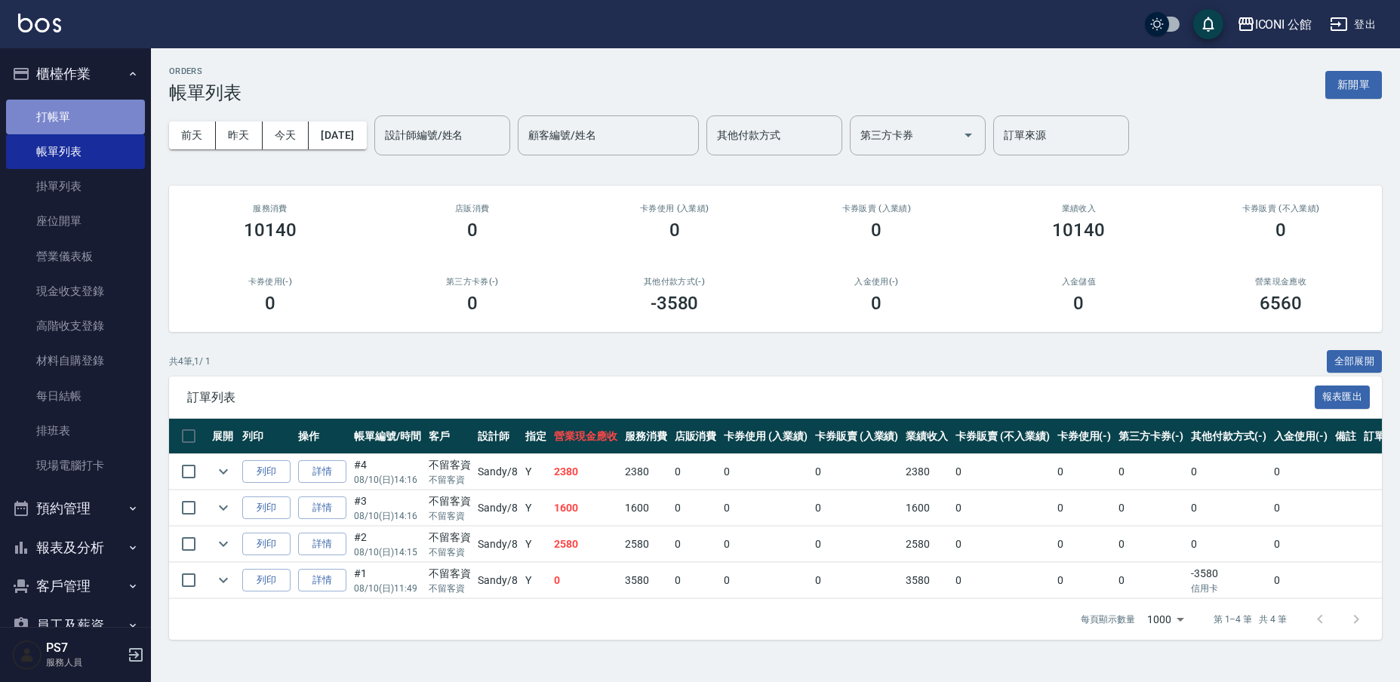
click at [96, 121] on link "打帳單" at bounding box center [75, 117] width 139 height 35
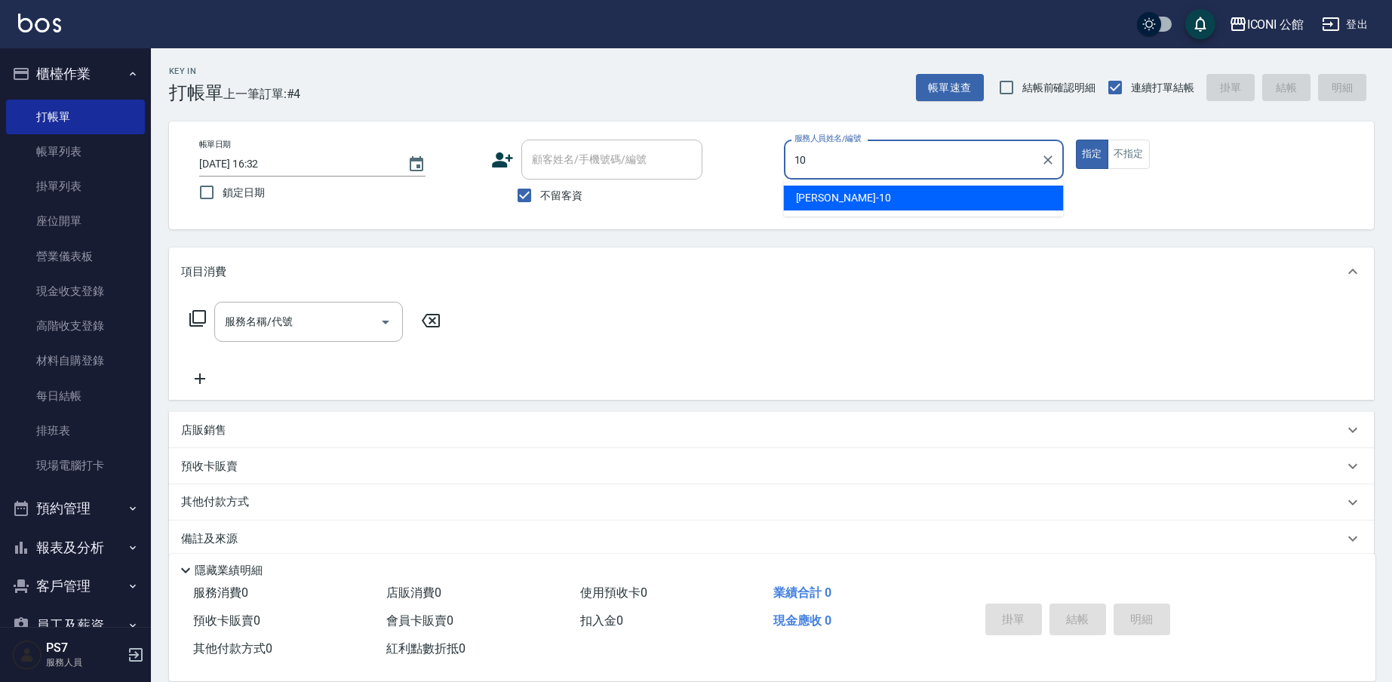
type input "[PERSON_NAME]-10"
type button "true"
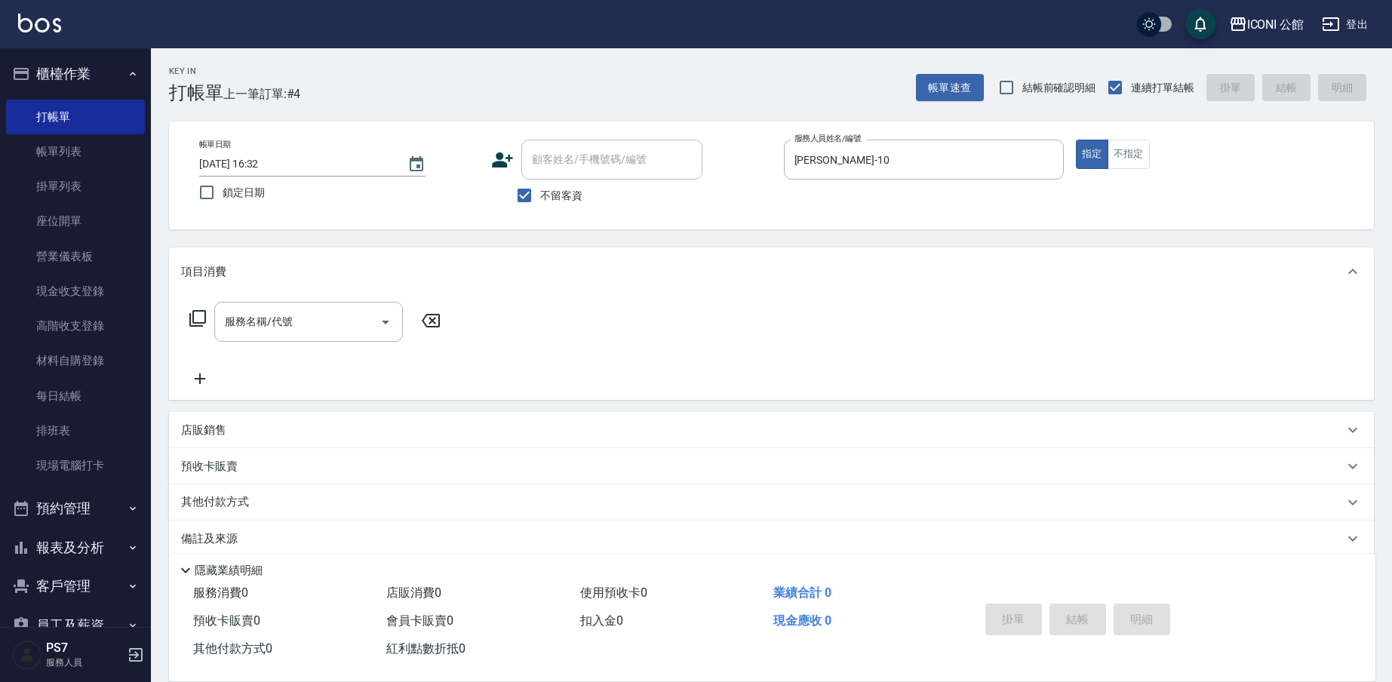
click at [201, 324] on icon at bounding box center [198, 318] width 18 height 18
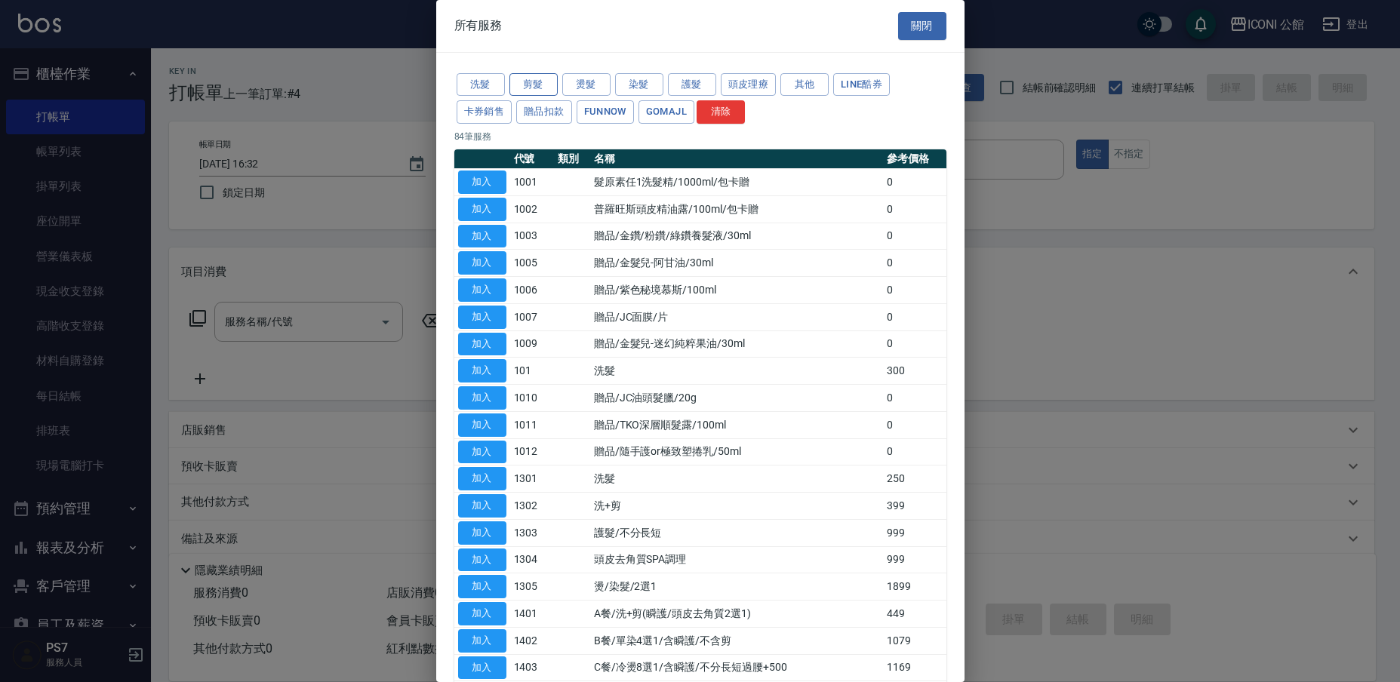
click at [533, 90] on button "剪髮" at bounding box center [533, 84] width 48 height 23
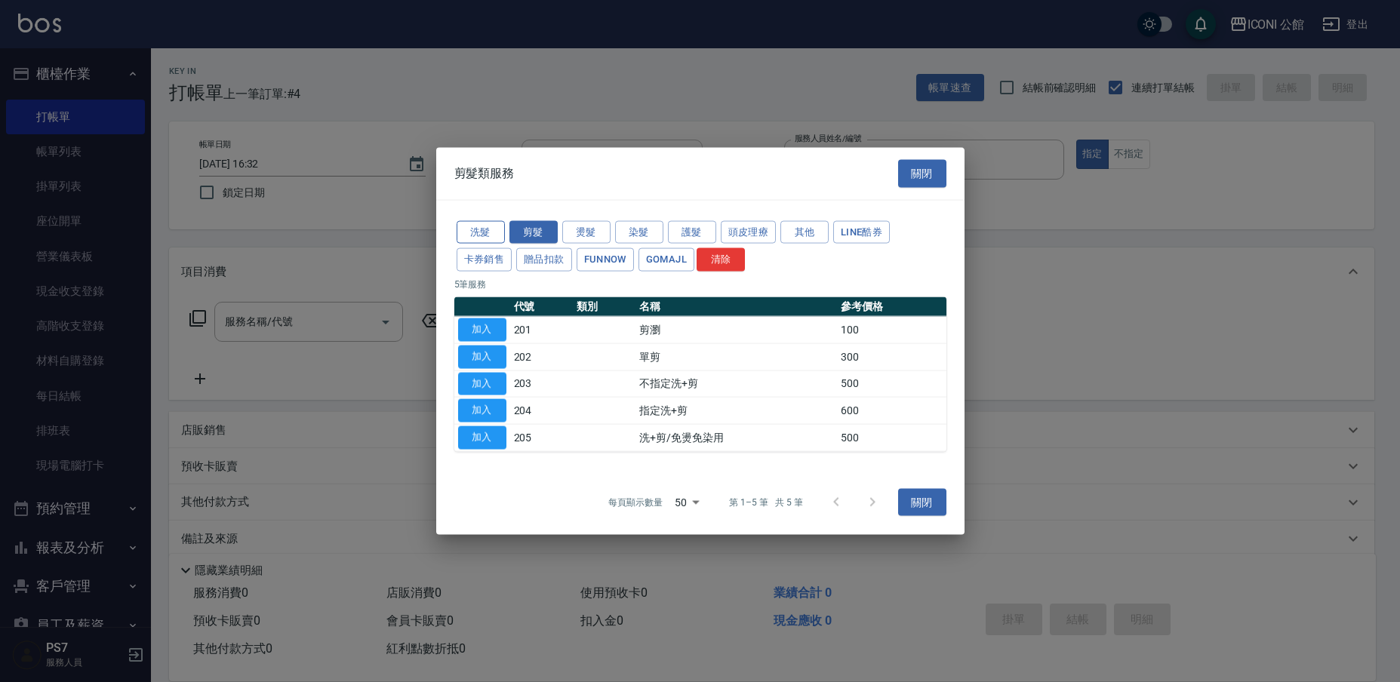
click at [482, 226] on button "洗髮" at bounding box center [481, 231] width 48 height 23
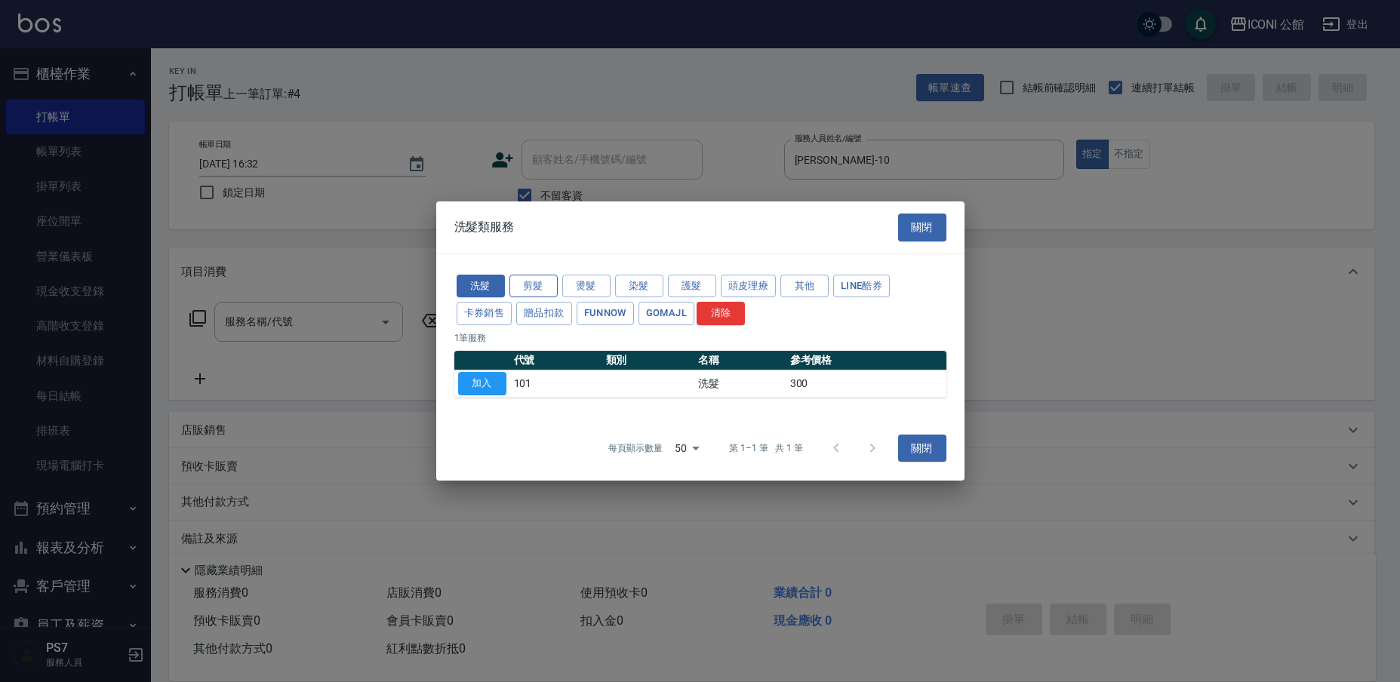
click at [534, 291] on button "剪髮" at bounding box center [533, 286] width 48 height 23
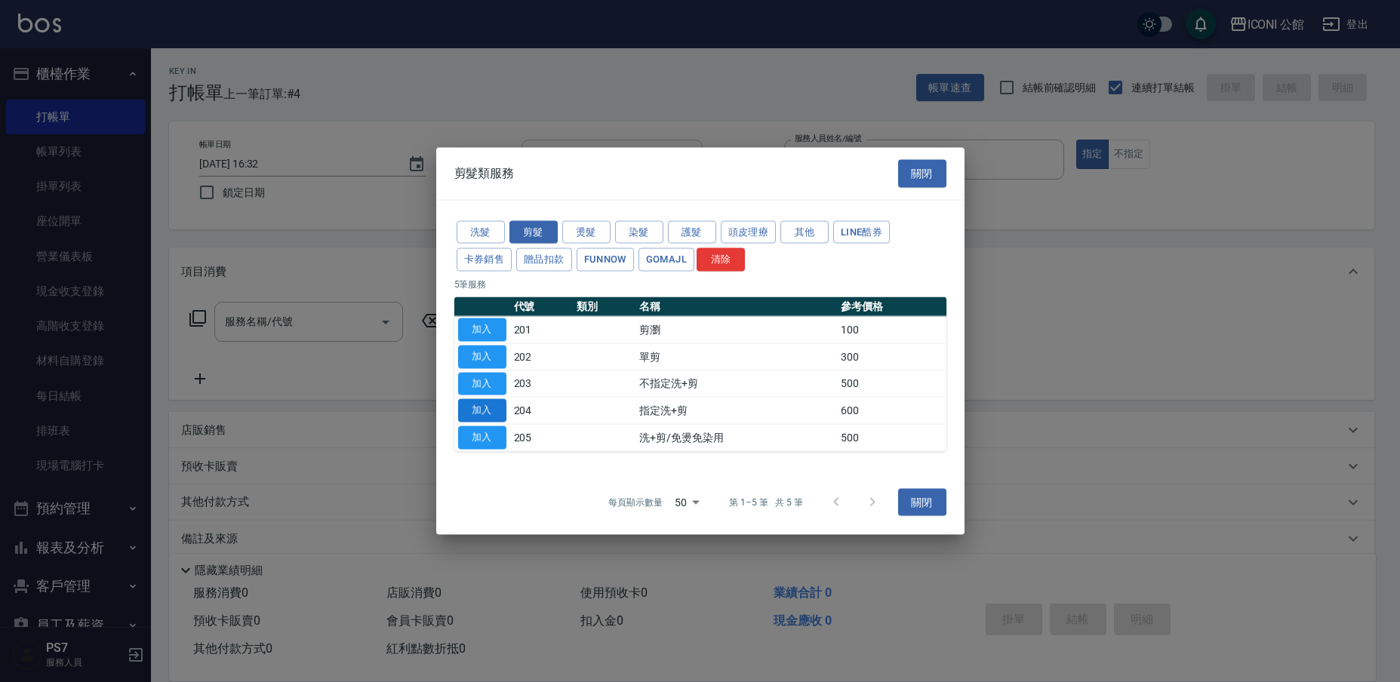
click at [481, 411] on button "加入" at bounding box center [482, 410] width 48 height 23
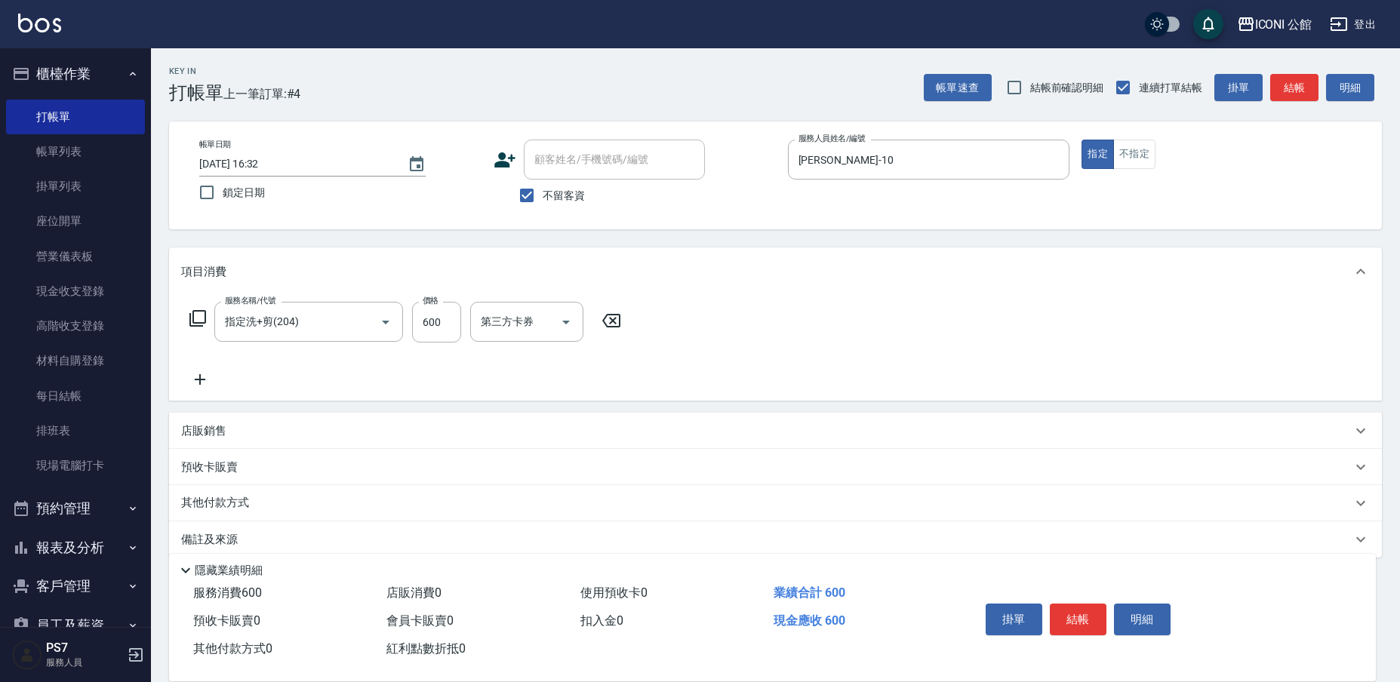
type input "指定洗+剪(204)"
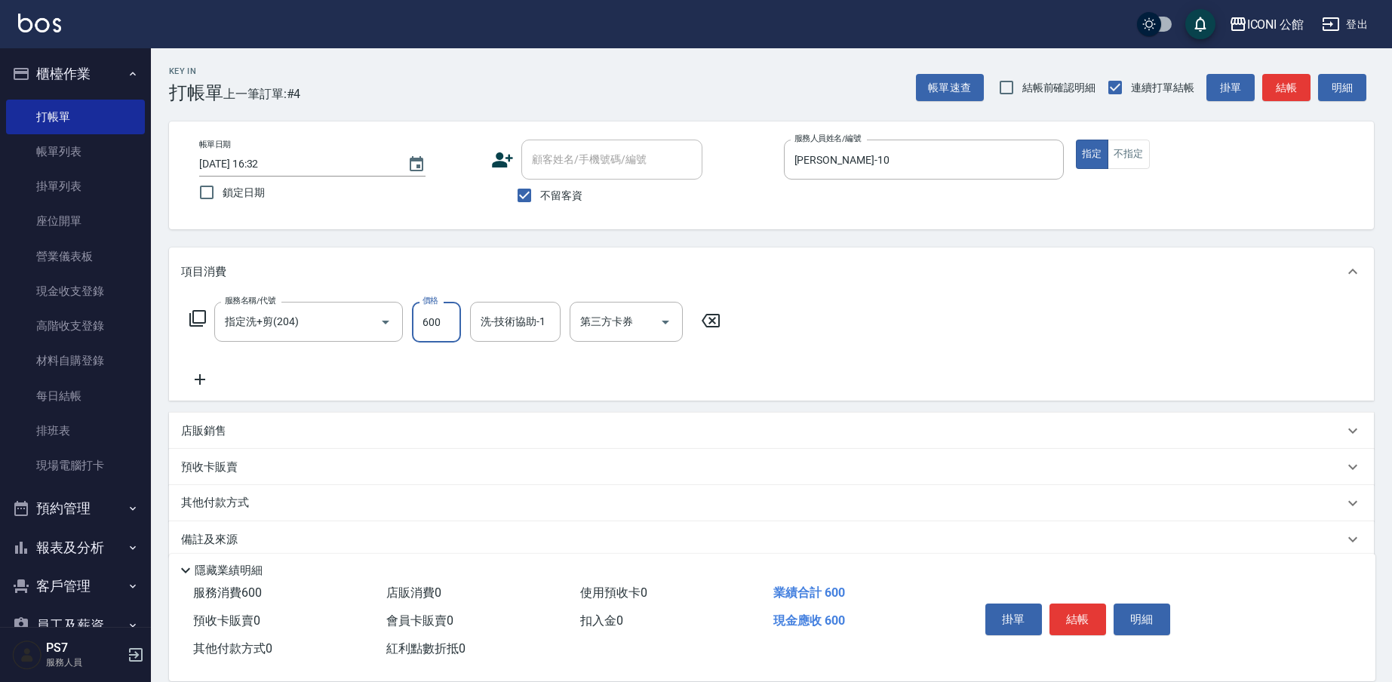
click at [450, 322] on input "600" at bounding box center [436, 322] width 49 height 41
type input "500"
type input "[PERSON_NAME]-21"
click at [194, 320] on icon at bounding box center [197, 318] width 17 height 17
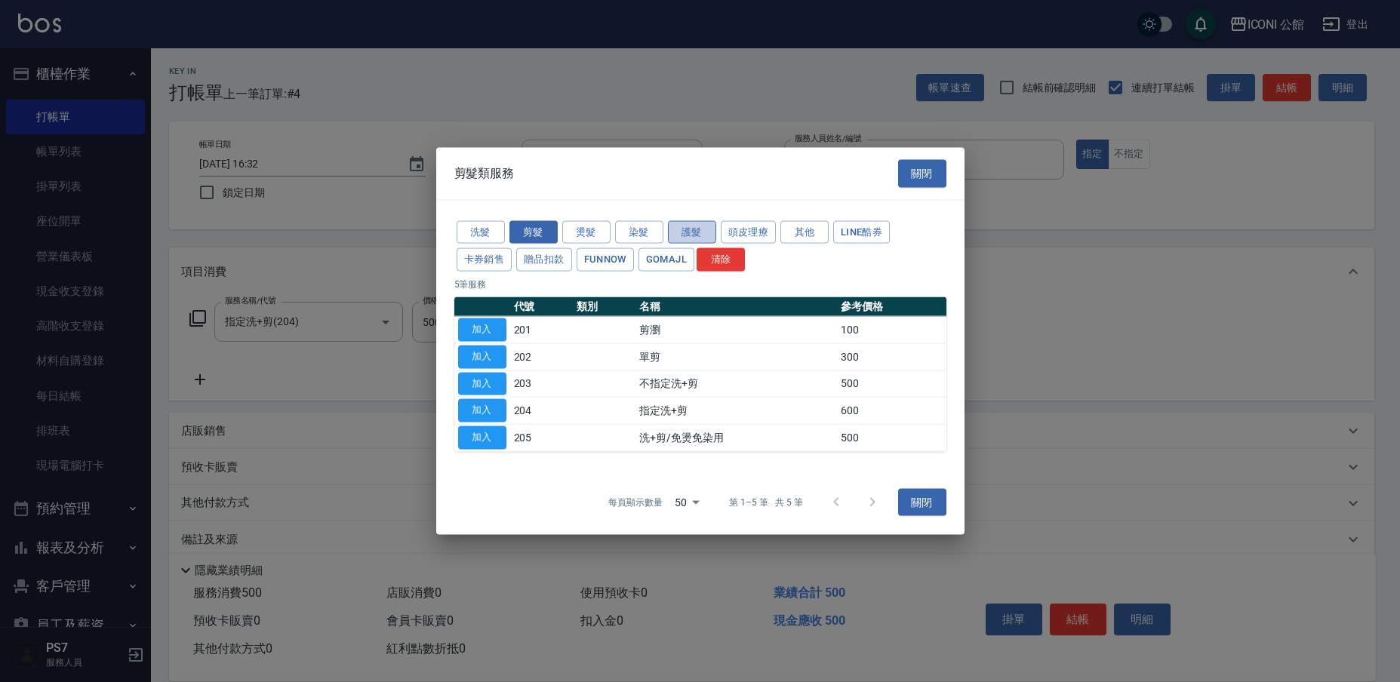
click at [673, 234] on button "護髮" at bounding box center [692, 231] width 48 height 23
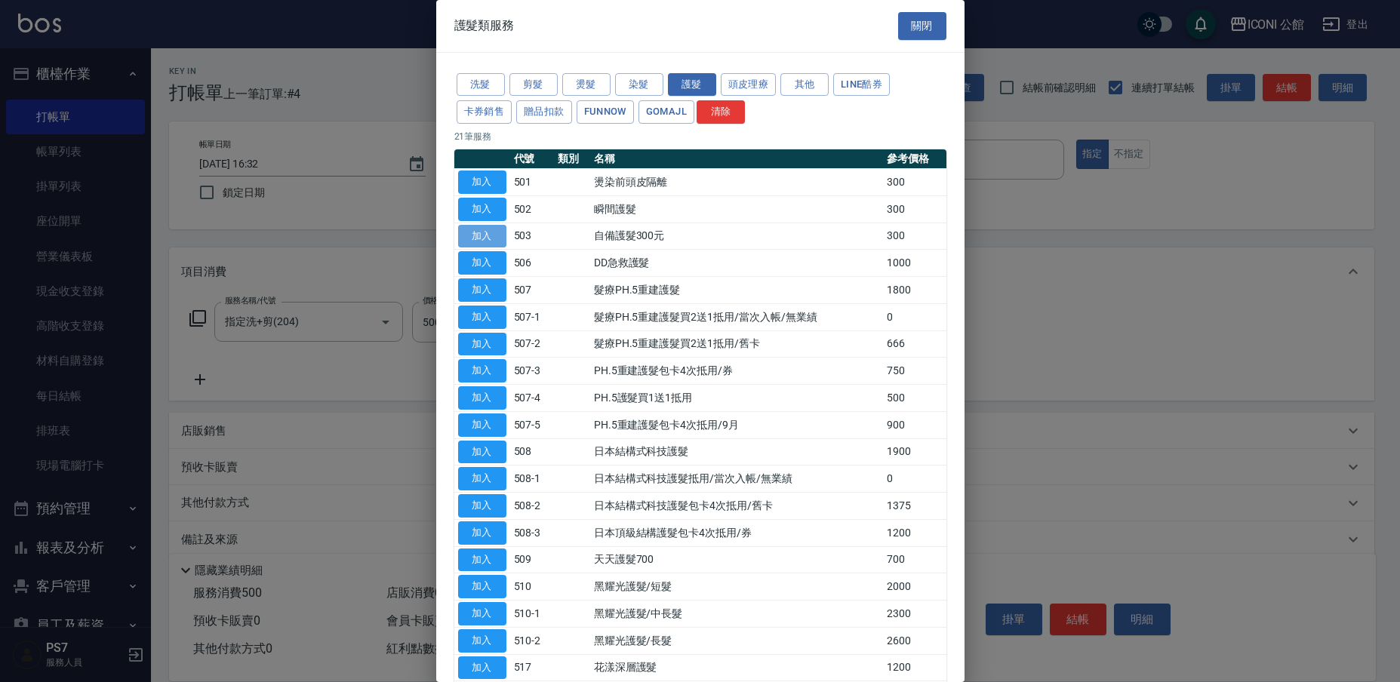
click at [487, 232] on button "加入" at bounding box center [482, 236] width 48 height 23
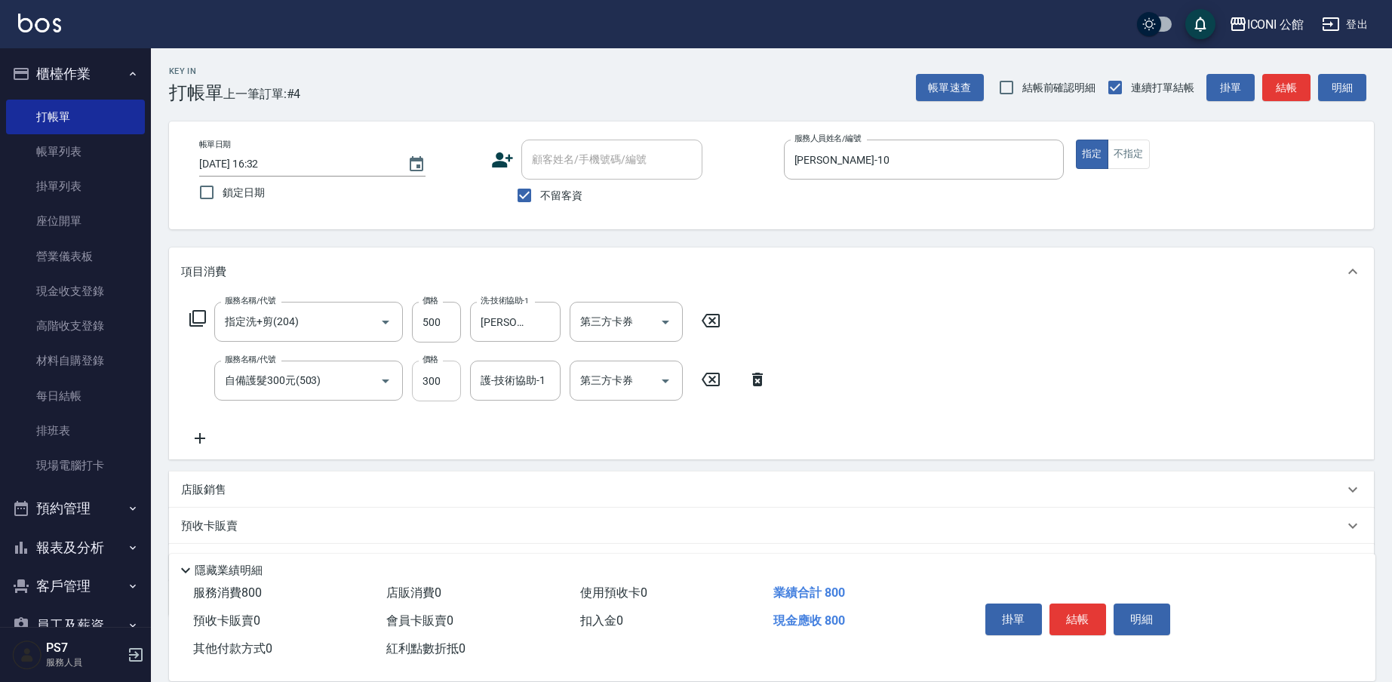
click at [447, 392] on input "300" at bounding box center [436, 381] width 49 height 41
click at [448, 392] on input "300" at bounding box center [436, 381] width 49 height 41
type input "600"
type input "[PERSON_NAME]-21"
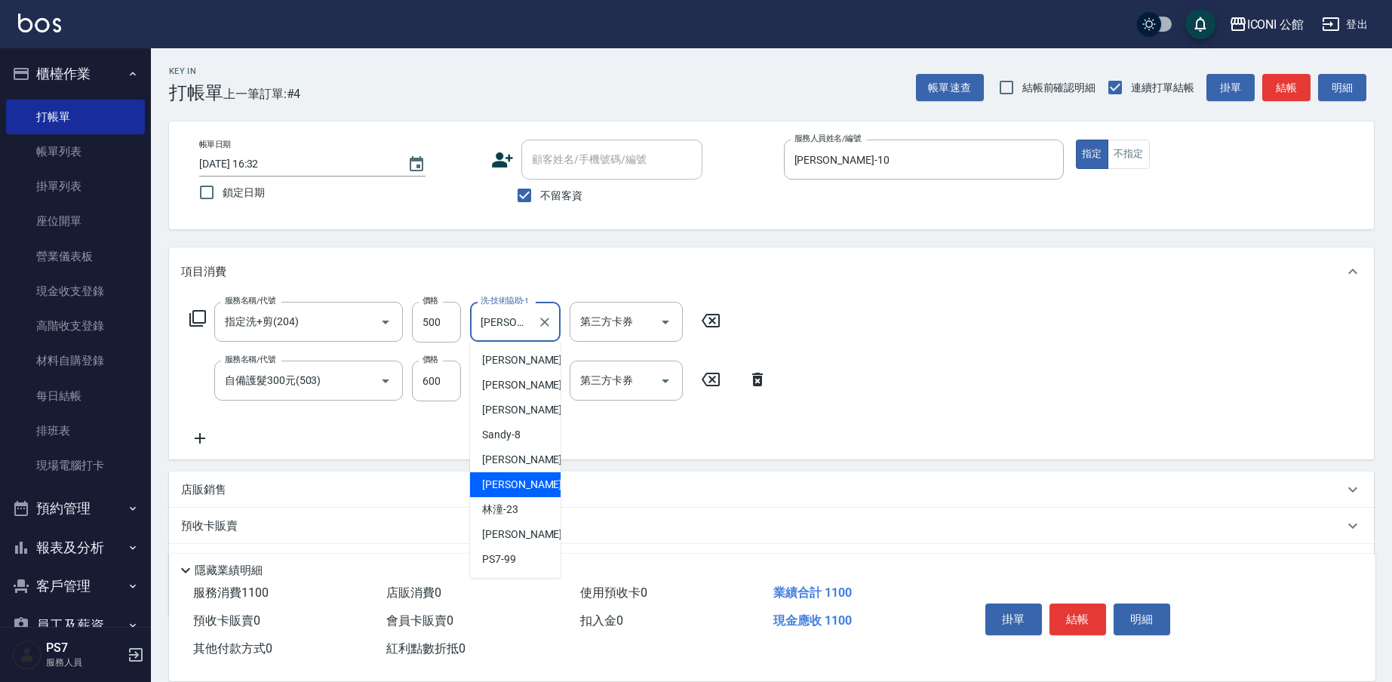
click at [515, 317] on input "[PERSON_NAME]-21" at bounding box center [504, 322] width 54 height 26
click at [521, 552] on div "PS7 -99" at bounding box center [515, 559] width 91 height 25
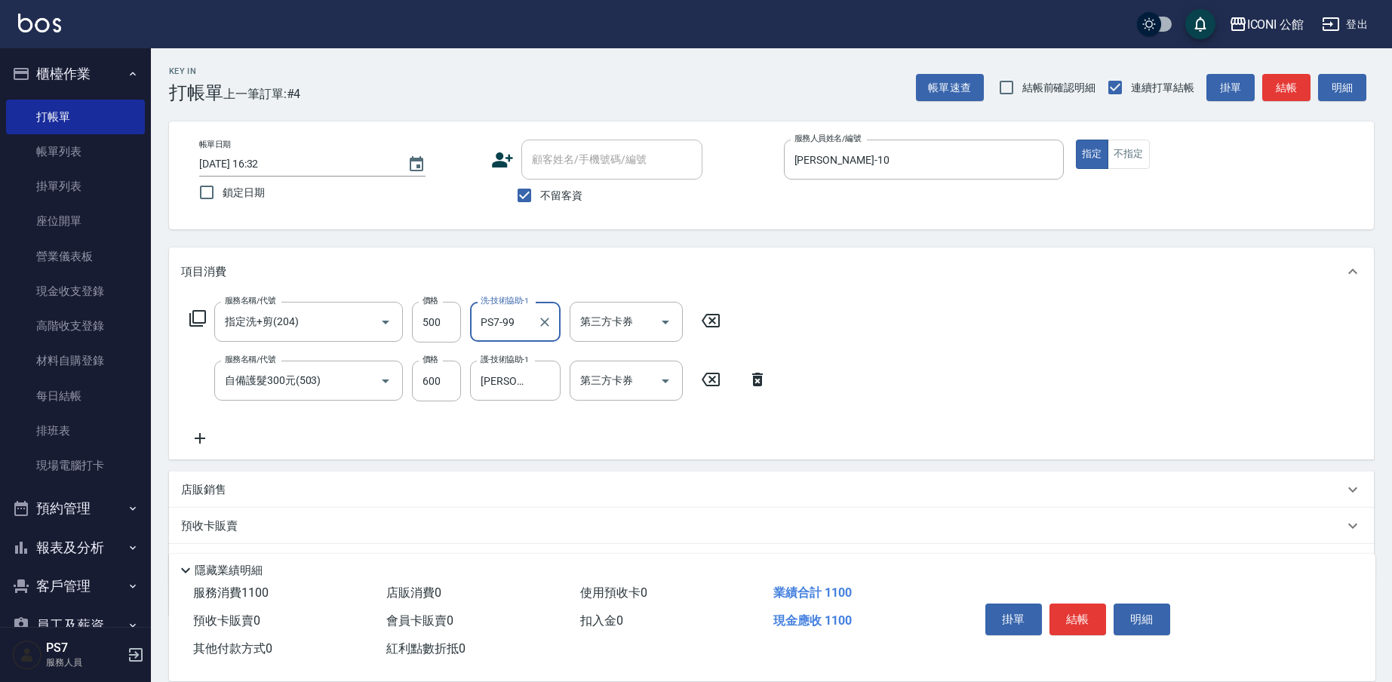
type input "PS7-99"
click at [523, 382] on input "[PERSON_NAME]-21" at bounding box center [504, 380] width 54 height 26
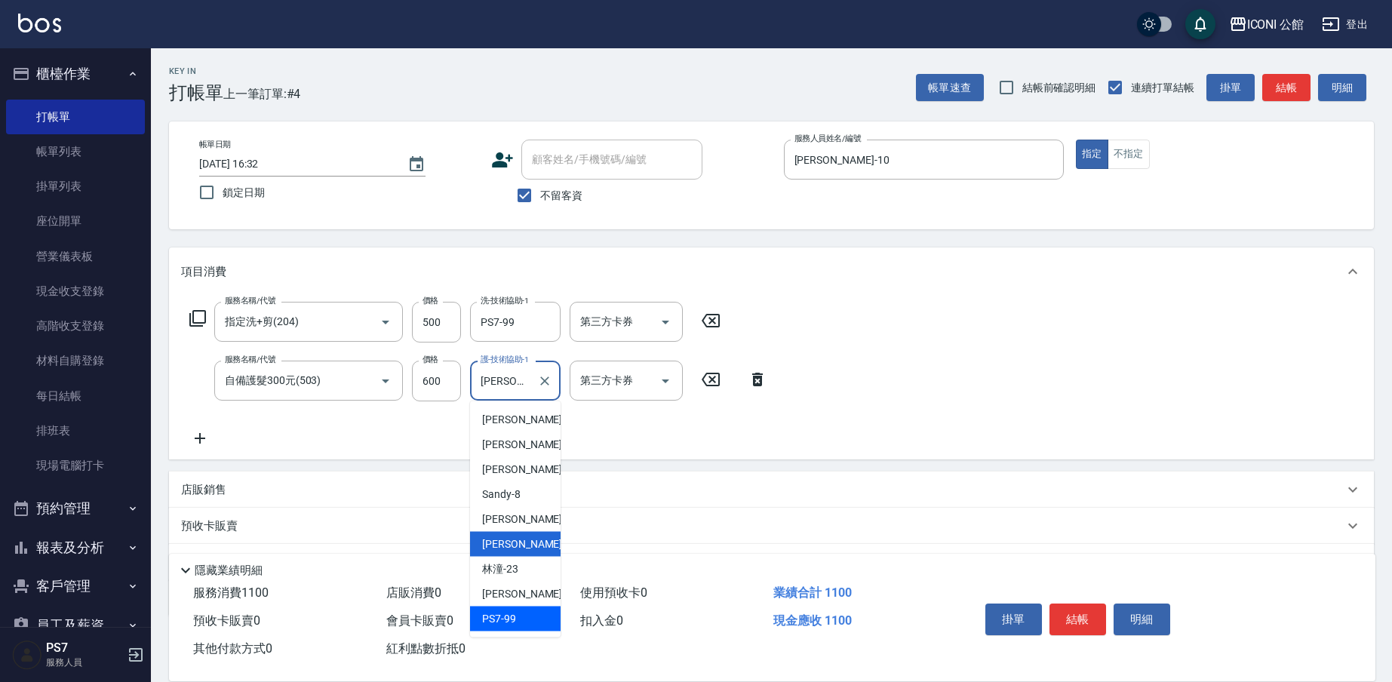
click at [522, 613] on div "PS7 -99" at bounding box center [515, 619] width 91 height 25
type input "PS7-99"
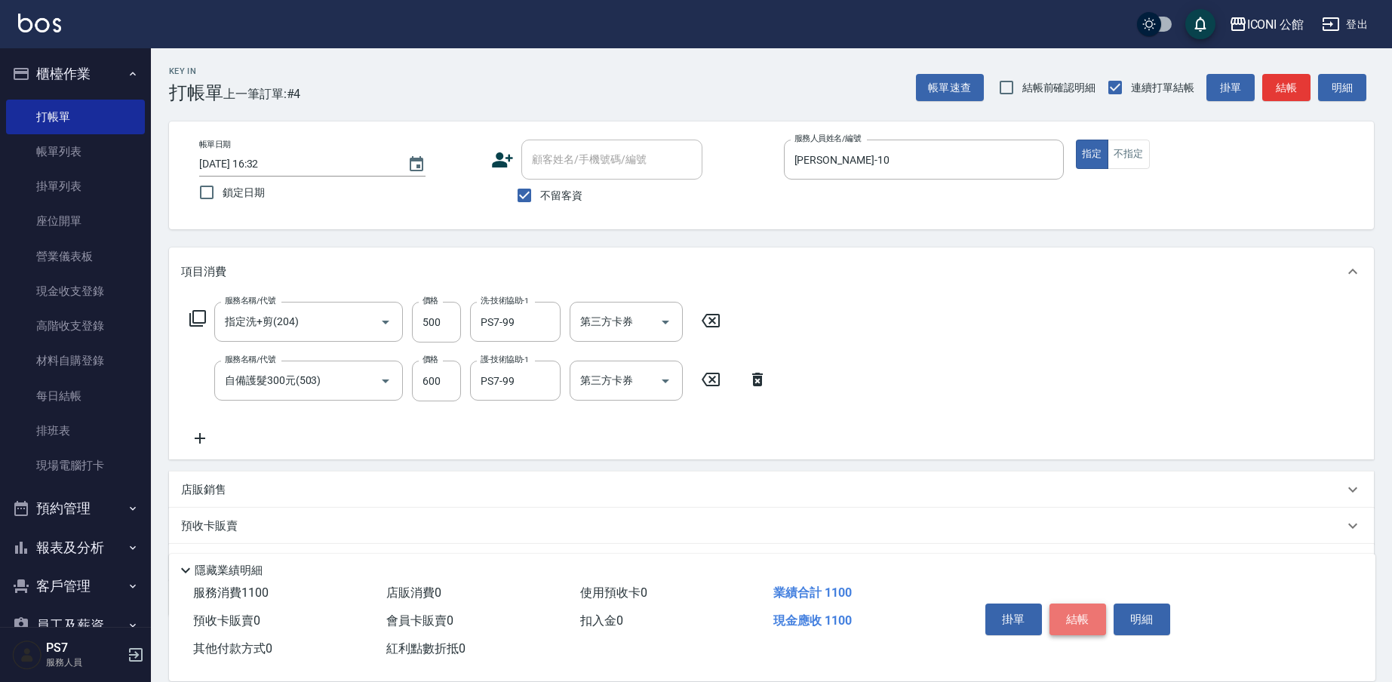
click at [1091, 618] on button "結帳" at bounding box center [1078, 620] width 57 height 32
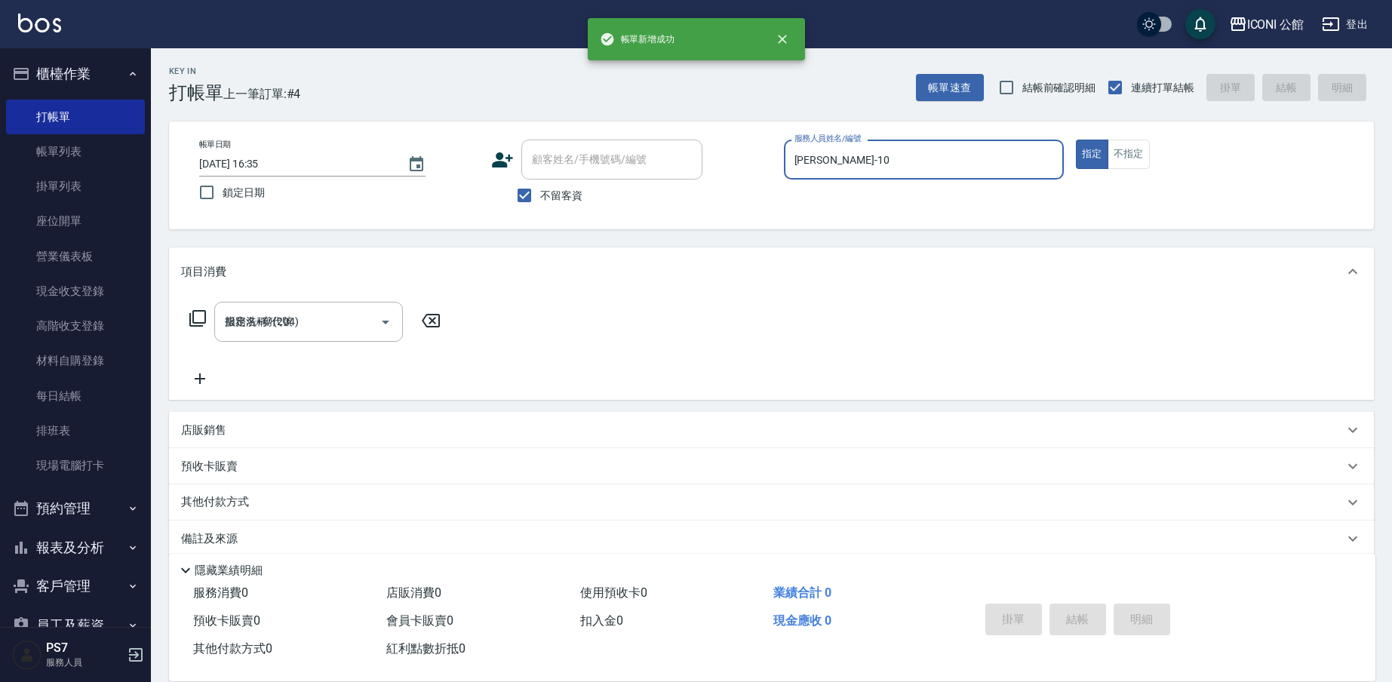
type input "[DATE] 16:35"
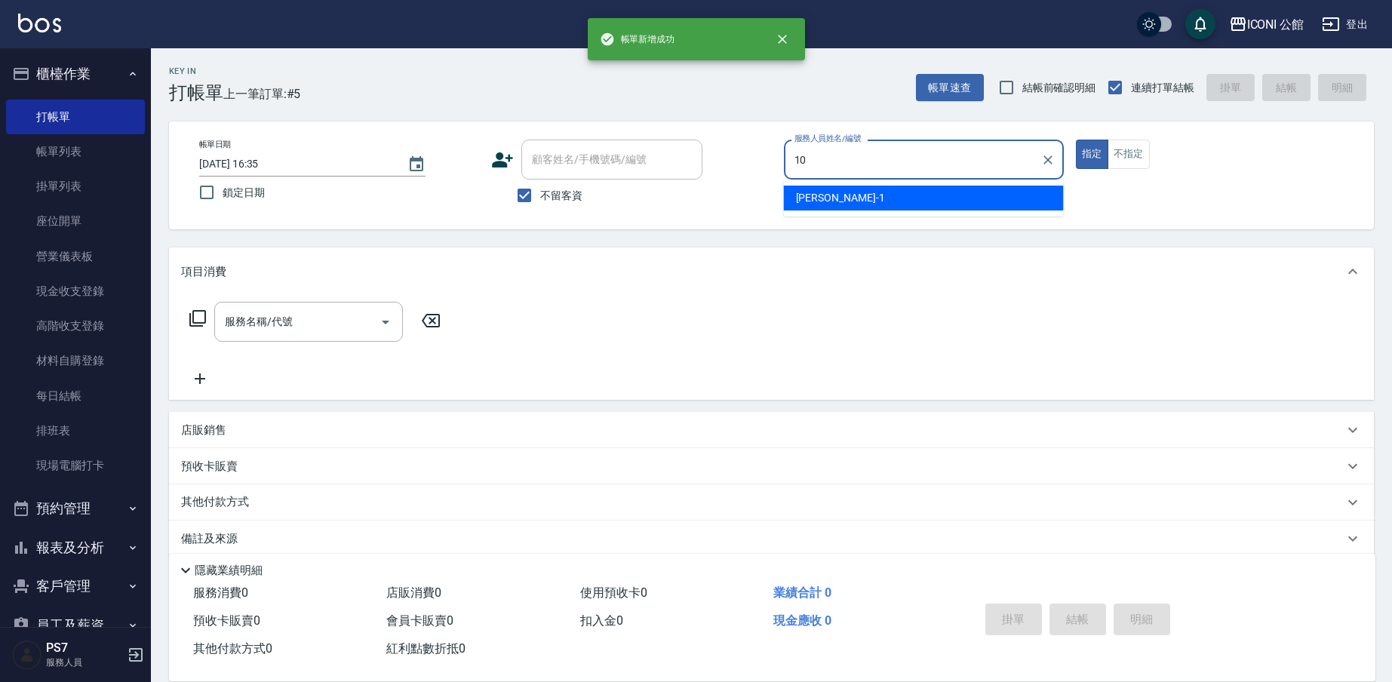
type input "[PERSON_NAME]-10"
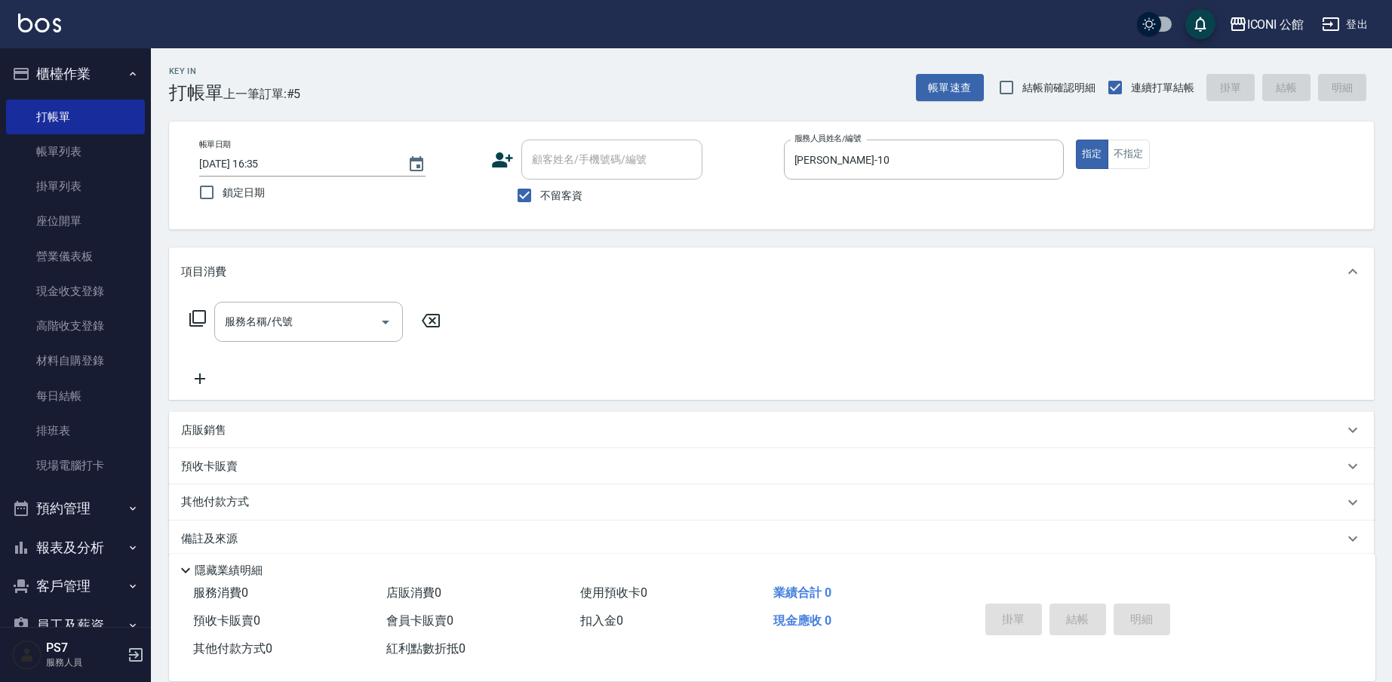
click at [202, 318] on icon at bounding box center [198, 318] width 18 height 18
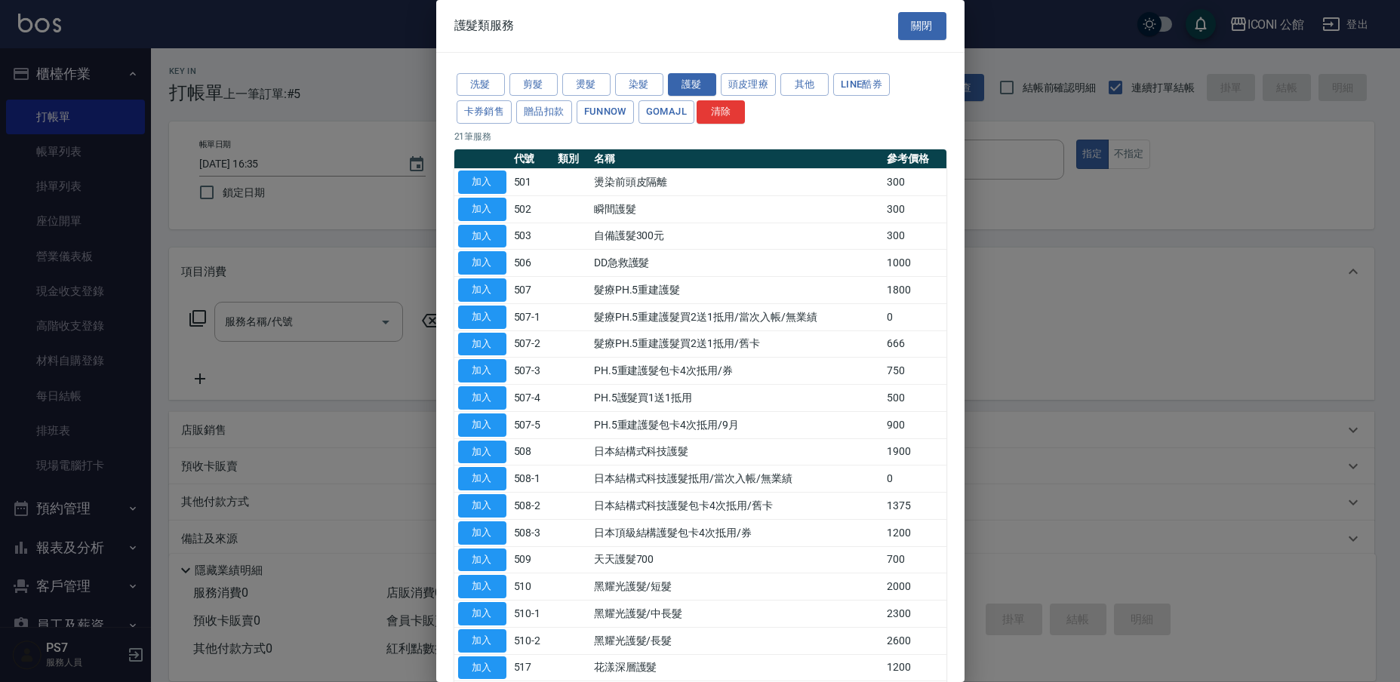
click at [349, 223] on div at bounding box center [700, 341] width 1400 height 682
drag, startPoint x: 294, startPoint y: 204, endPoint x: 331, endPoint y: 203, distance: 37.7
click at [331, 203] on div at bounding box center [700, 341] width 1400 height 682
click at [933, 32] on button "關閉" at bounding box center [922, 26] width 48 height 28
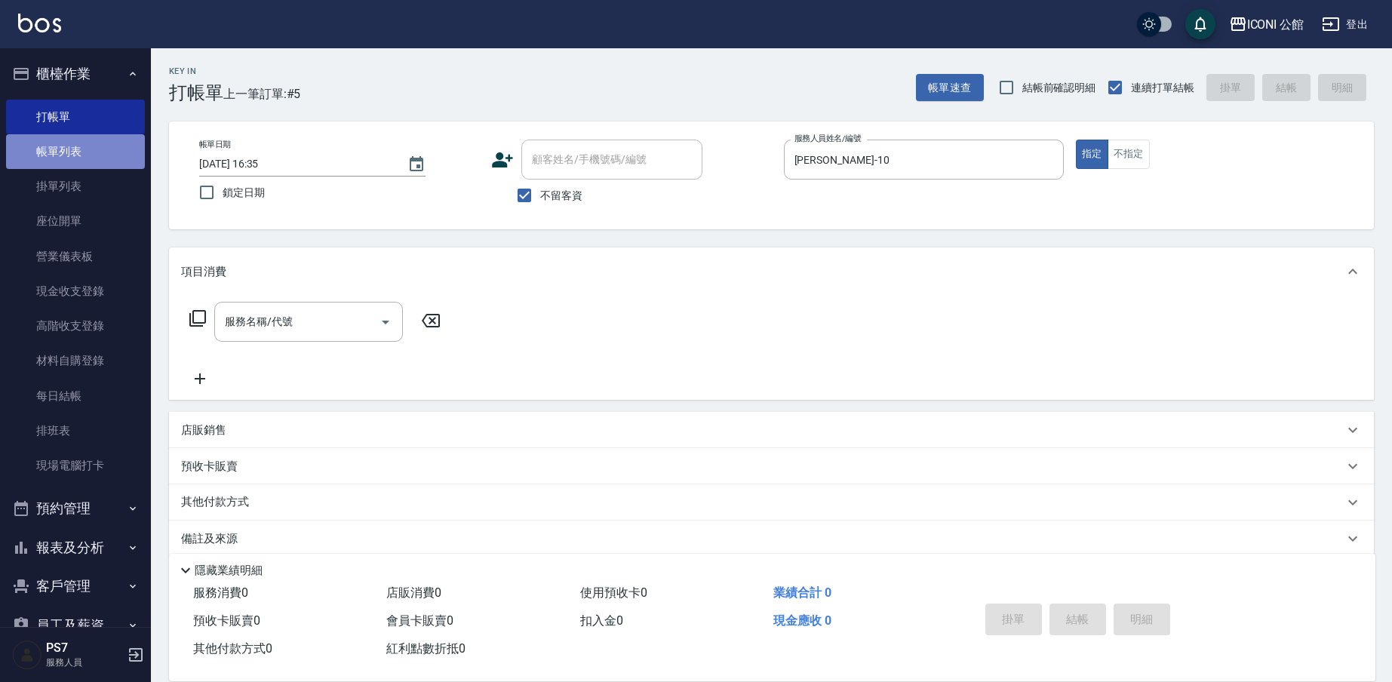
click at [99, 146] on link "帳單列表" at bounding box center [75, 151] width 139 height 35
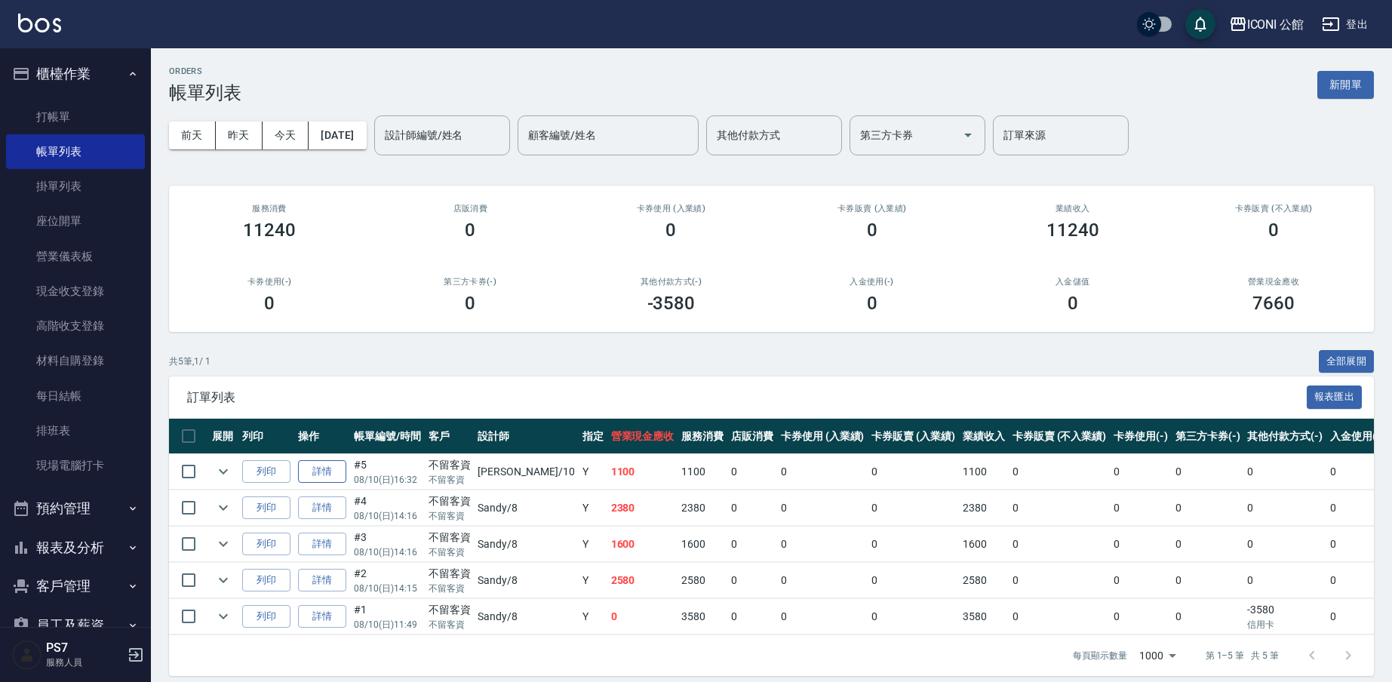
click at [310, 473] on link "詳情" at bounding box center [322, 471] width 48 height 23
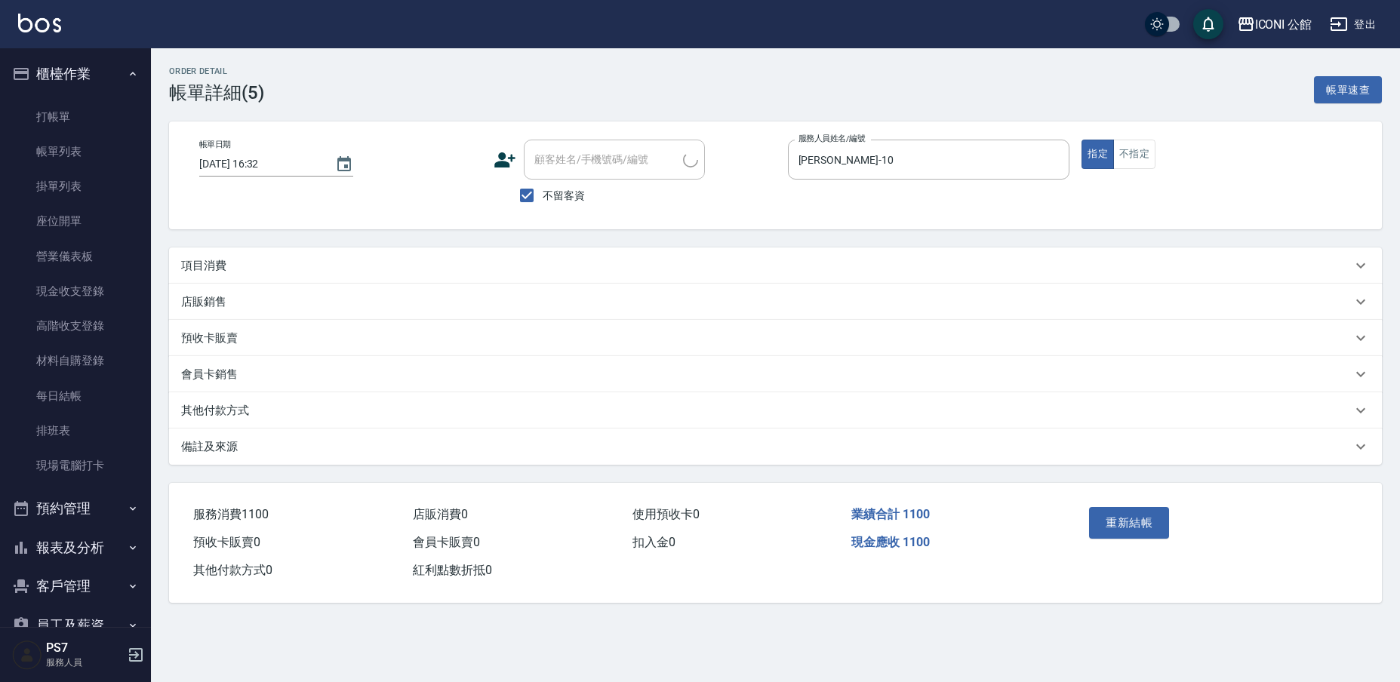
type input "[DATE] 16:32"
checkbox input "true"
type input "[PERSON_NAME]-10"
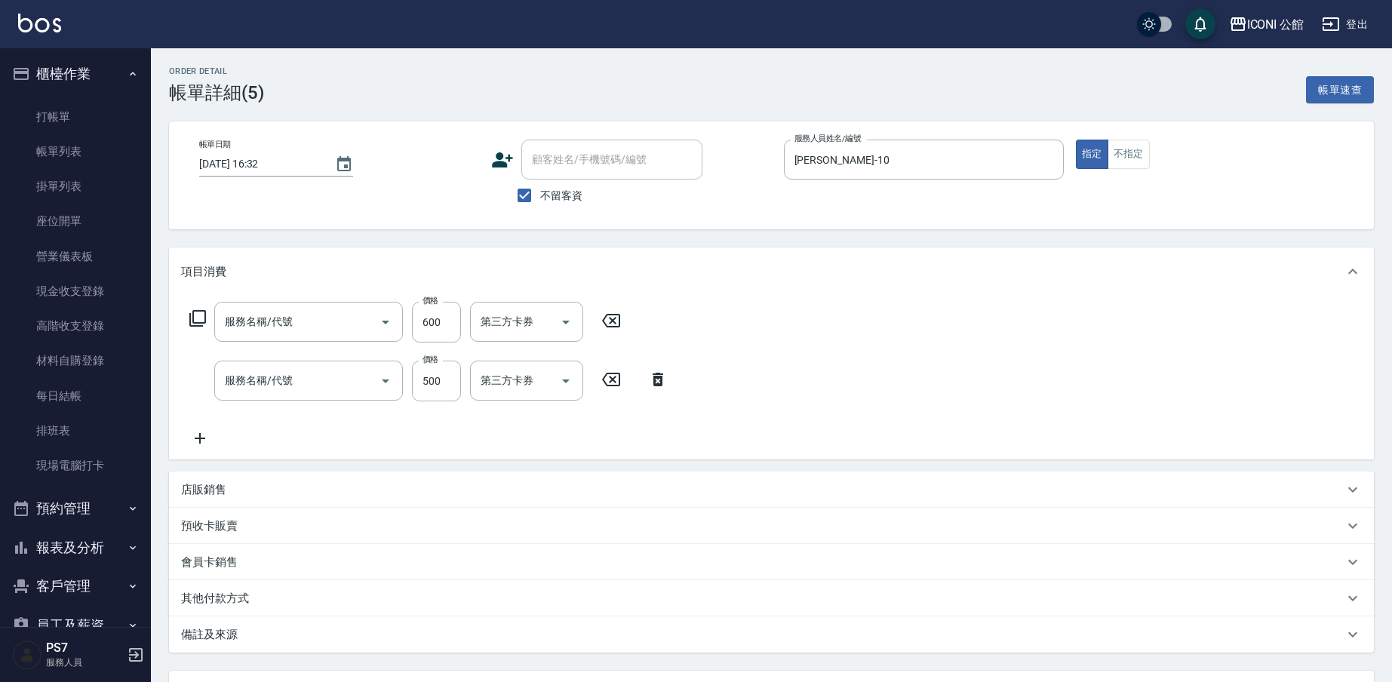
type input "自備護髮300元(503)"
type input "指定洗+剪(204)"
click at [545, 321] on icon "Clear" at bounding box center [544, 322] width 9 height 9
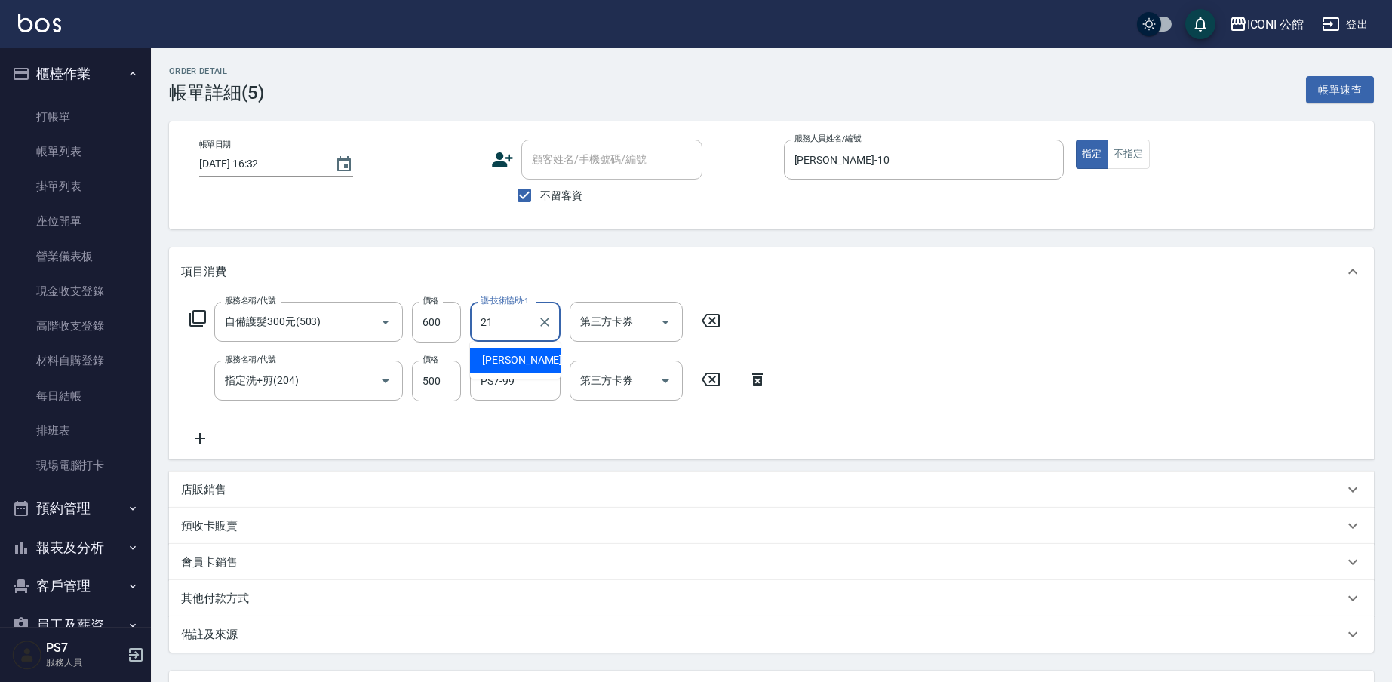
type input "[PERSON_NAME]-21"
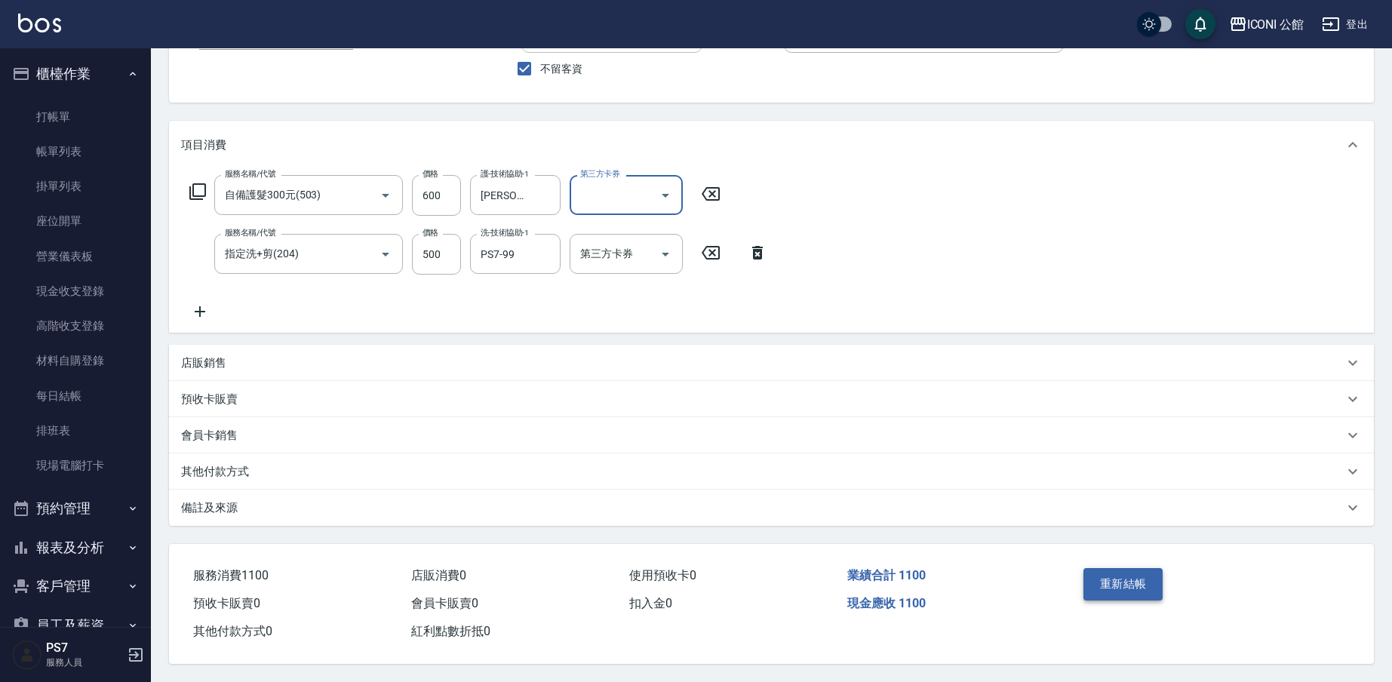
click at [1139, 575] on button "重新結帳" at bounding box center [1124, 584] width 80 height 32
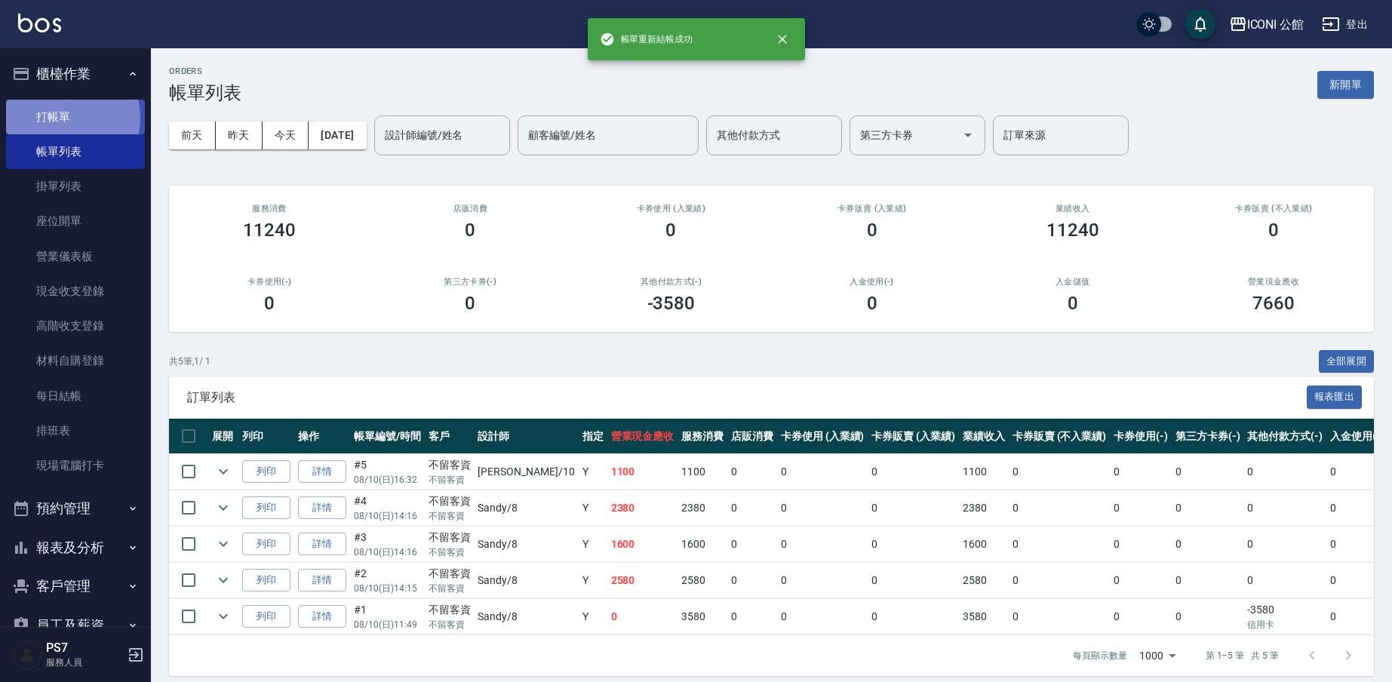
click at [66, 118] on link "打帳單" at bounding box center [75, 117] width 139 height 35
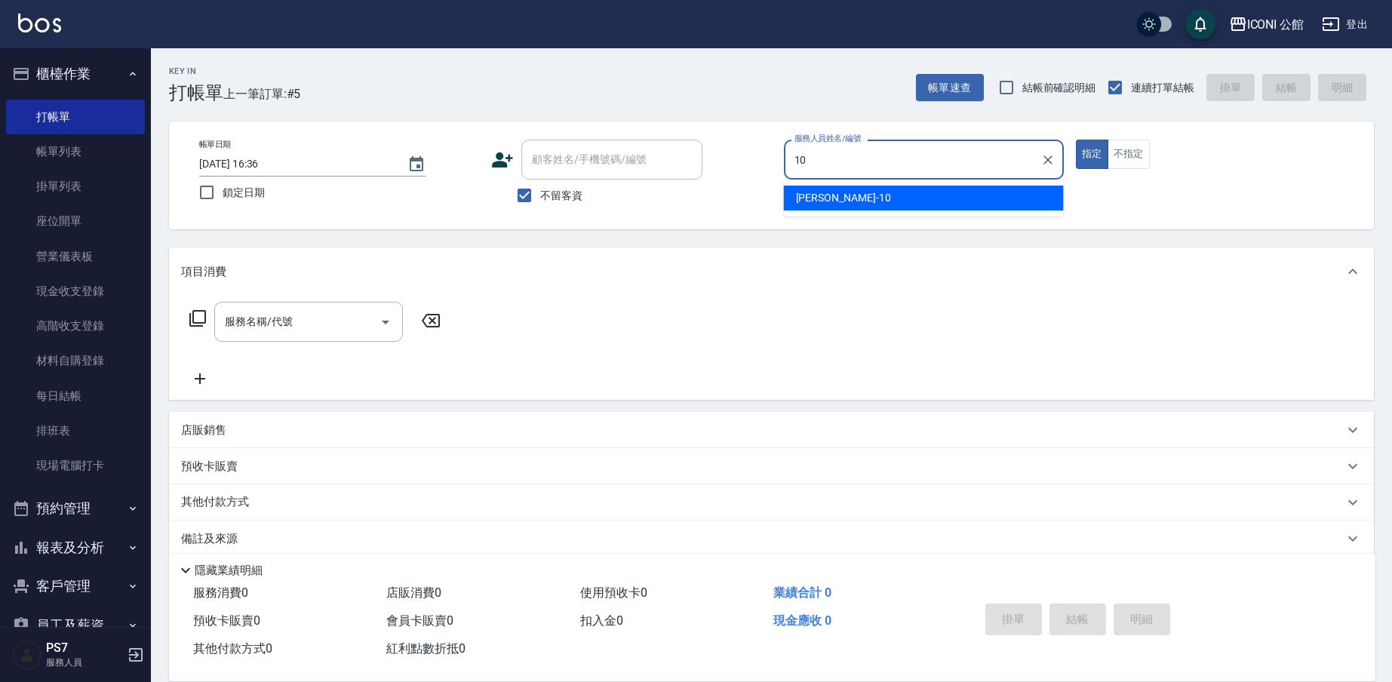
type input "[PERSON_NAME]-10"
type button "true"
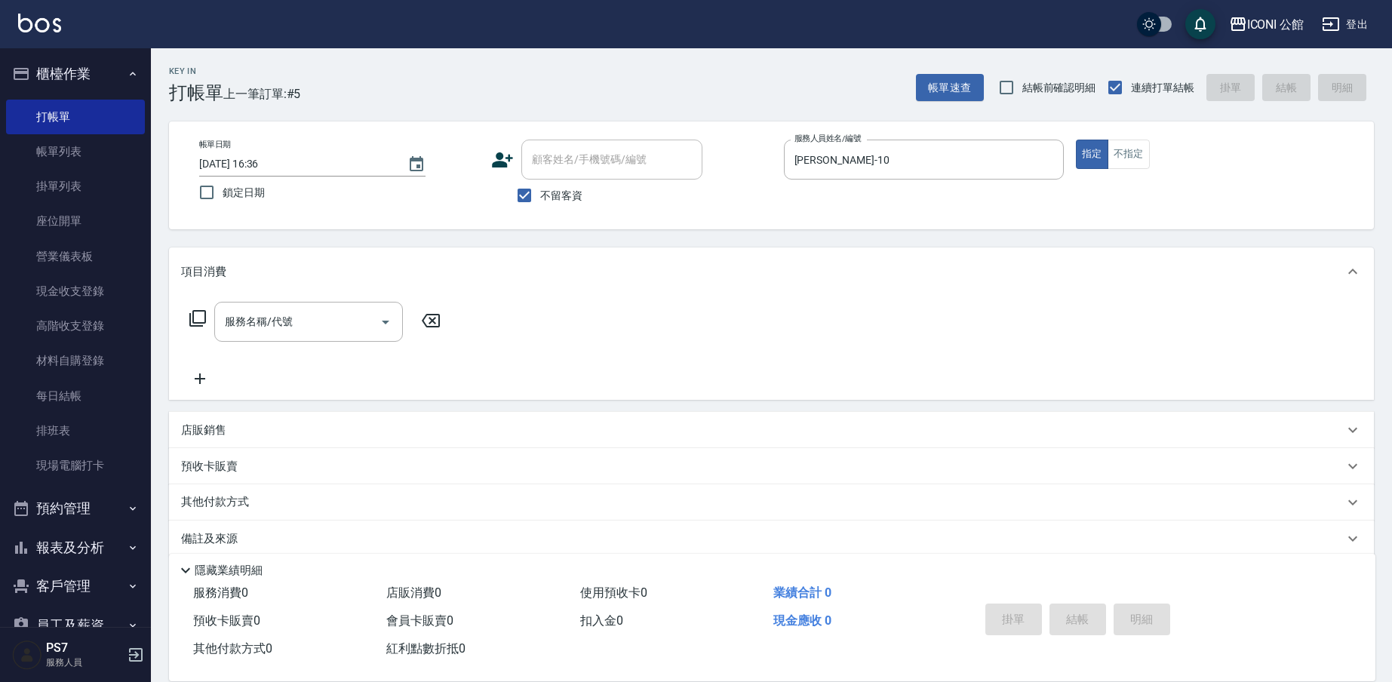
click at [191, 323] on icon at bounding box center [197, 318] width 17 height 17
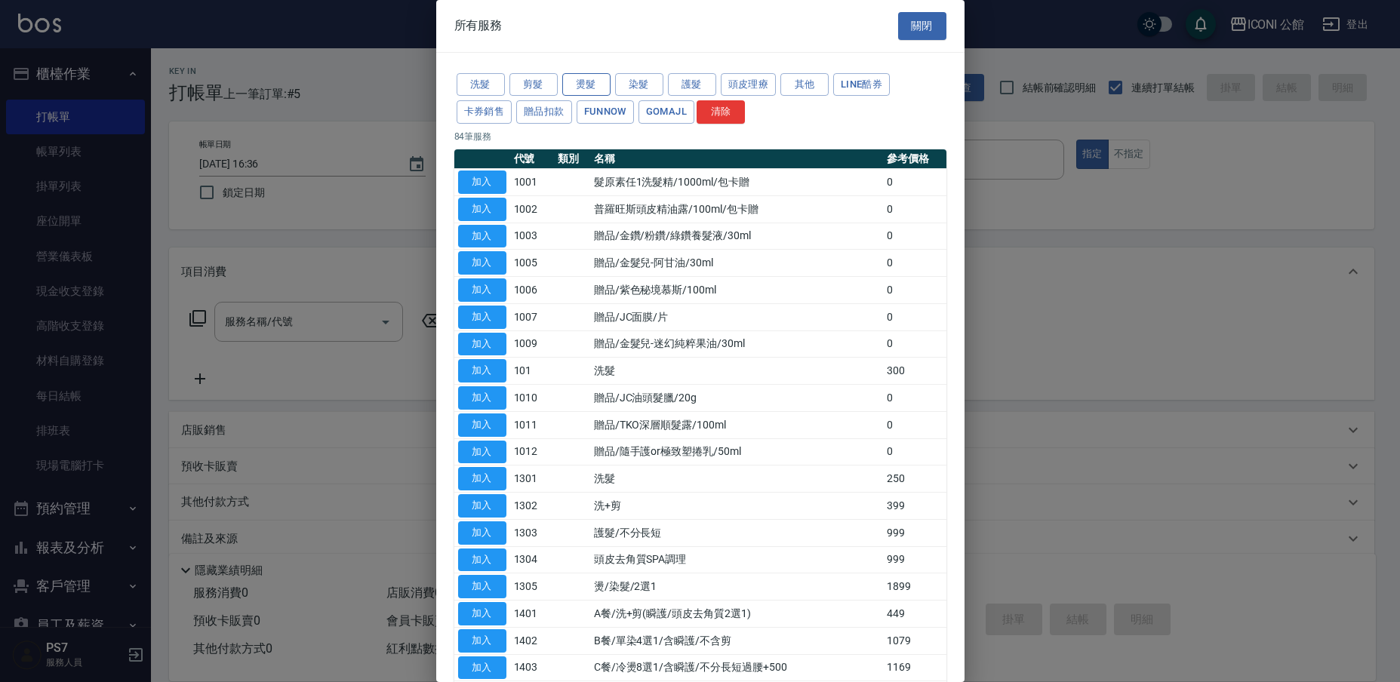
click at [586, 87] on button "燙髮" at bounding box center [586, 84] width 48 height 23
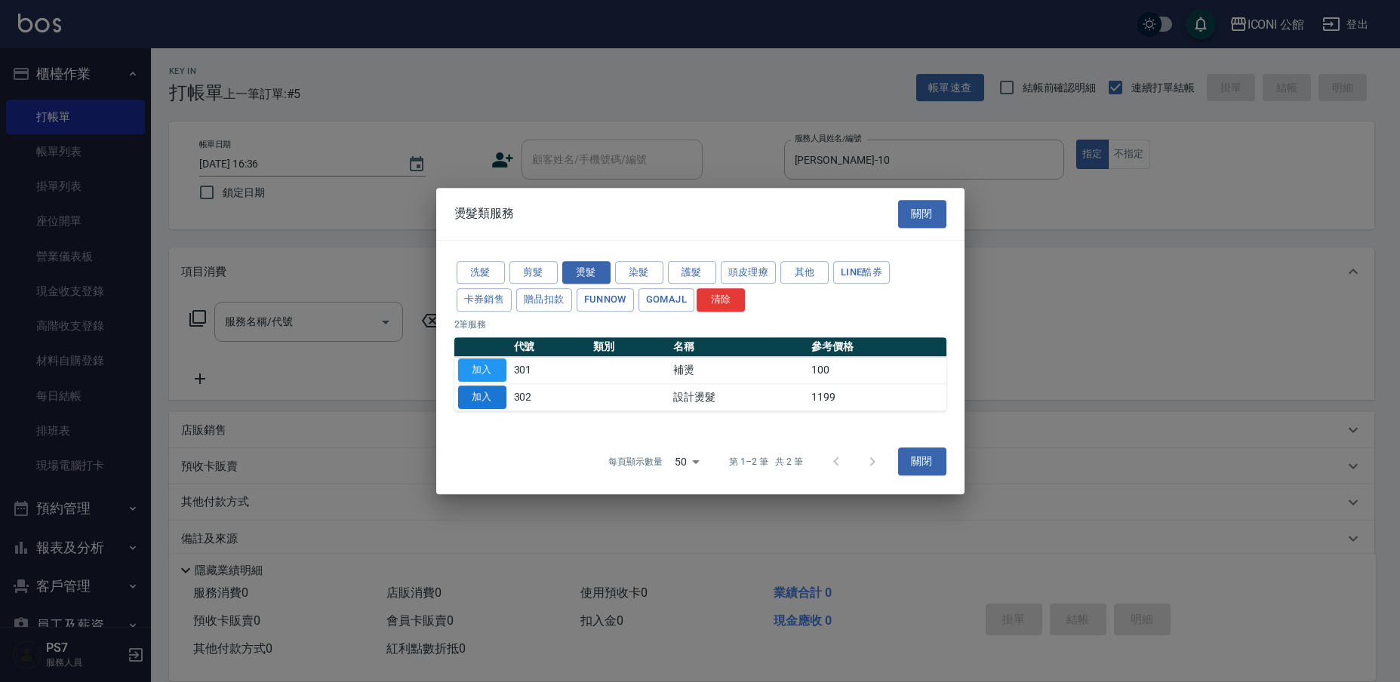
click at [469, 398] on button "加入" at bounding box center [482, 397] width 48 height 23
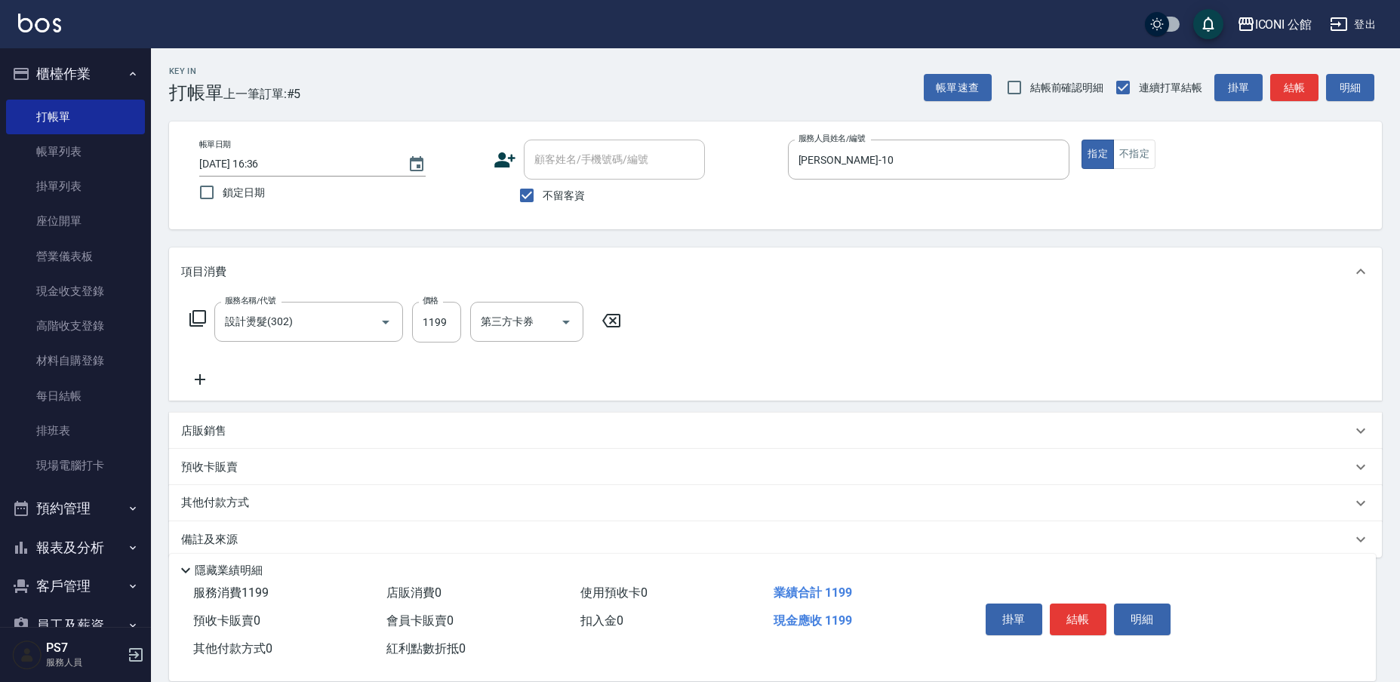
type input "設計燙髮(302)"
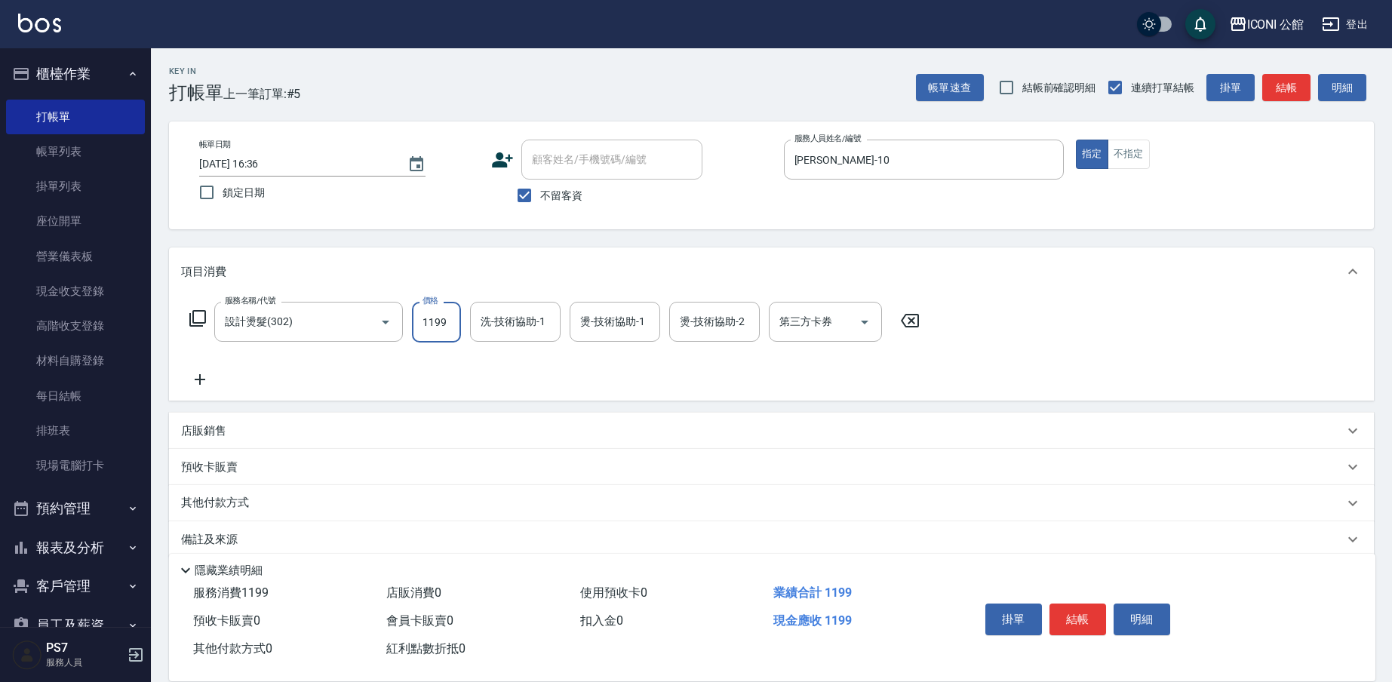
click at [454, 317] on input "1199" at bounding box center [436, 322] width 49 height 41
type input "1480"
type input "[PERSON_NAME]-21"
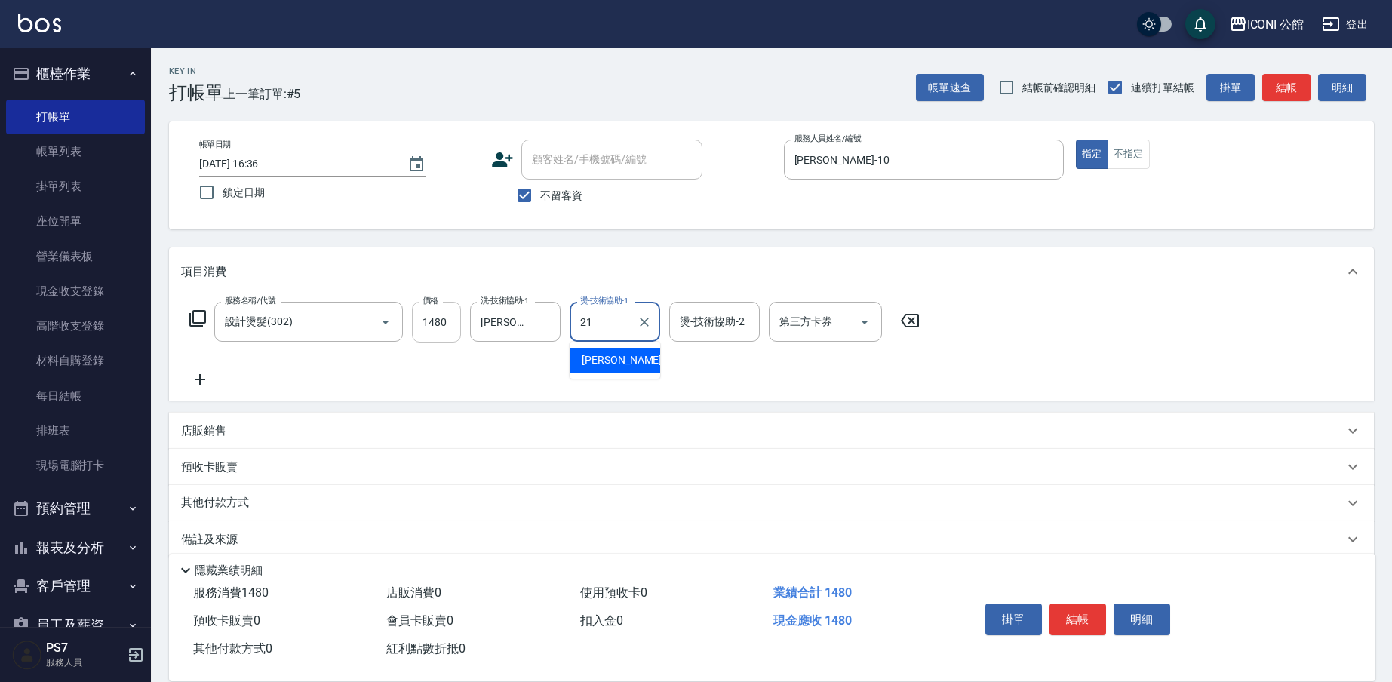
type input "[PERSON_NAME]-21"
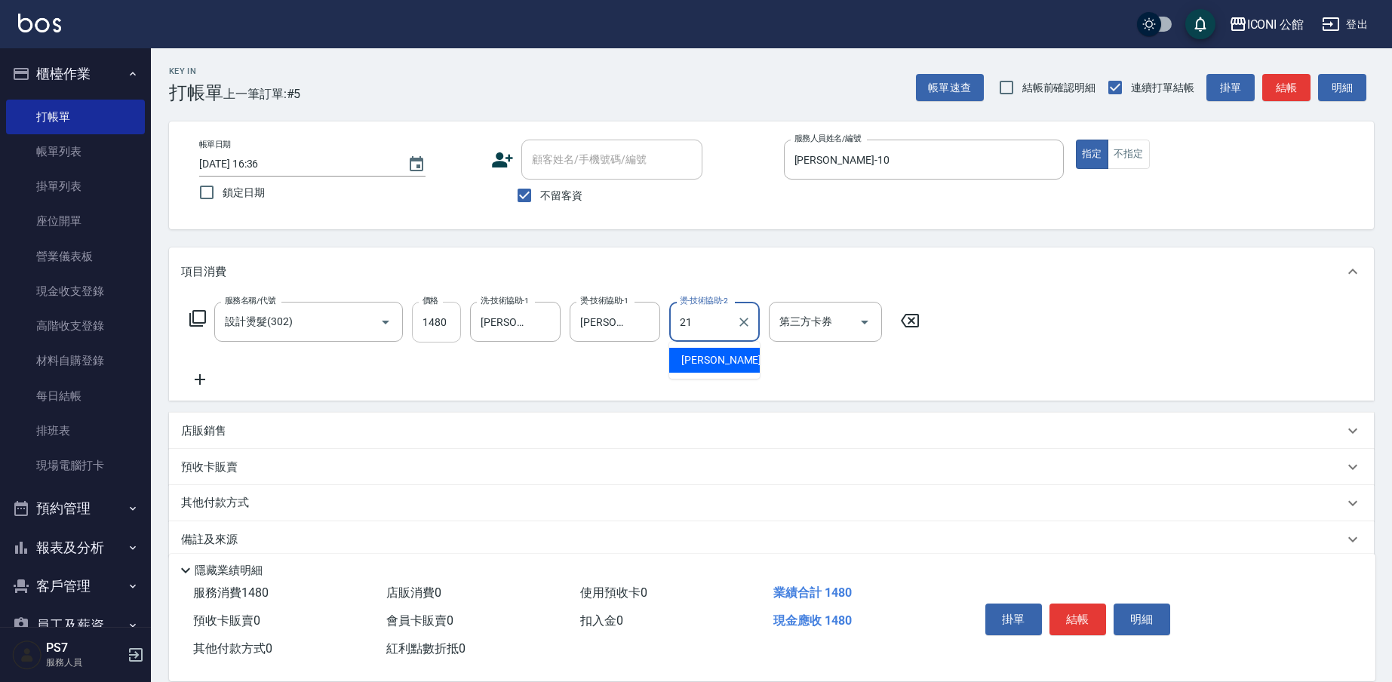
type input "[PERSON_NAME]-21"
click at [198, 321] on icon at bounding box center [198, 318] width 18 height 18
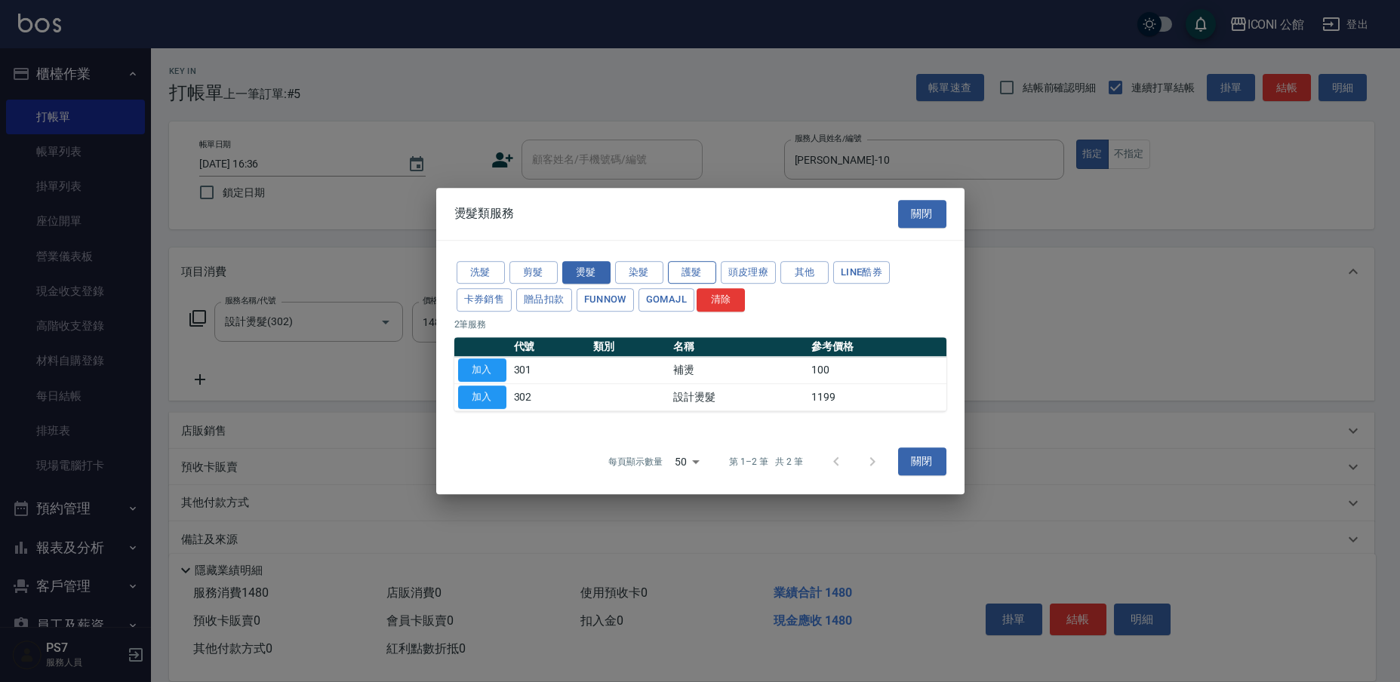
click at [678, 272] on button "護髮" at bounding box center [692, 272] width 48 height 23
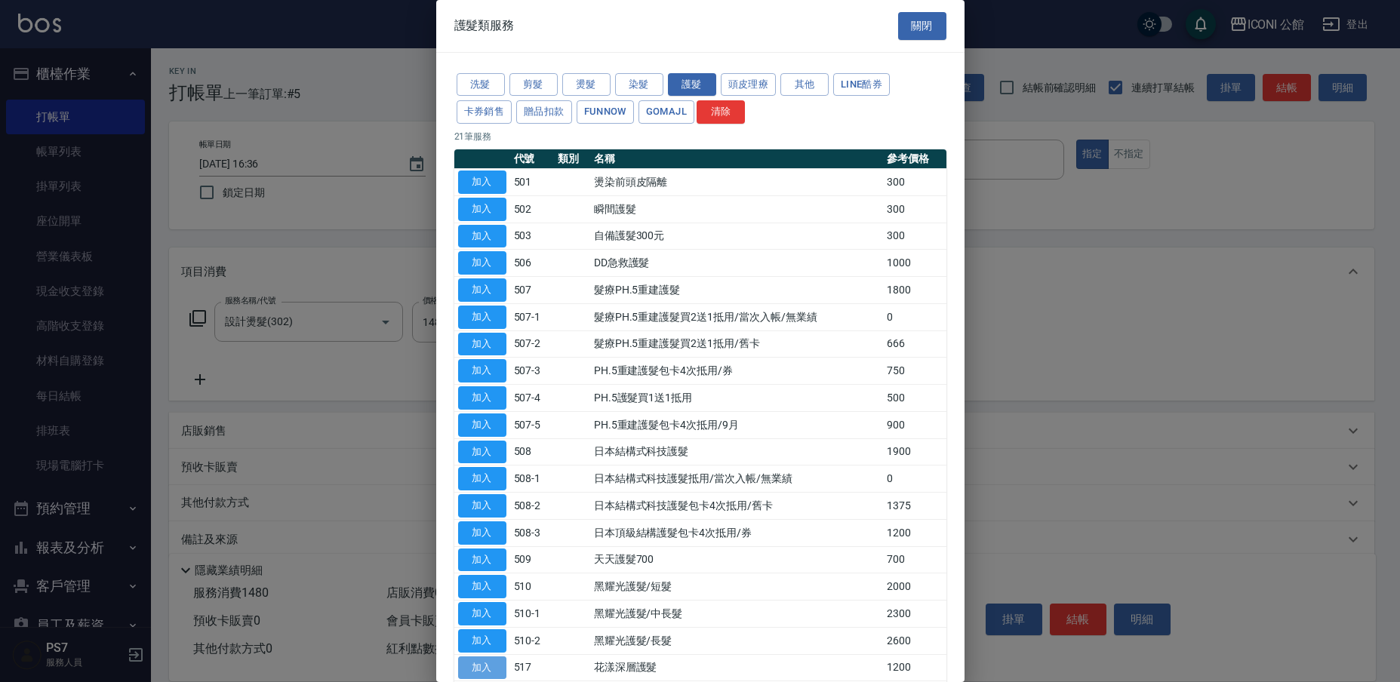
click at [492, 657] on button "加入" at bounding box center [482, 668] width 48 height 23
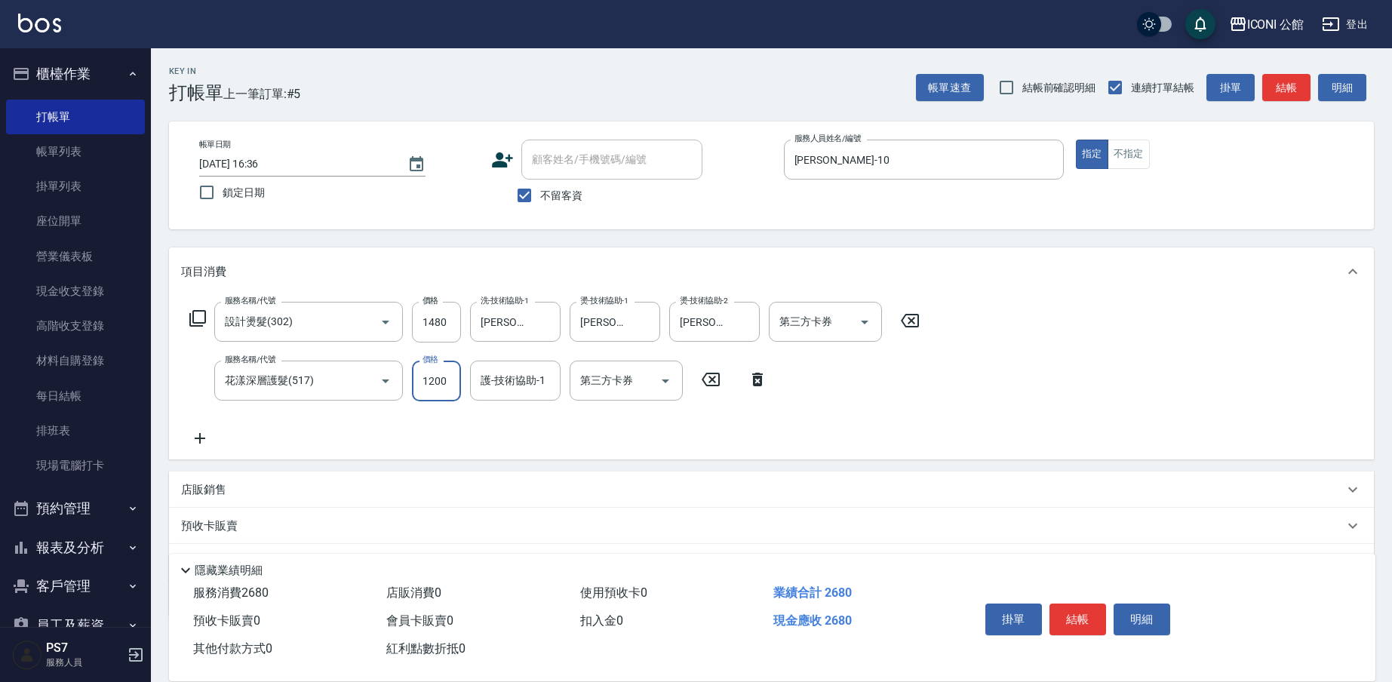
click at [448, 392] on input "1200" at bounding box center [436, 381] width 49 height 41
type input "960"
type input "[PERSON_NAME]-21"
click at [1070, 609] on button "結帳" at bounding box center [1078, 620] width 57 height 32
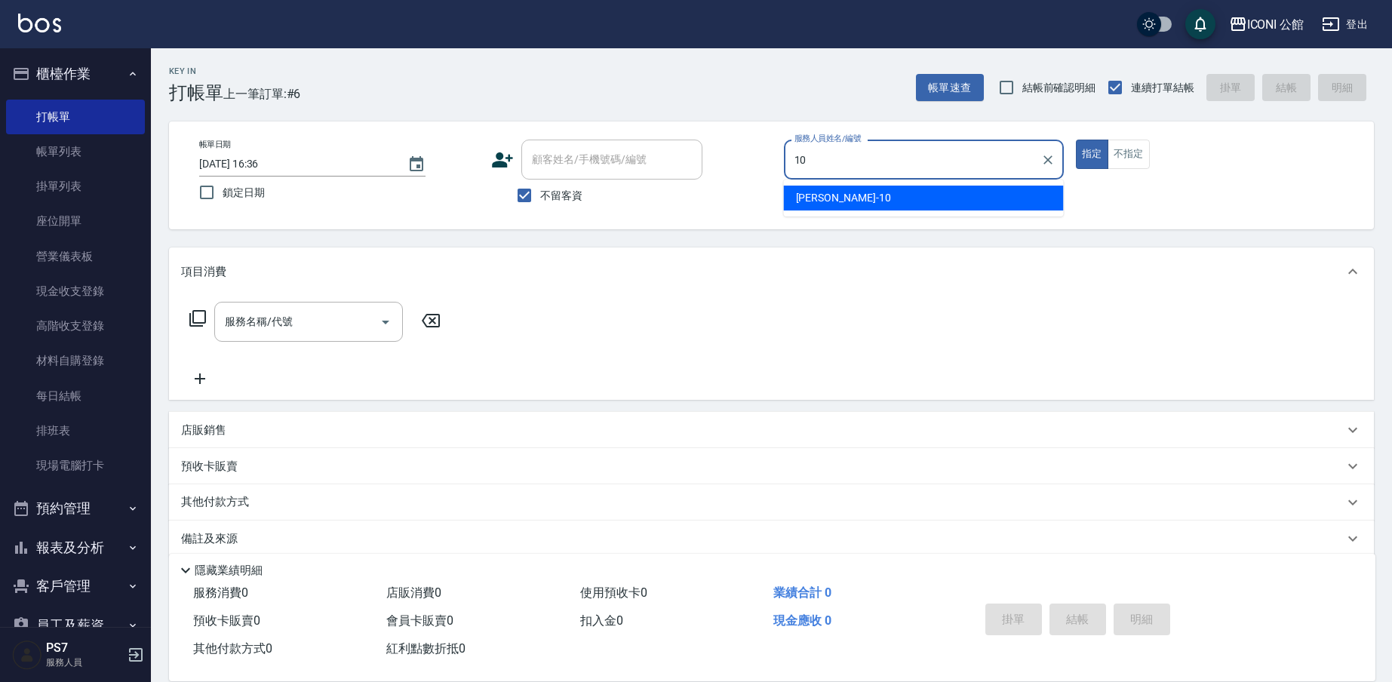
type input "[PERSON_NAME]-10"
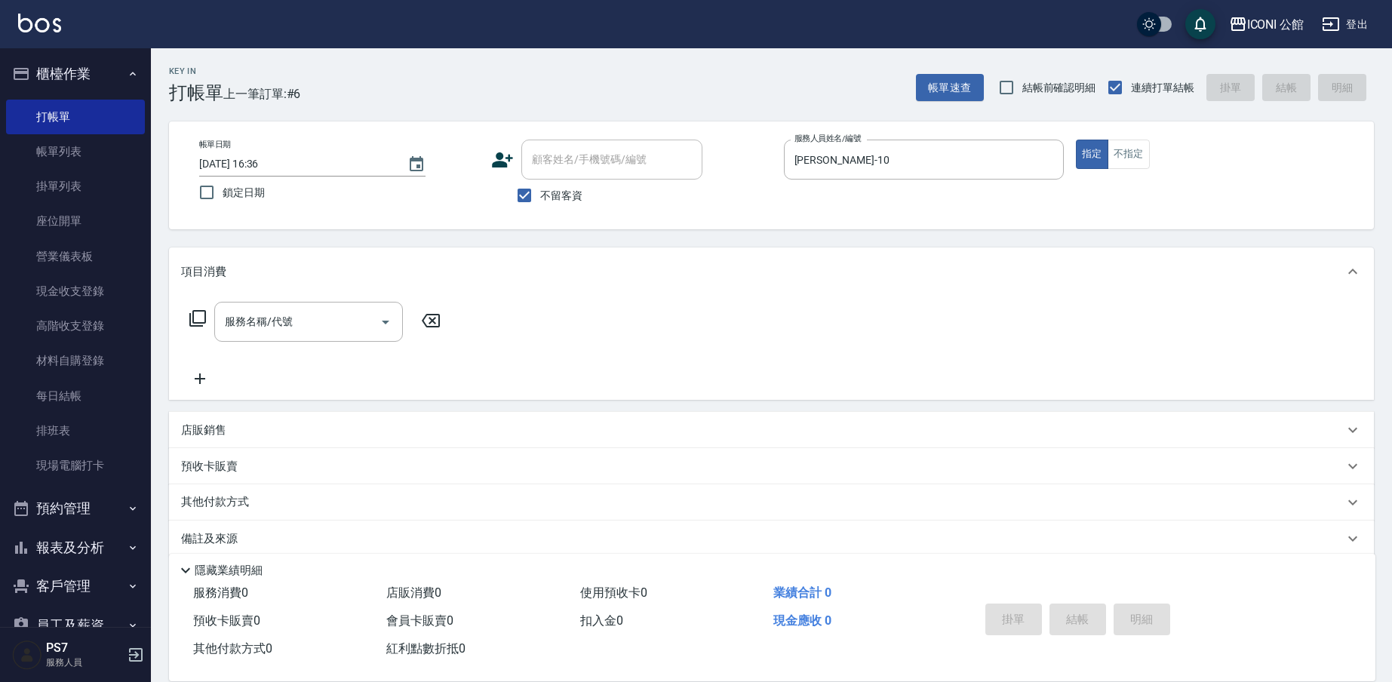
click at [198, 313] on icon at bounding box center [198, 318] width 18 height 18
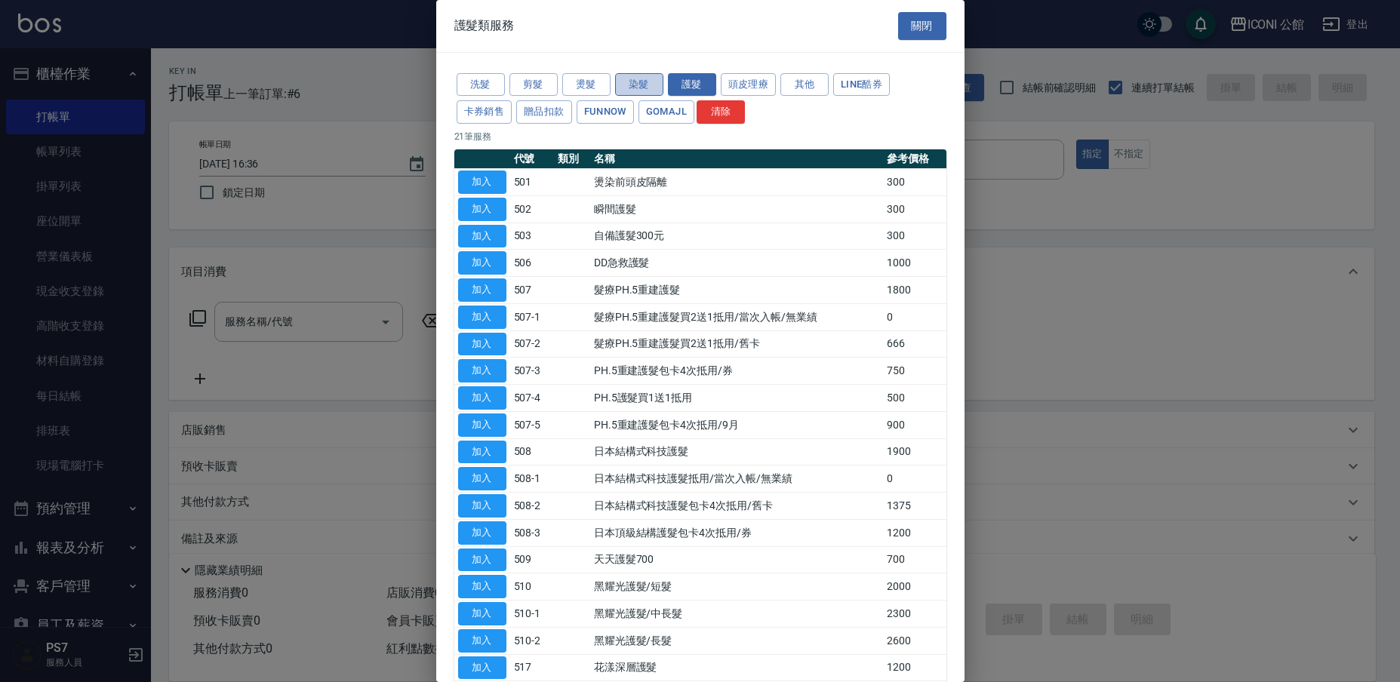
click at [632, 86] on button "染髮" at bounding box center [639, 84] width 48 height 23
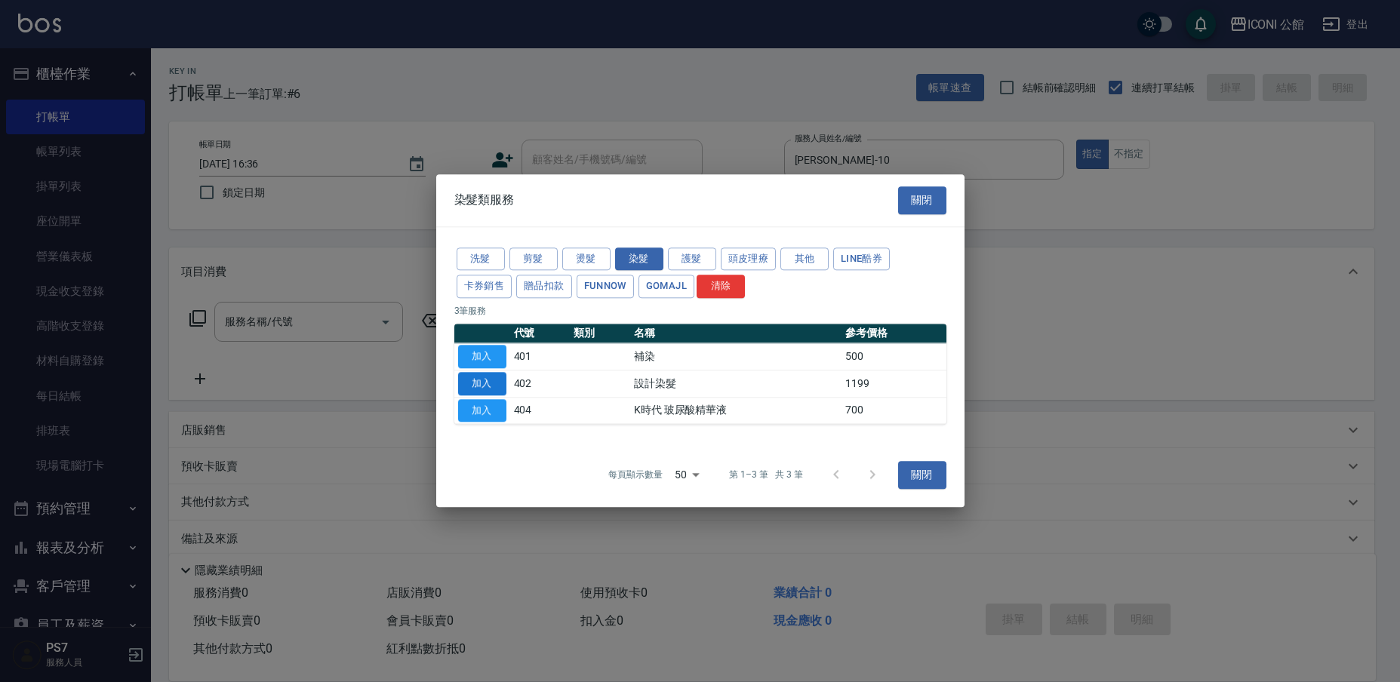
click at [464, 377] on button "加入" at bounding box center [482, 383] width 48 height 23
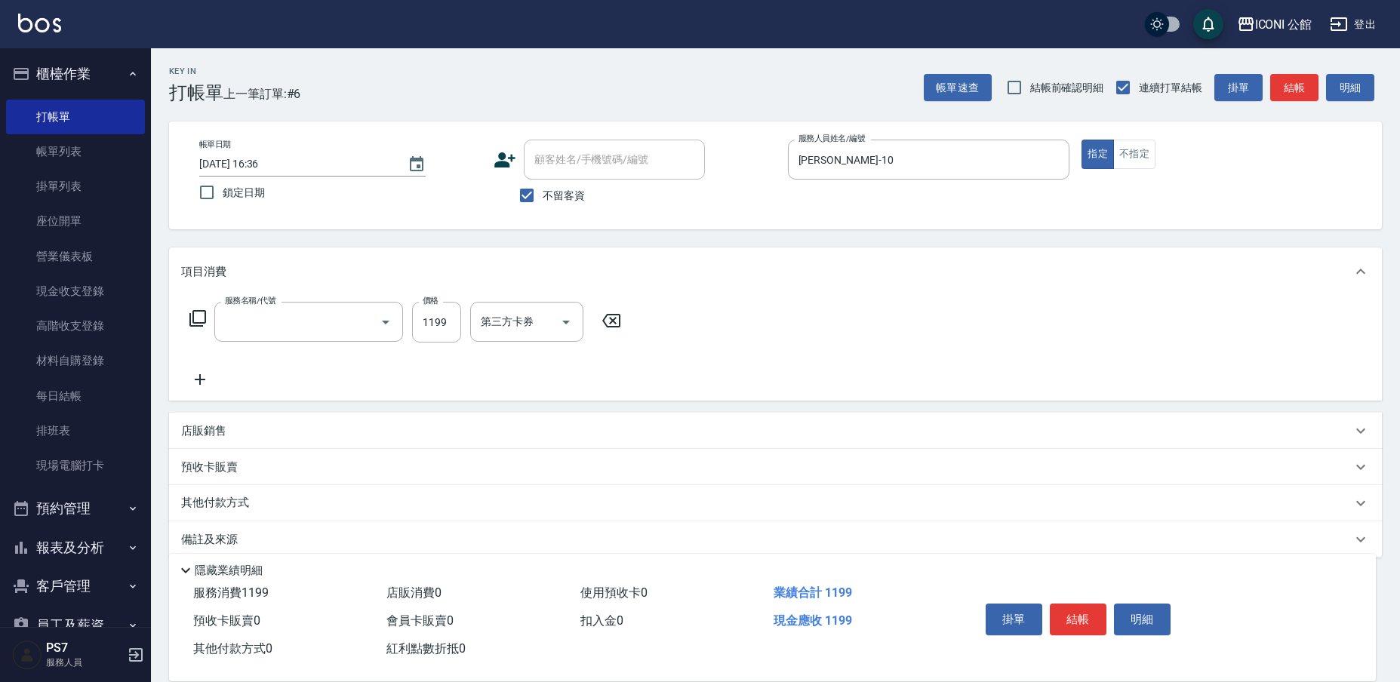
type input "設計染髮(402)"
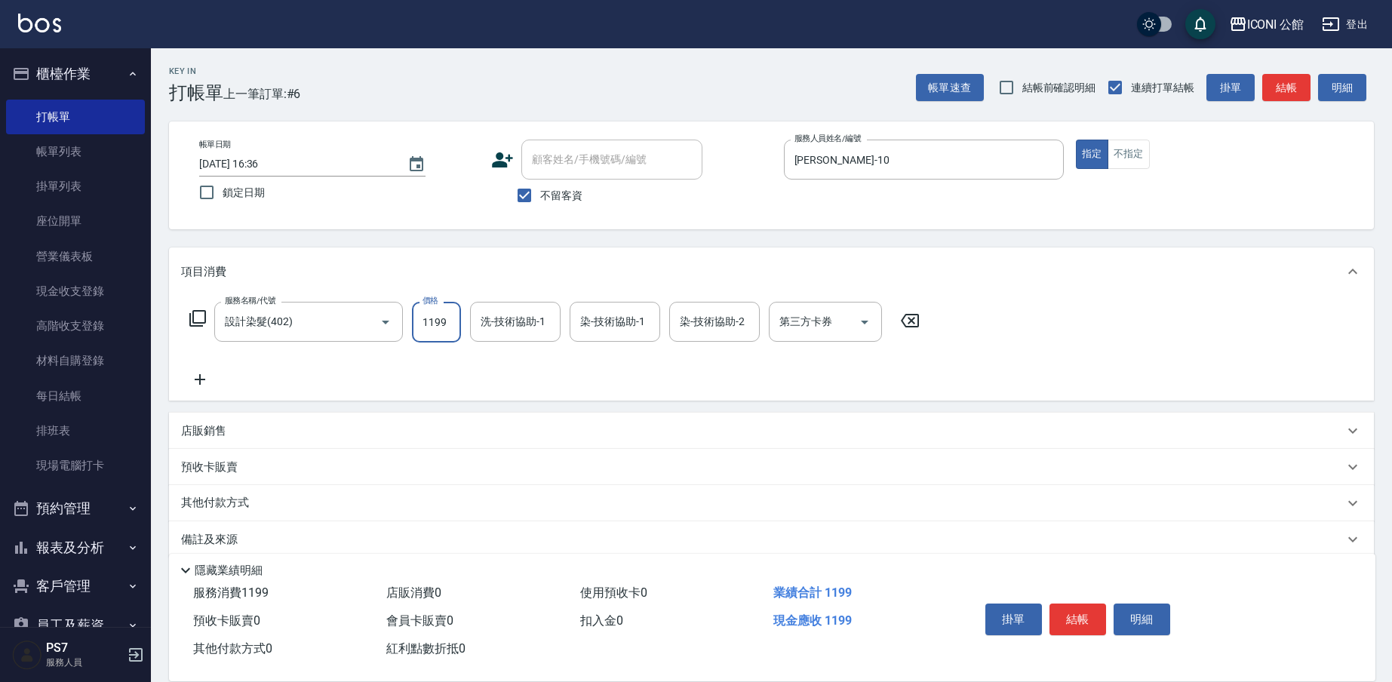
click at [450, 332] on input "1199" at bounding box center [436, 322] width 49 height 41
type input "1499"
type input "[PERSON_NAME]-21"
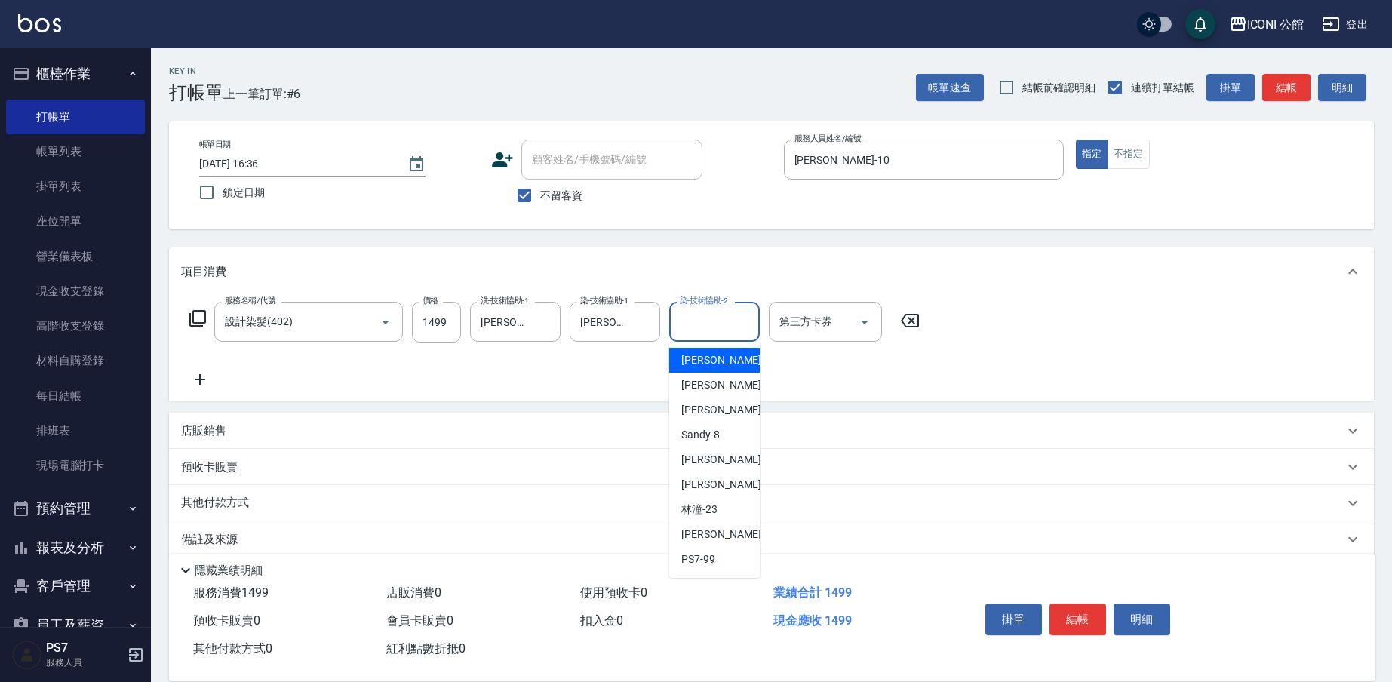
click at [698, 314] on div "染-技術協助-2 染-技術協助-2" at bounding box center [714, 322] width 91 height 40
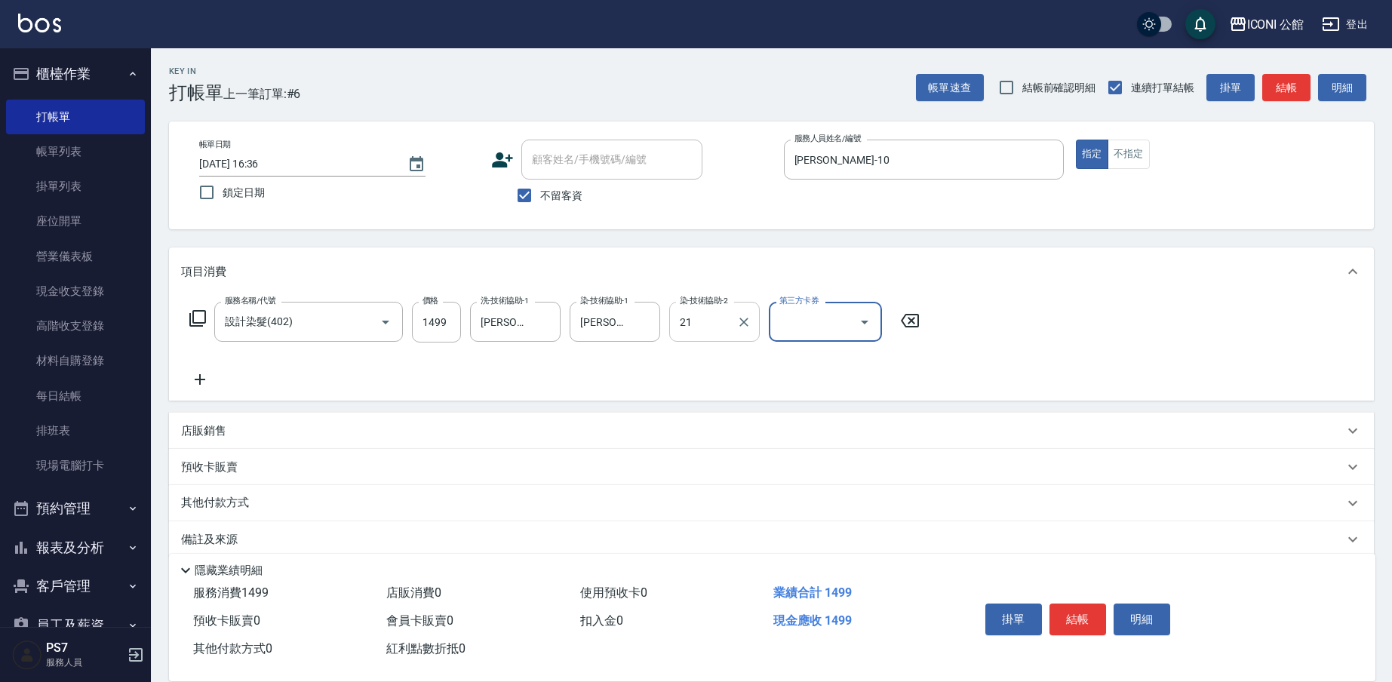
type input "[PERSON_NAME]-21"
click at [1091, 628] on button "結帳" at bounding box center [1078, 620] width 57 height 32
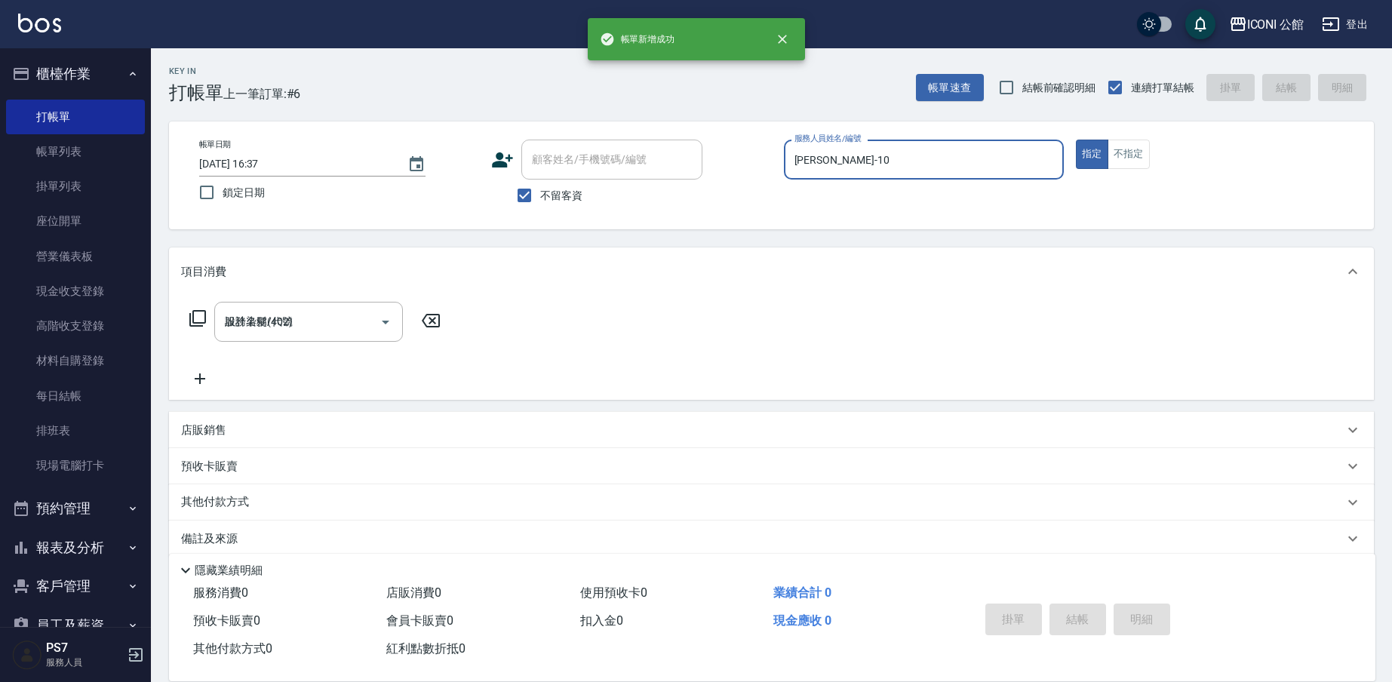
type input "[DATE] 16:37"
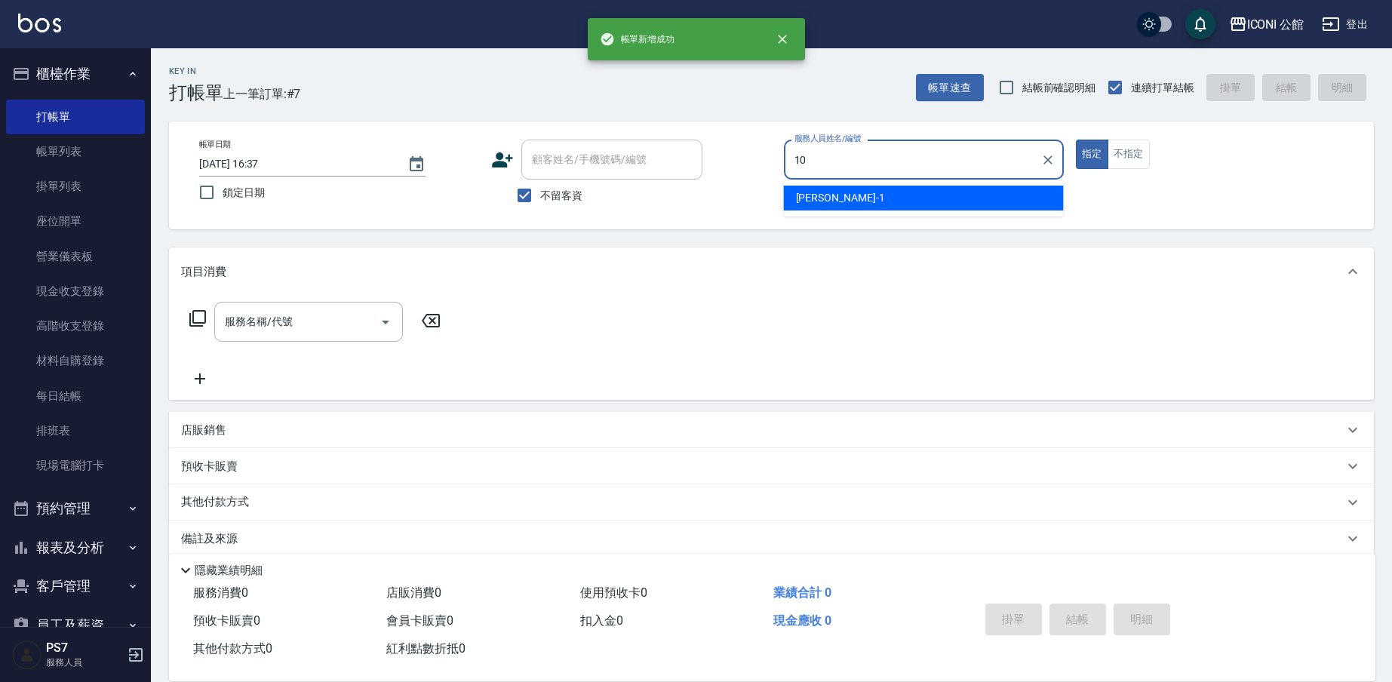
type input "[PERSON_NAME]-10"
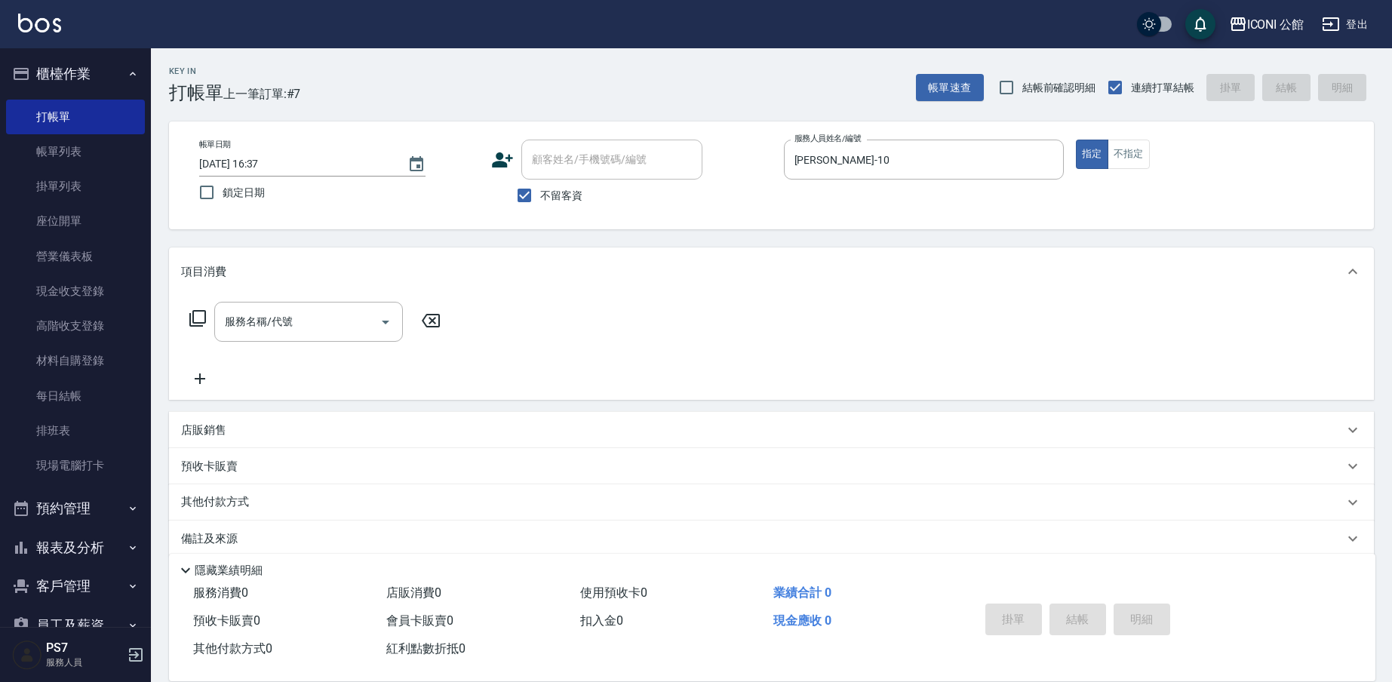
click at [199, 321] on icon at bounding box center [198, 318] width 18 height 18
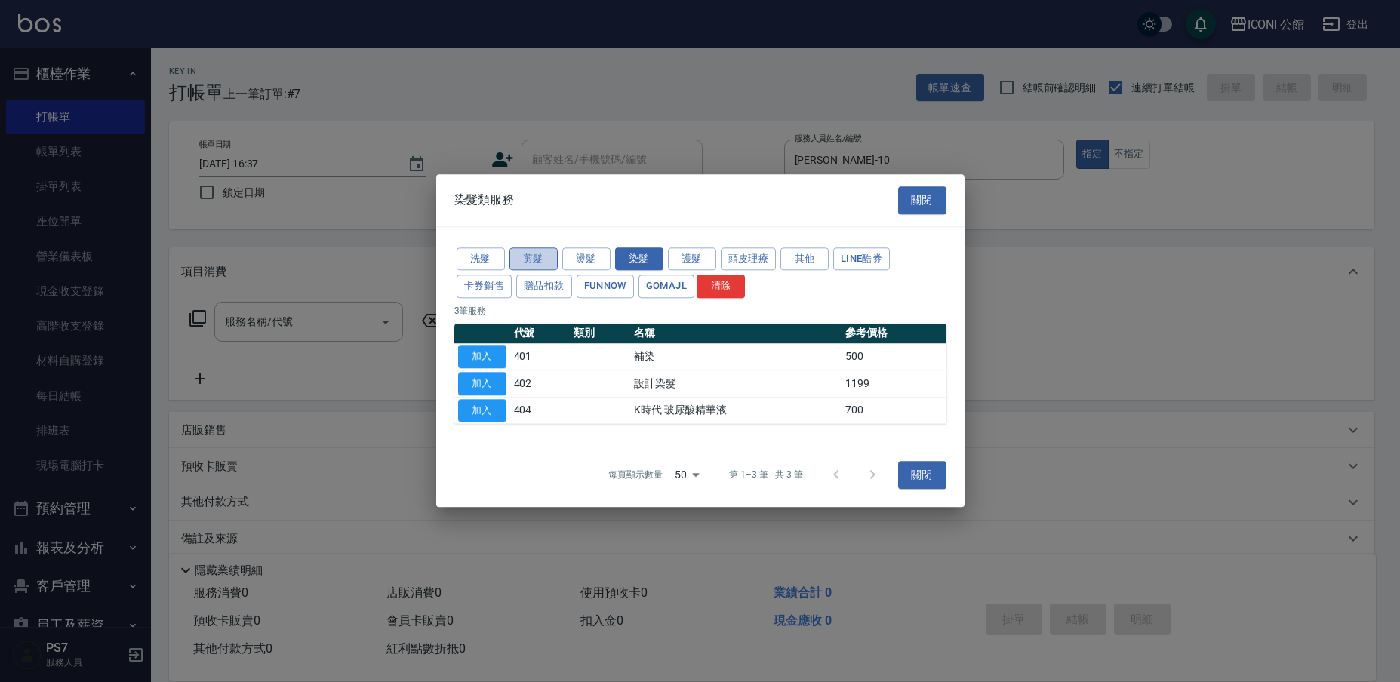
click at [534, 256] on button "剪髮" at bounding box center [533, 259] width 48 height 23
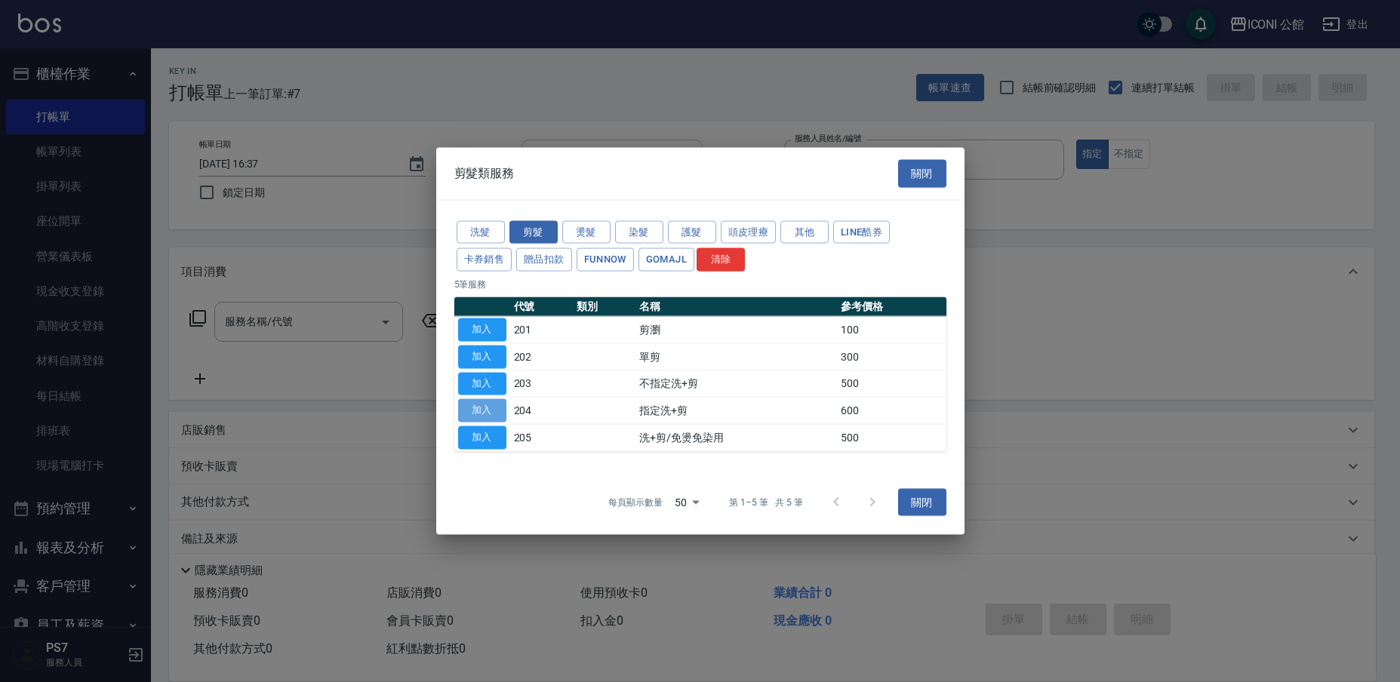
click at [495, 405] on button "加入" at bounding box center [482, 410] width 48 height 23
type input "指定洗+剪(204)"
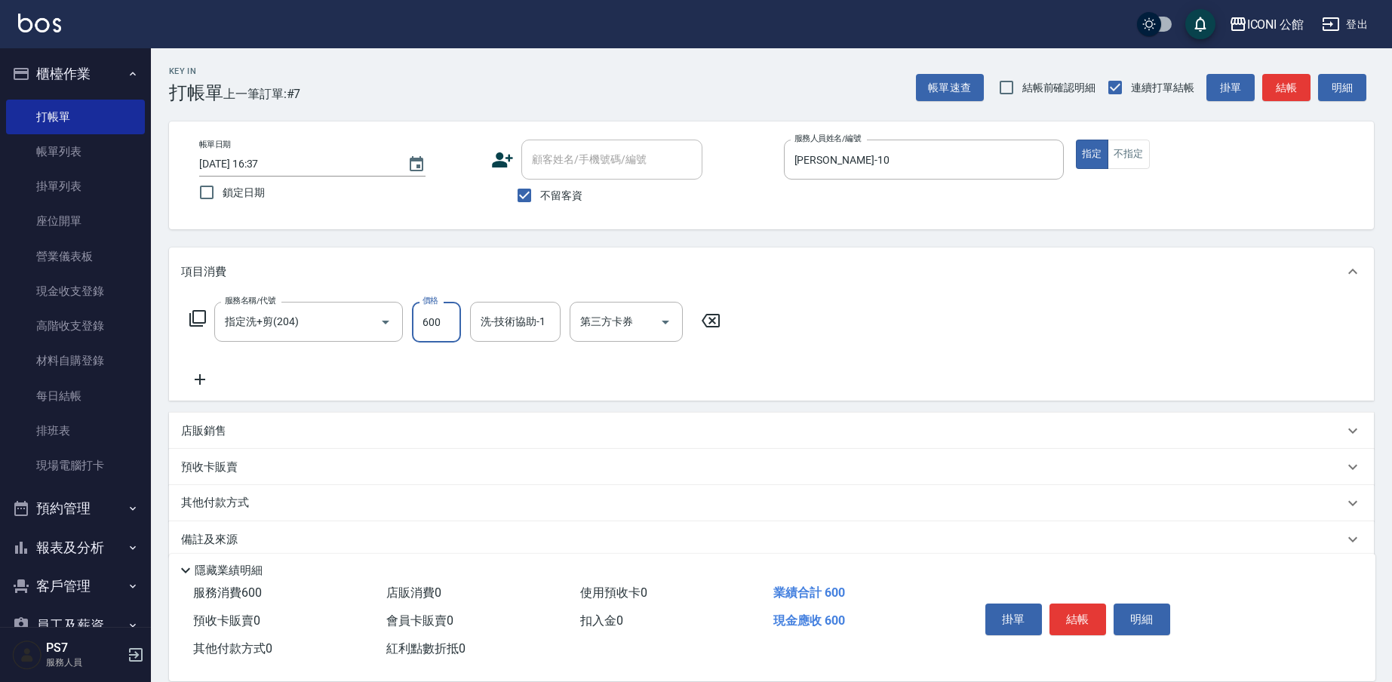
click at [446, 324] on input "600" at bounding box center [436, 322] width 49 height 41
type input "500"
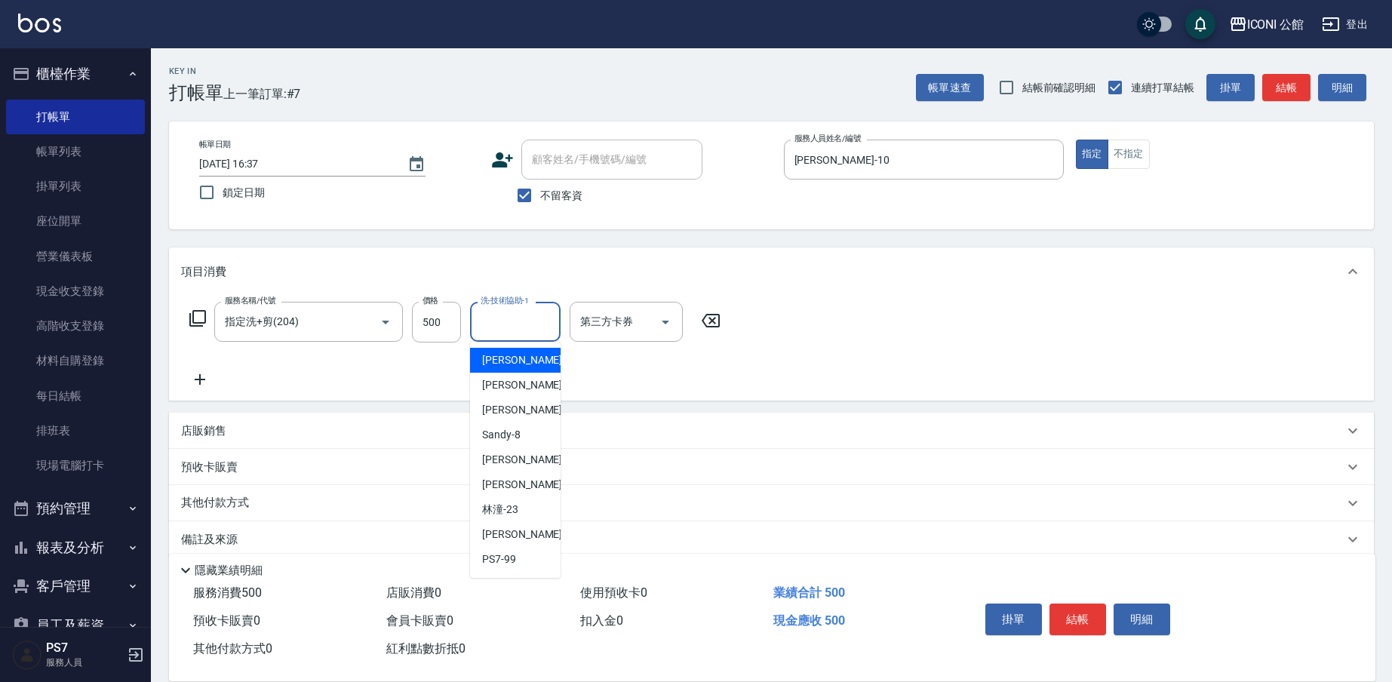
click at [495, 320] on input "洗-技術協助-1" at bounding box center [515, 322] width 77 height 26
click at [519, 559] on div "PS7 -99" at bounding box center [515, 559] width 91 height 25
type input "PS7-99"
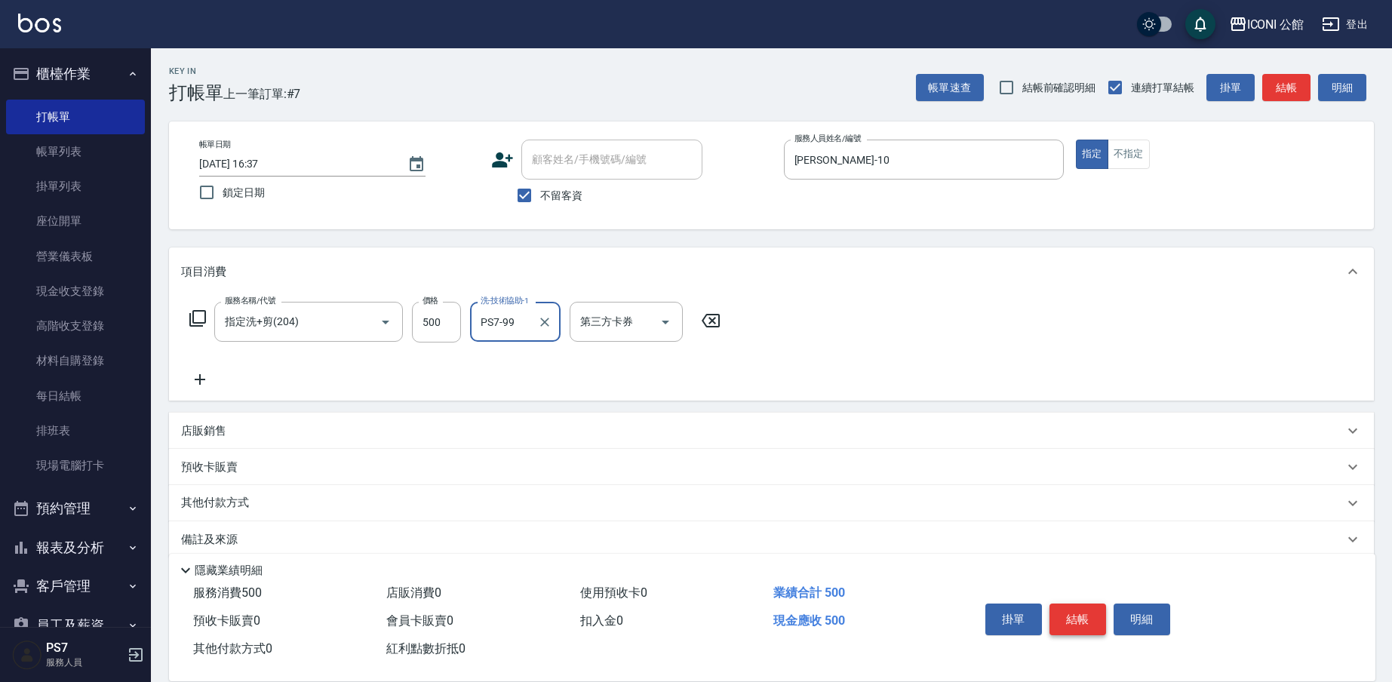
click at [1084, 610] on button "結帳" at bounding box center [1078, 620] width 57 height 32
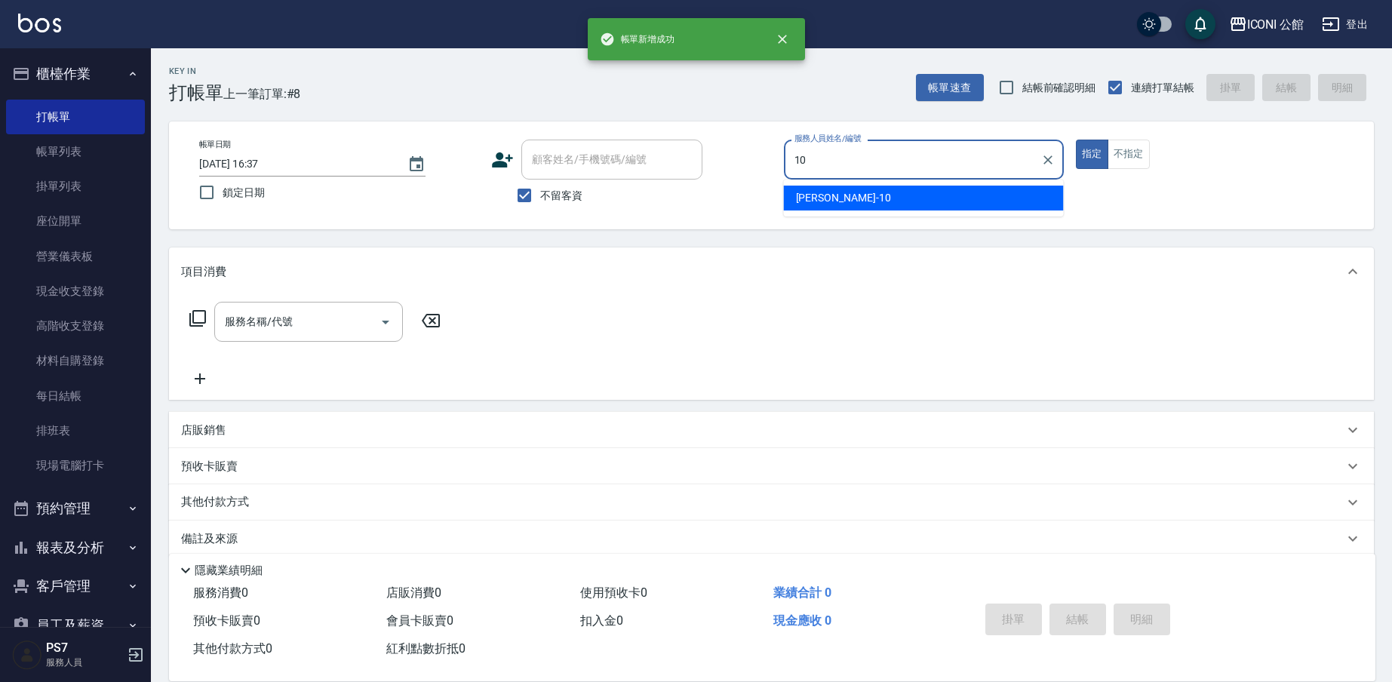
type input "[PERSON_NAME]-10"
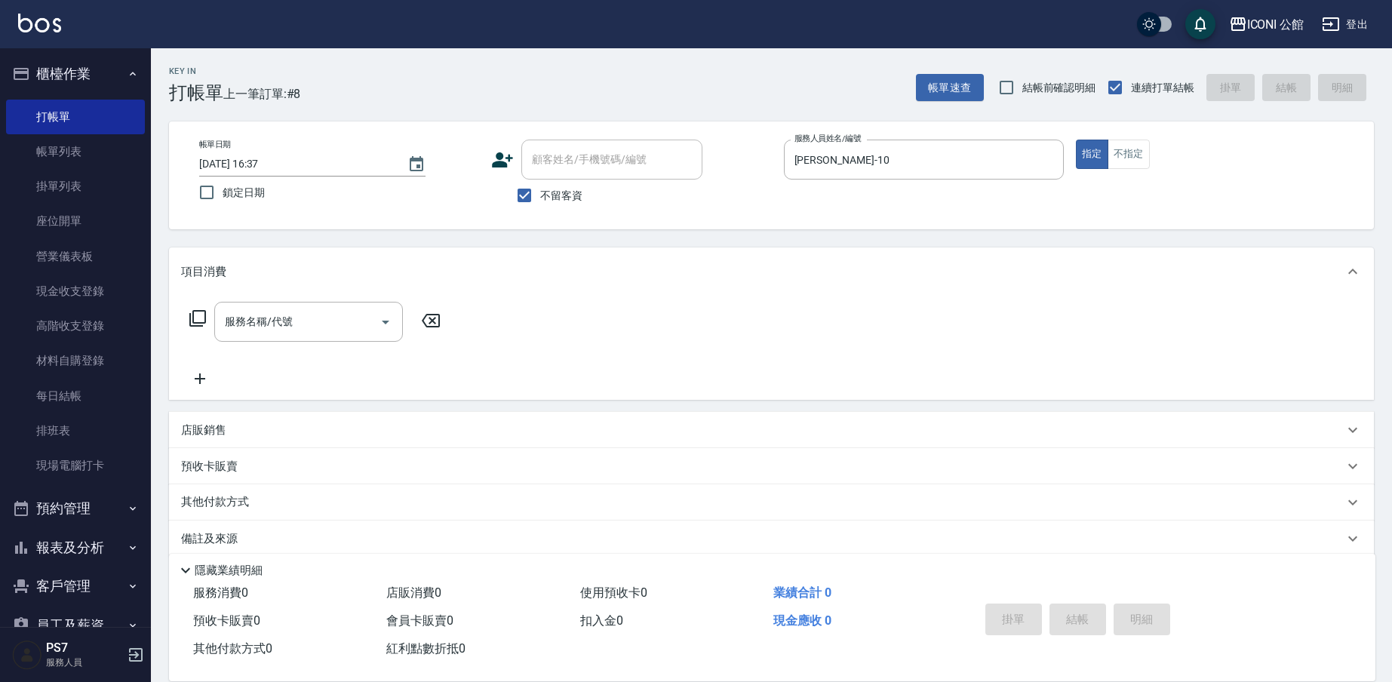
click at [191, 320] on icon at bounding box center [197, 318] width 17 height 17
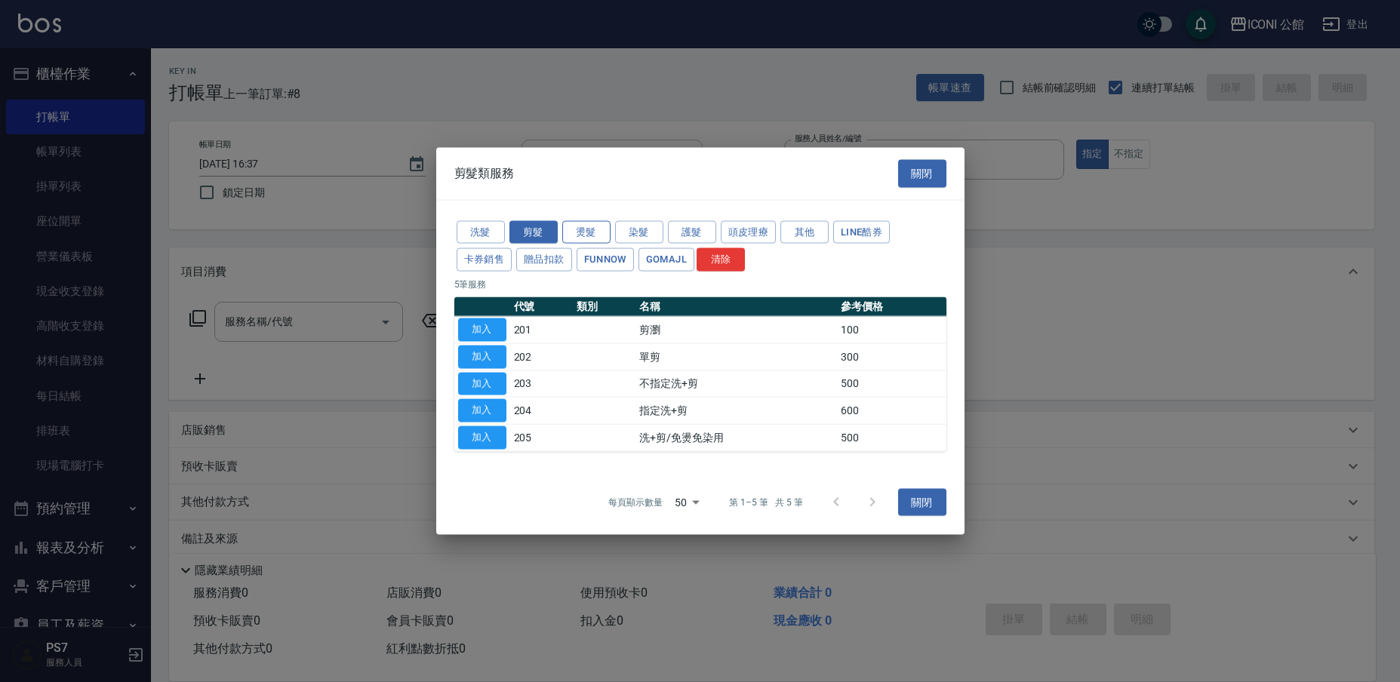
click at [589, 225] on button "燙髮" at bounding box center [586, 231] width 48 height 23
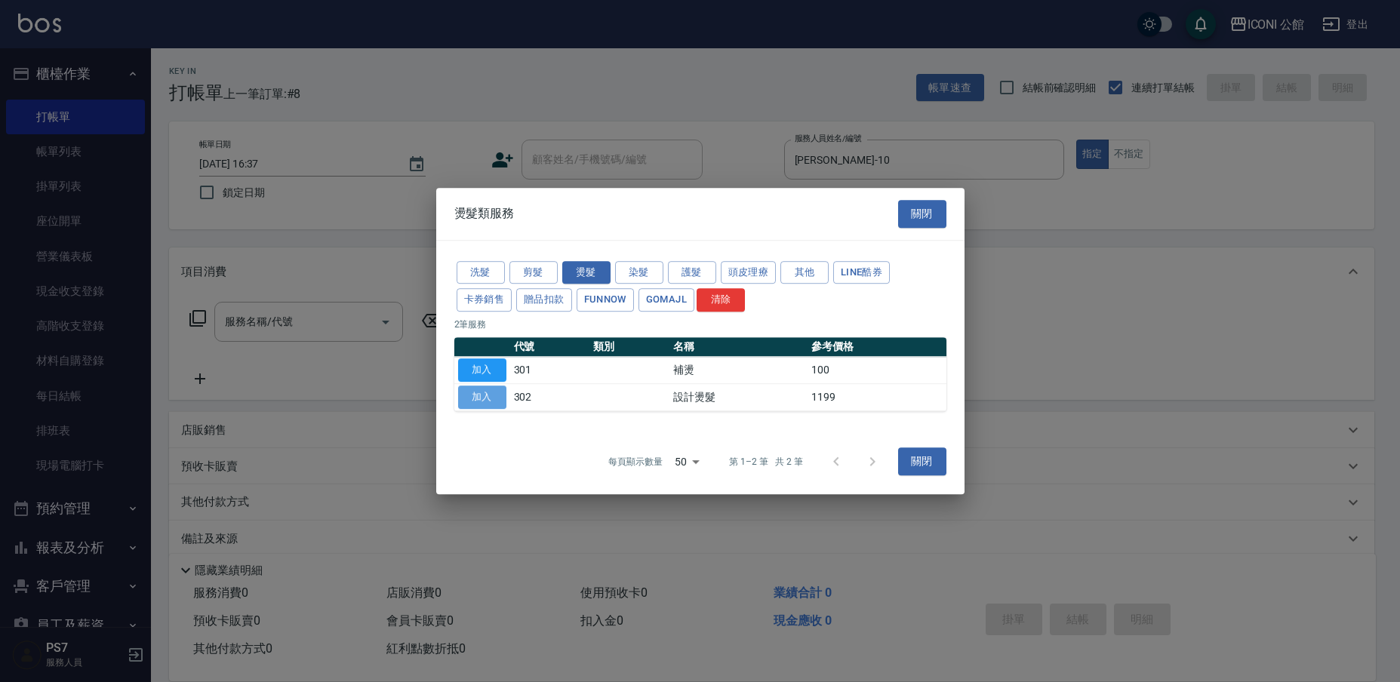
click at [485, 398] on button "加入" at bounding box center [482, 397] width 48 height 23
type input "設計燙髮(302)"
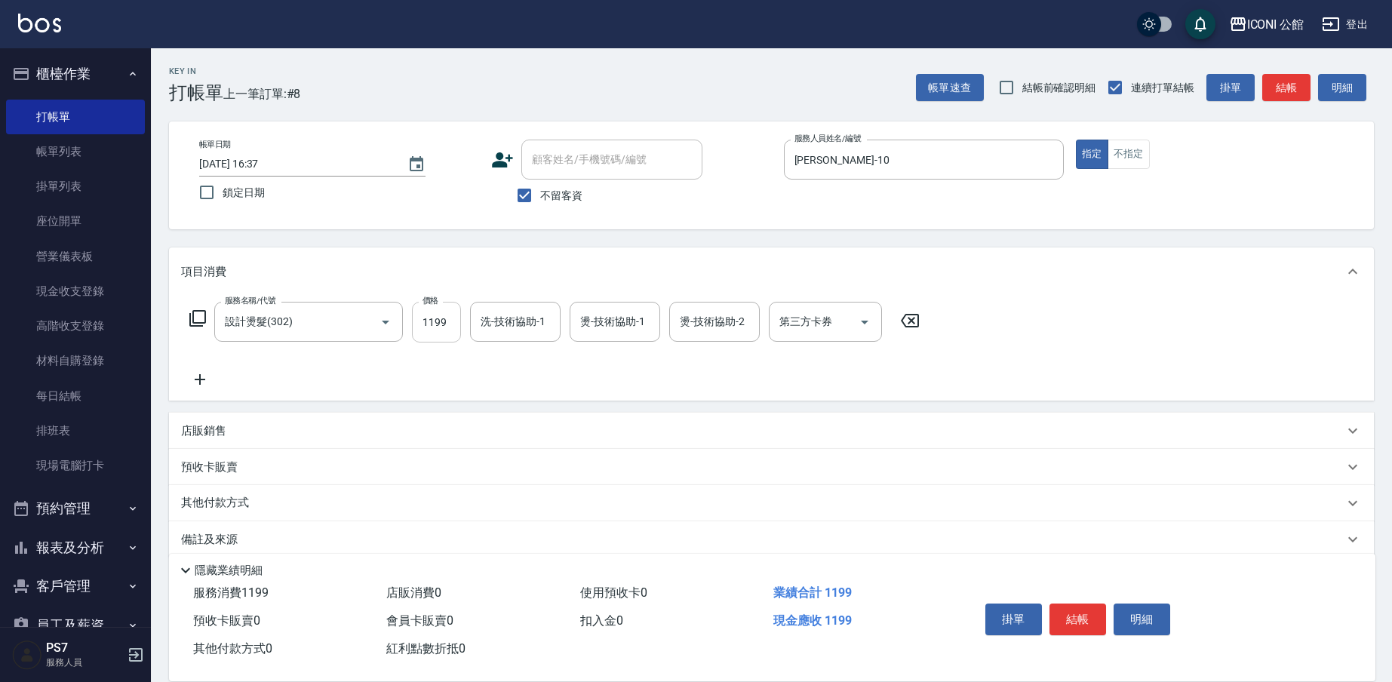
click at [437, 334] on input "1199" at bounding box center [436, 322] width 49 height 41
type input "1480"
type input "[PERSON_NAME]-21"
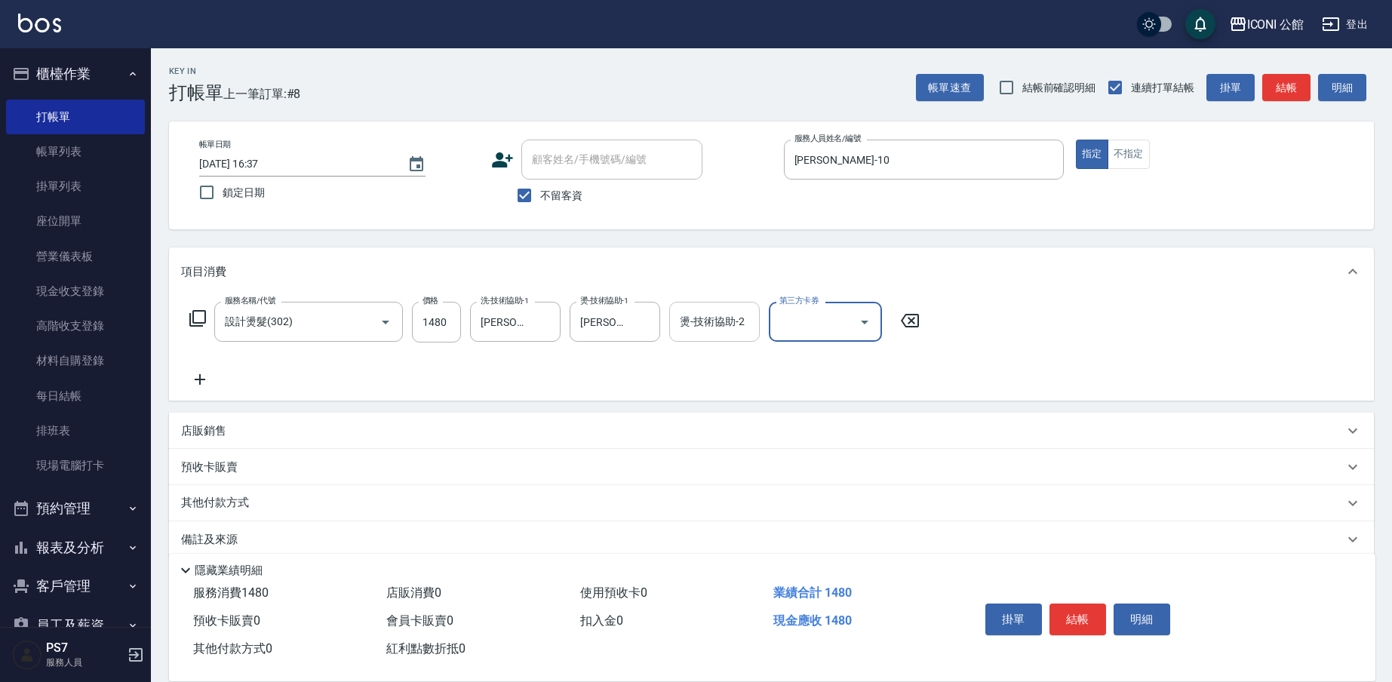
click at [736, 318] on input "燙-技術協助-2" at bounding box center [714, 322] width 77 height 26
type input "[PERSON_NAME]-21"
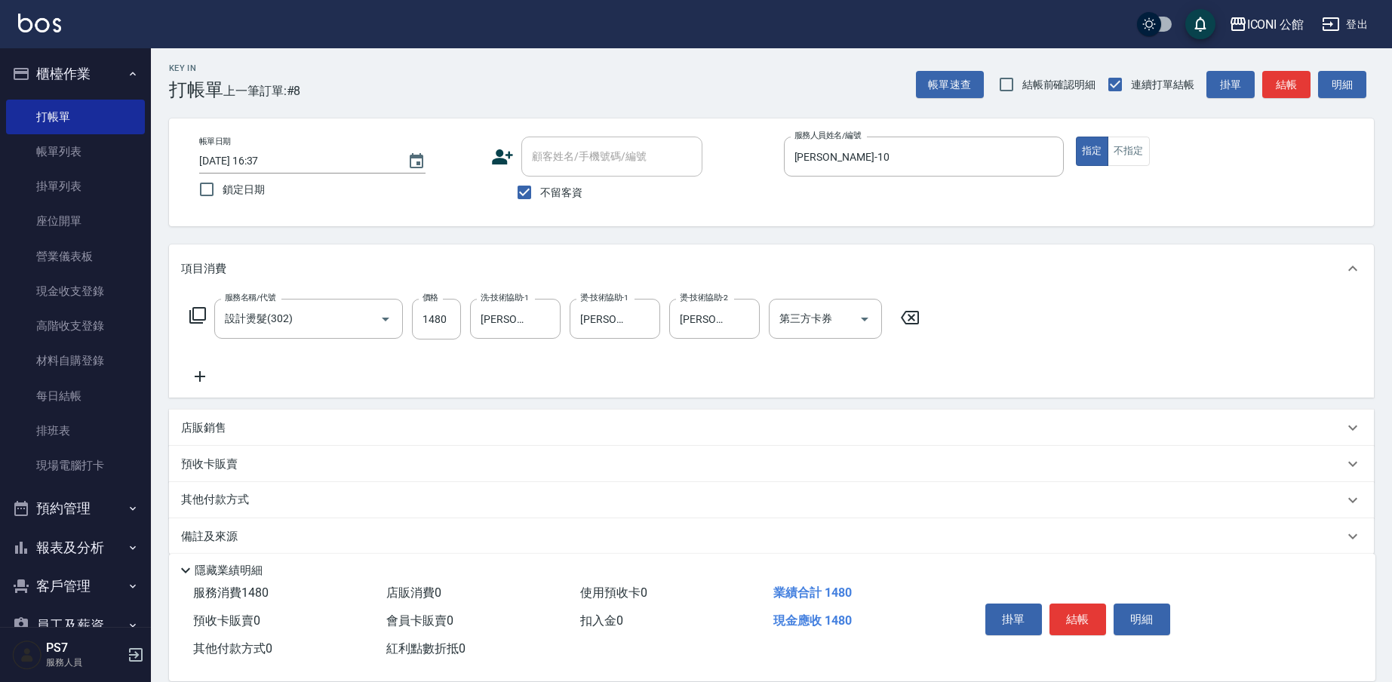
click at [202, 314] on icon at bounding box center [198, 315] width 18 height 18
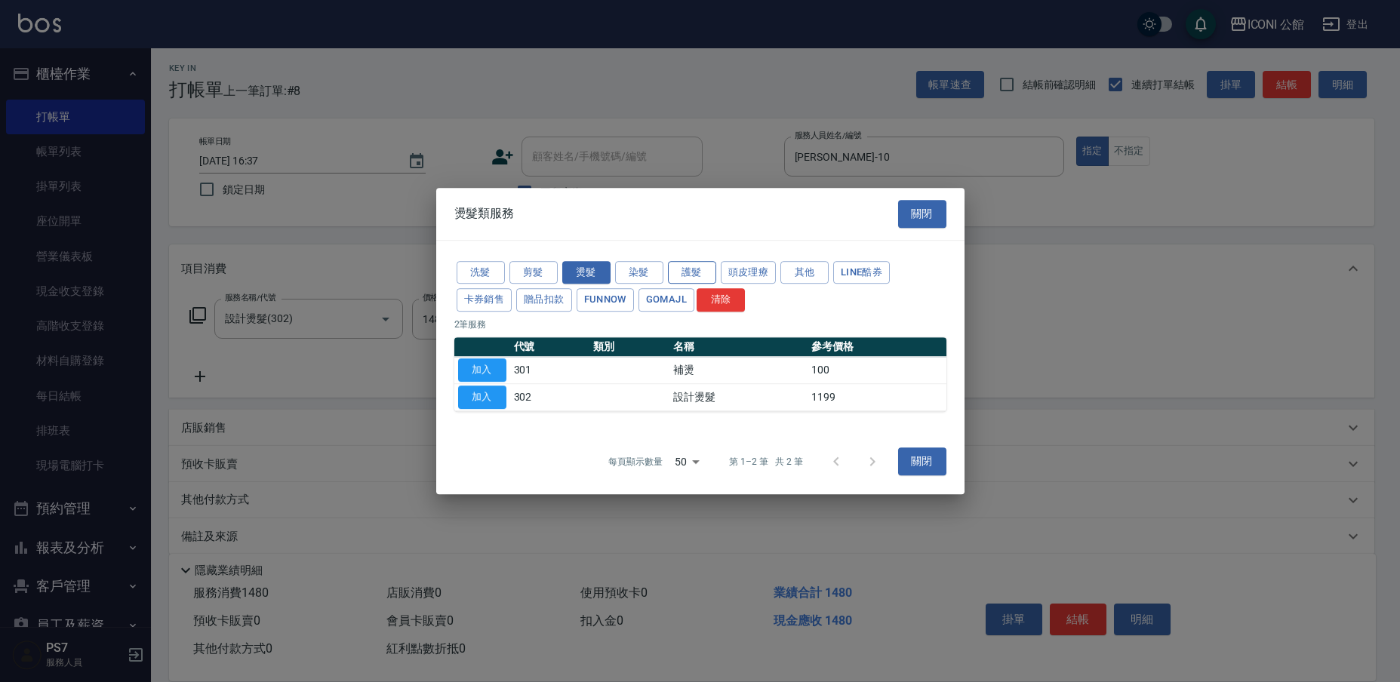
click at [693, 264] on button "護髮" at bounding box center [692, 272] width 48 height 23
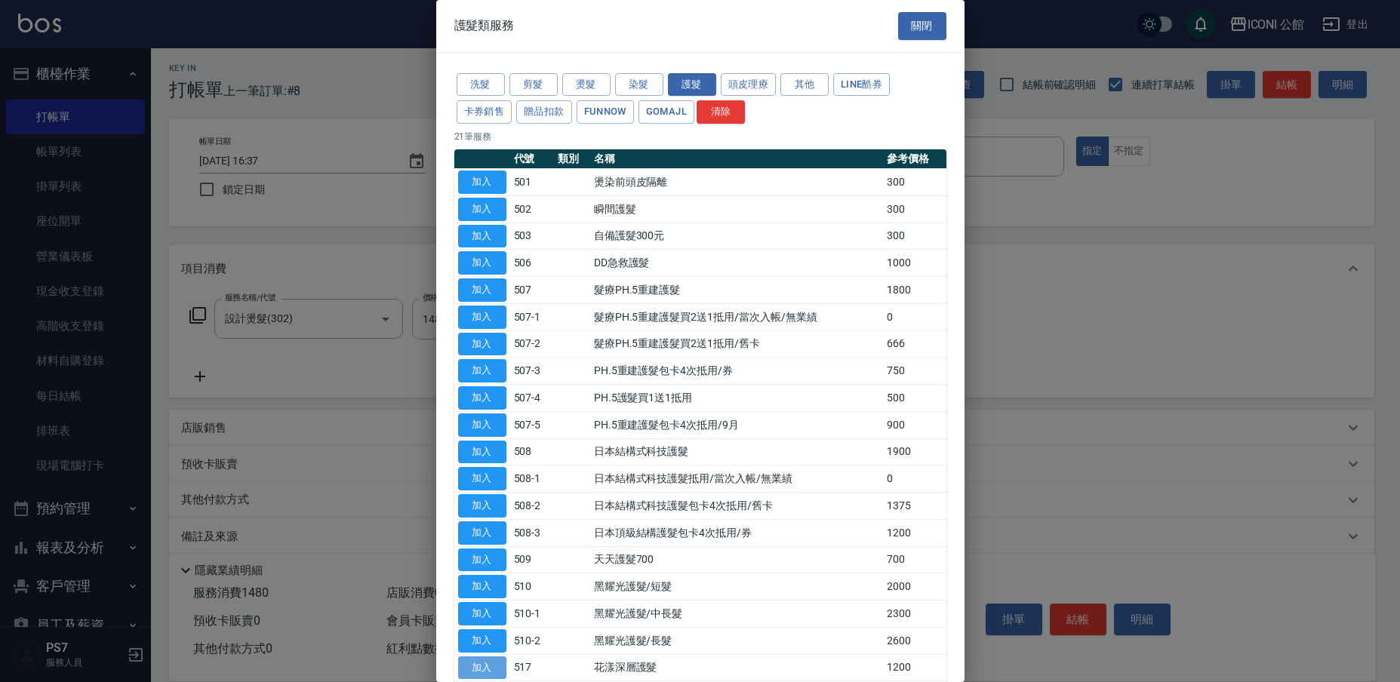
click at [487, 657] on button "加入" at bounding box center [482, 668] width 48 height 23
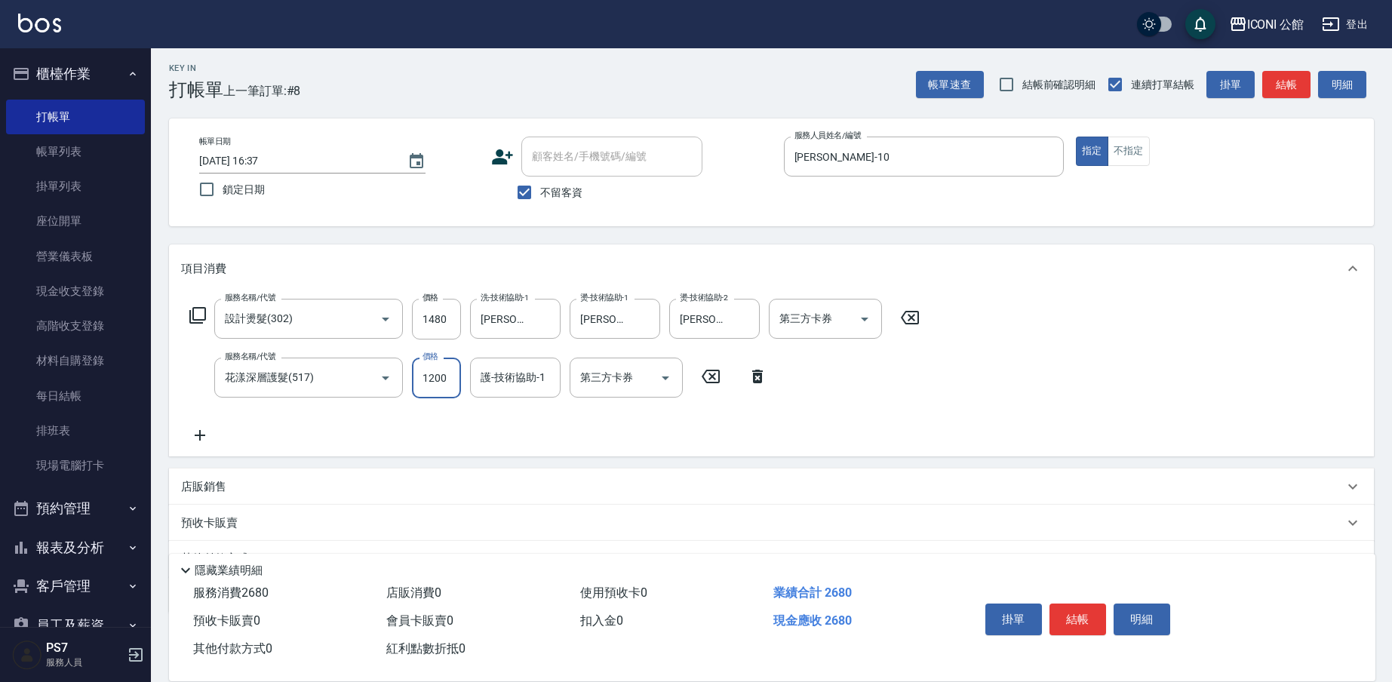
click at [450, 377] on input "1200" at bounding box center [436, 378] width 49 height 41
type input "960"
type input "[PERSON_NAME]-21"
click at [429, 322] on input "1480" at bounding box center [436, 319] width 49 height 41
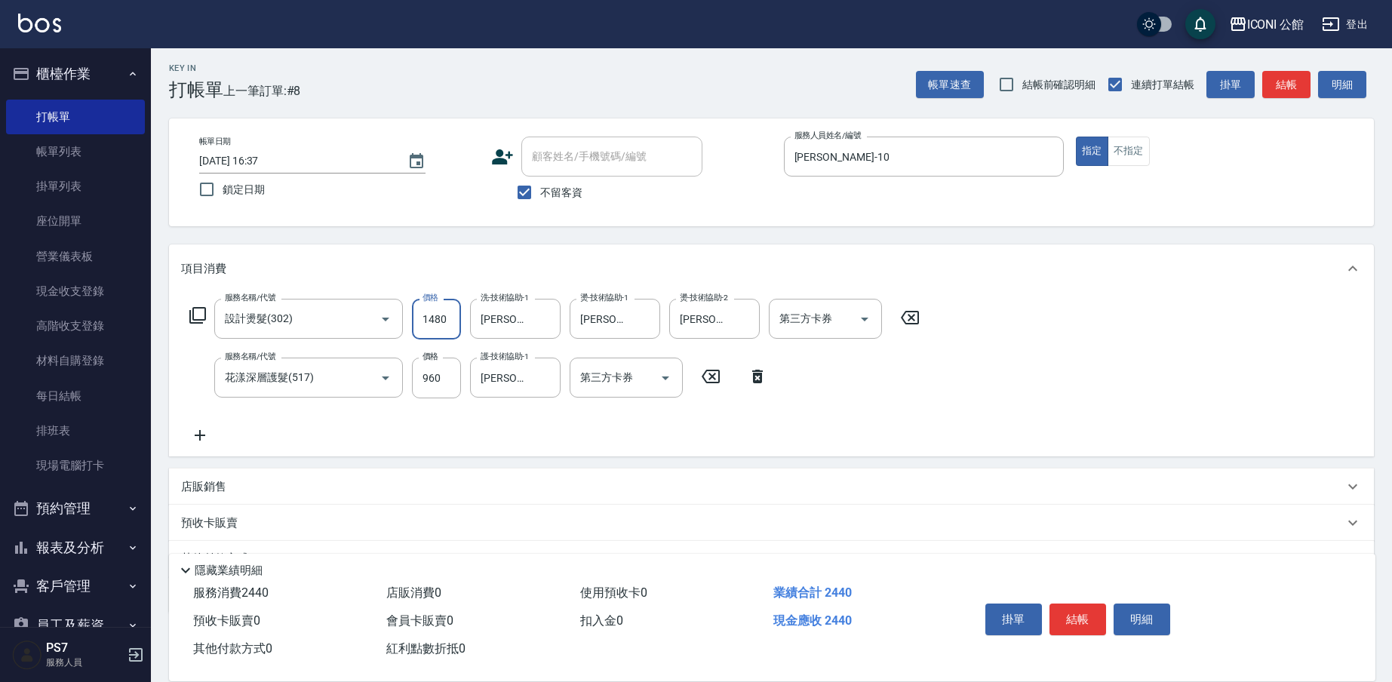
click at [429, 322] on input "1480" at bounding box center [436, 319] width 49 height 41
type input "2000"
click at [609, 411] on div "服務名稱/代號 設計燙髮(302) 服務名稱/代號 價格 2000 價格 洗-技術協助-1 [PERSON_NAME]-21 洗-技術協助-1 燙-技術協助-…" at bounding box center [555, 372] width 748 height 146
click at [1084, 604] on button "結帳" at bounding box center [1078, 620] width 57 height 32
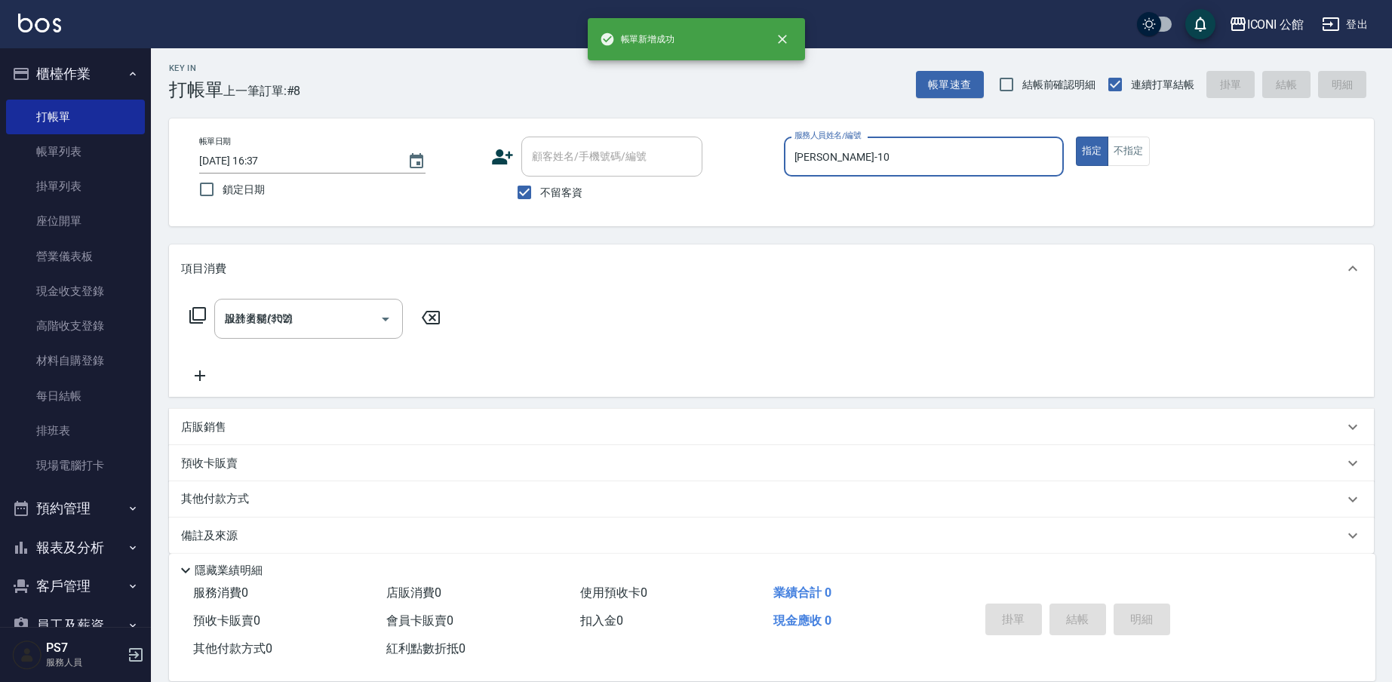
type input "[DATE] 16:39"
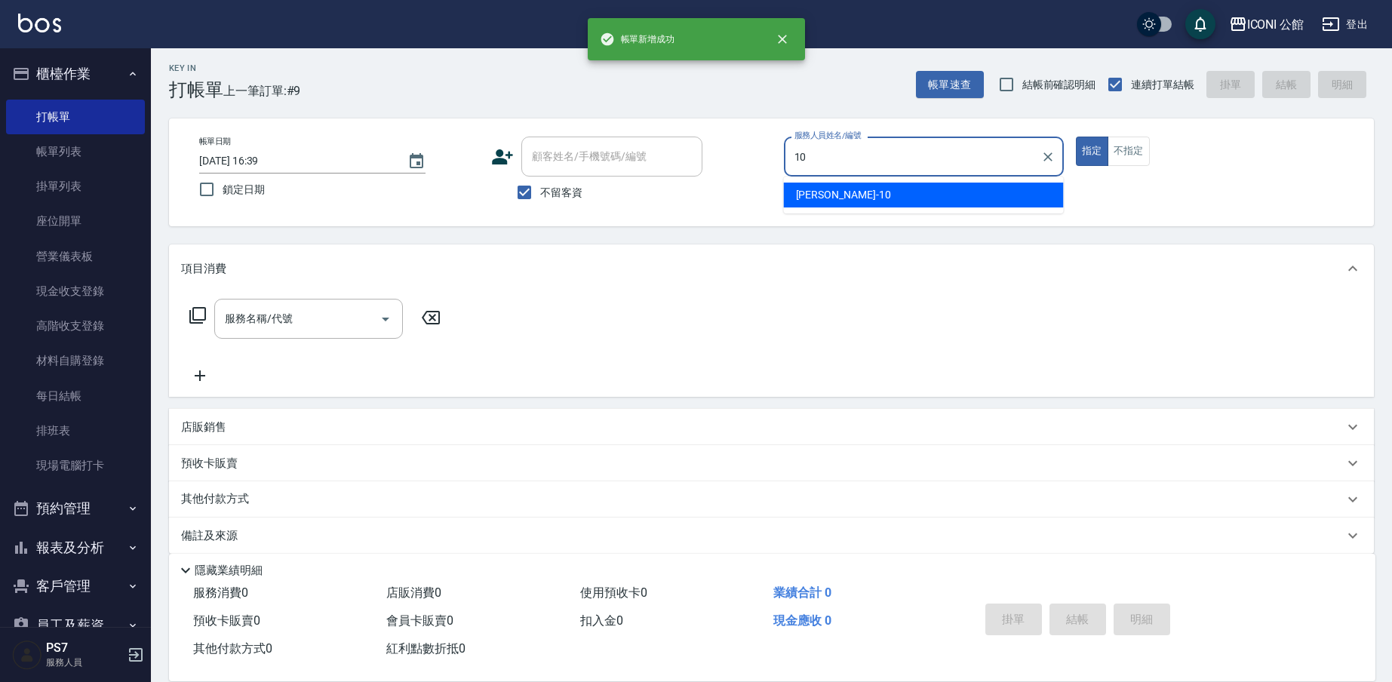
type input "[PERSON_NAME]-10"
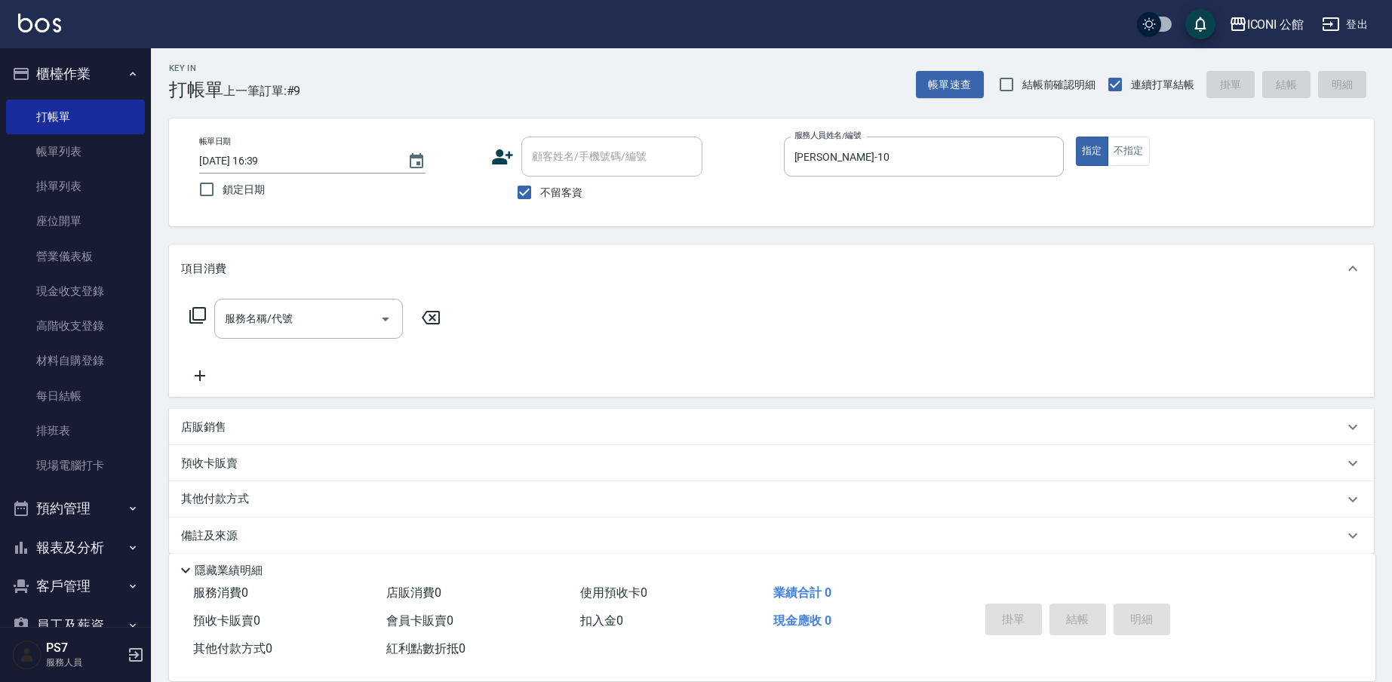
click at [195, 322] on icon at bounding box center [197, 315] width 17 height 17
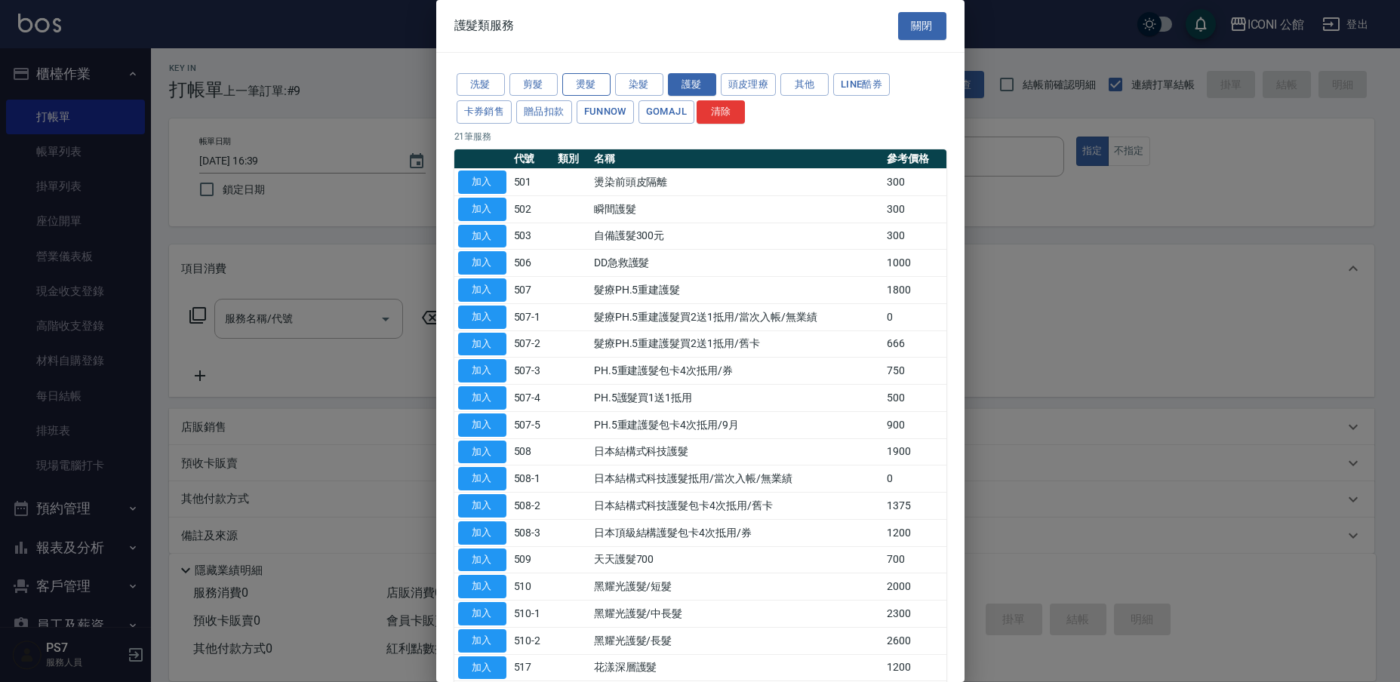
click at [585, 81] on button "燙髮" at bounding box center [586, 84] width 48 height 23
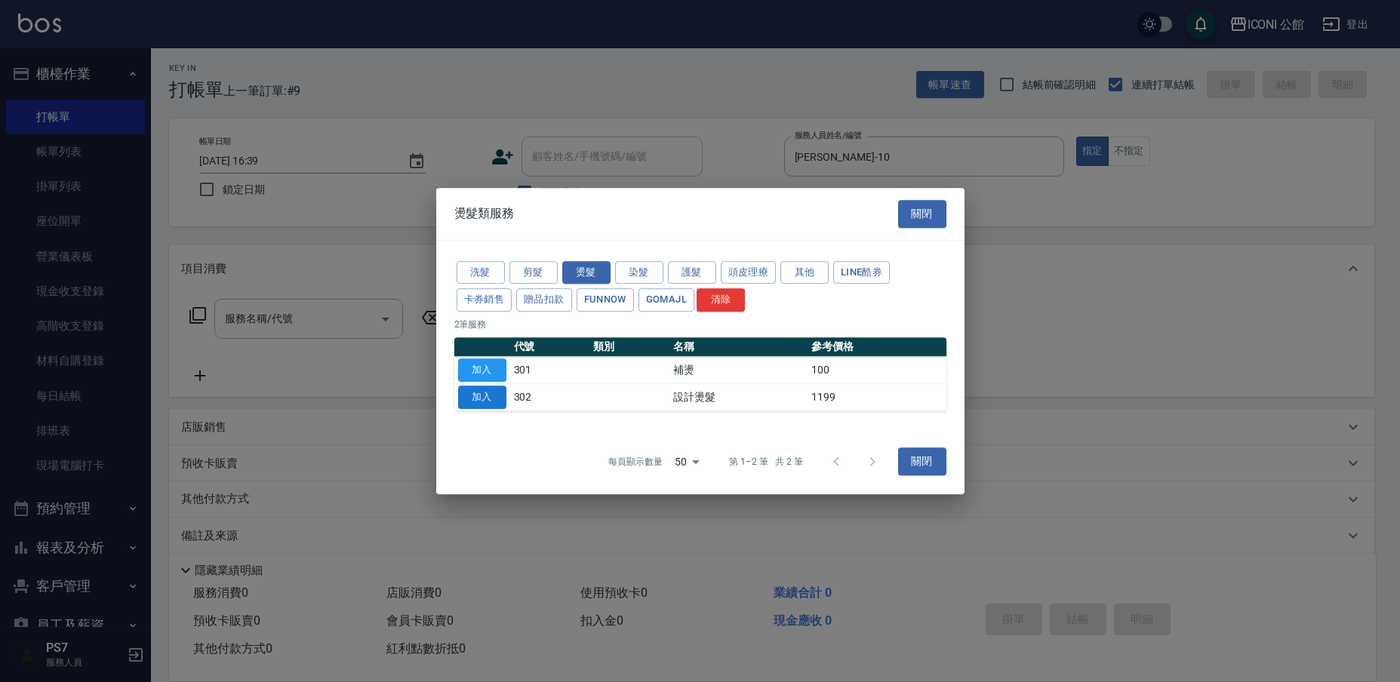
click at [489, 392] on button "加入" at bounding box center [482, 397] width 48 height 23
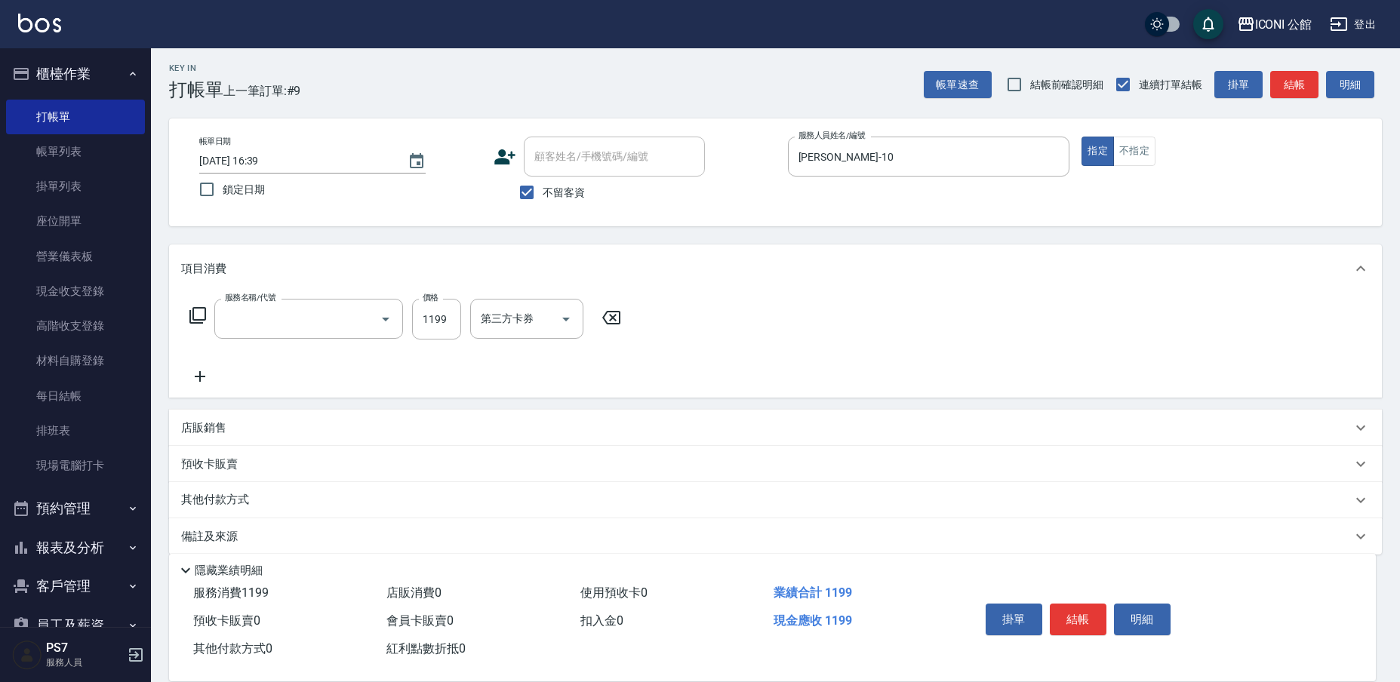
type input "設計燙髮(302)"
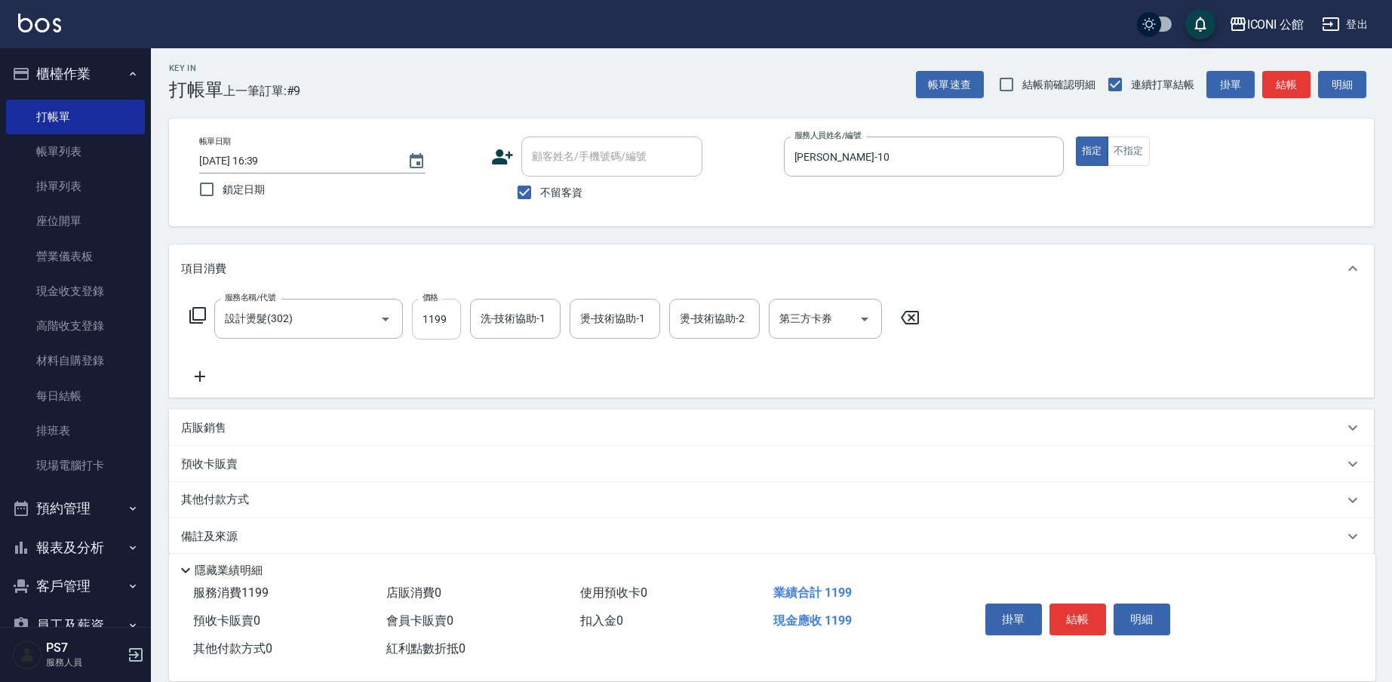
click at [444, 319] on input "1199" at bounding box center [436, 319] width 49 height 41
type input "1600"
type input "[PERSON_NAME]-21"
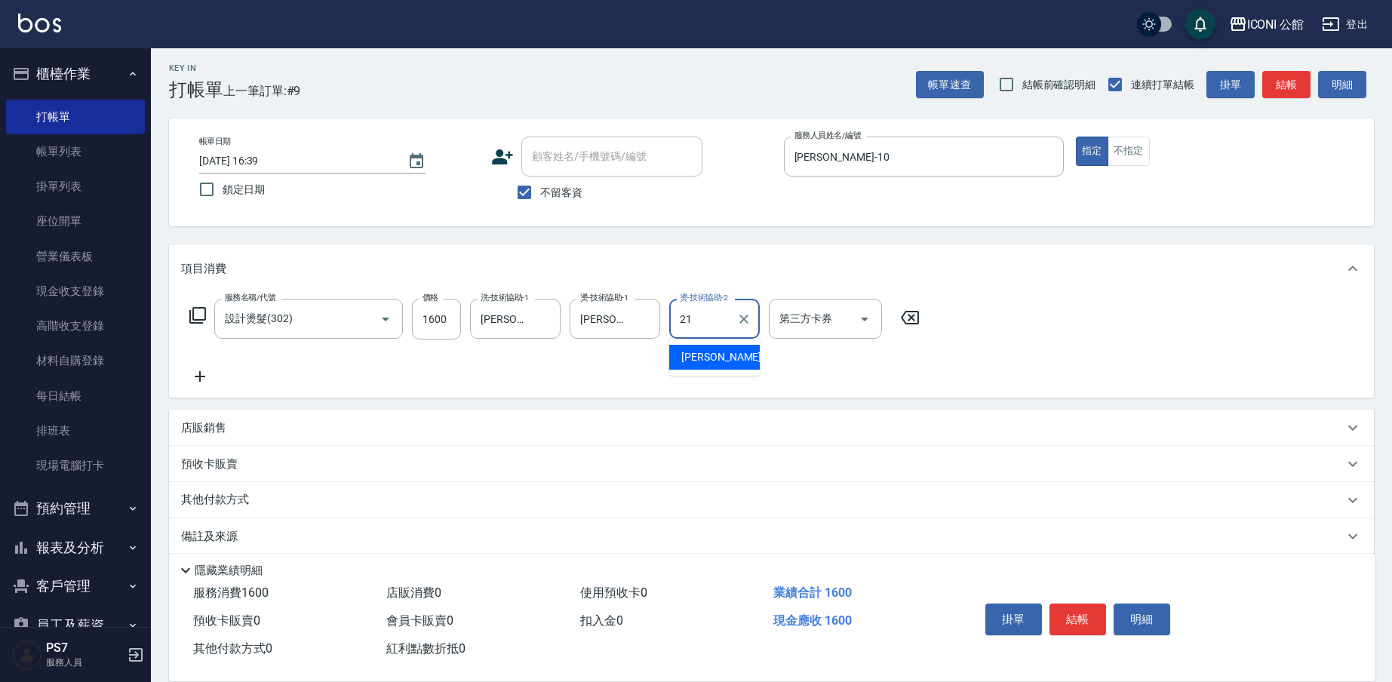
type input "[PERSON_NAME]-21"
click at [1080, 607] on button "結帳" at bounding box center [1078, 620] width 57 height 32
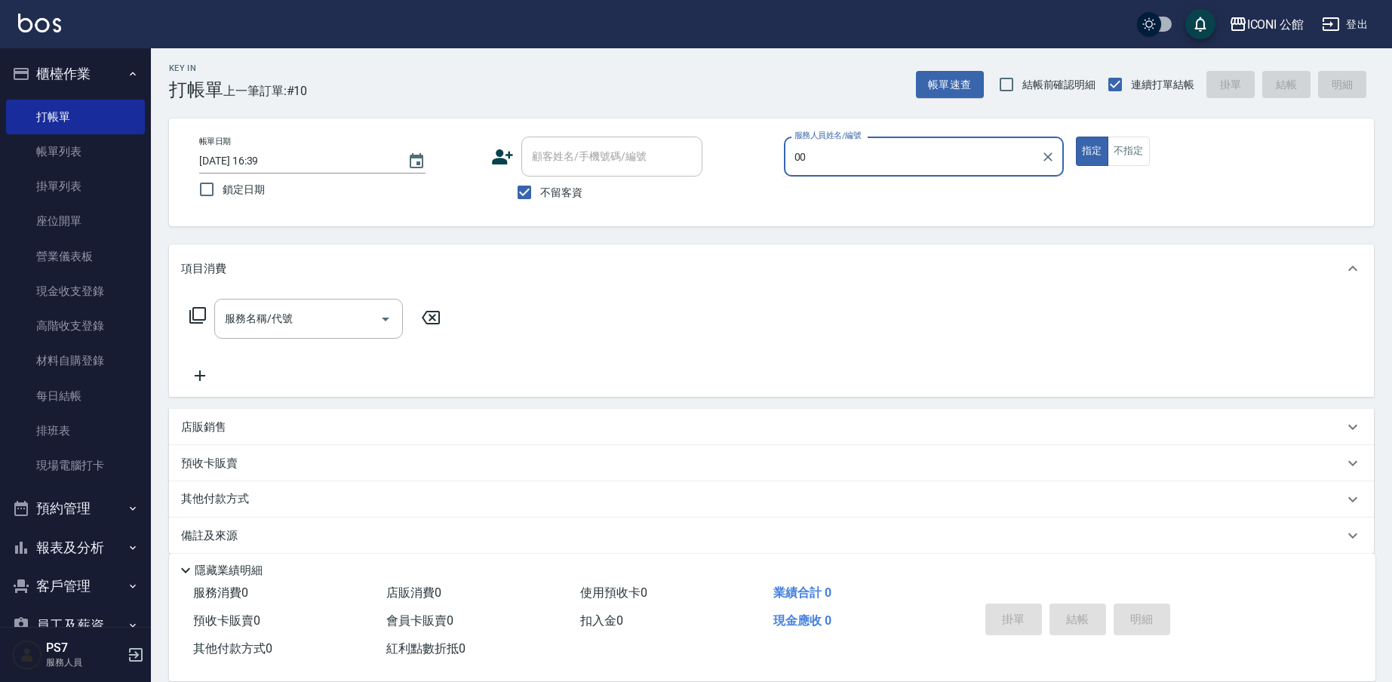
type input "0"
type input "[PERSON_NAME]-10"
click at [202, 309] on icon at bounding box center [198, 315] width 18 height 18
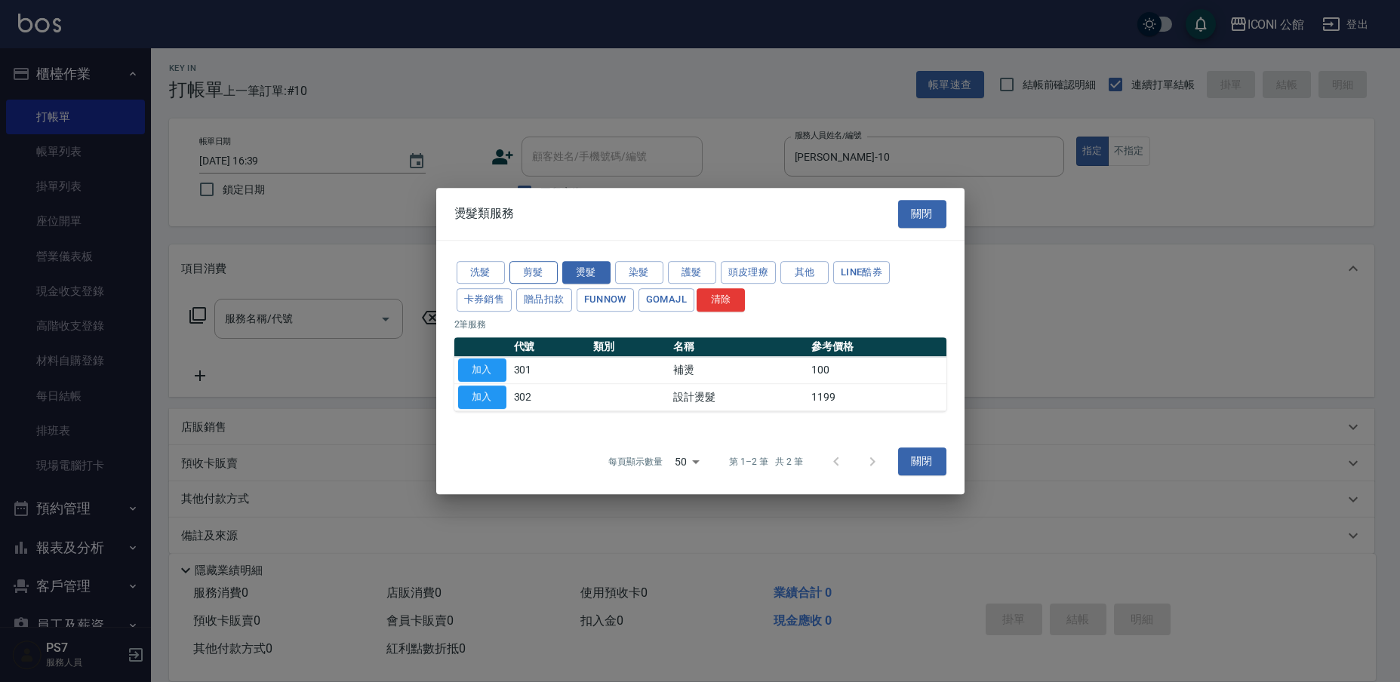
click at [532, 274] on button "剪髮" at bounding box center [533, 272] width 48 height 23
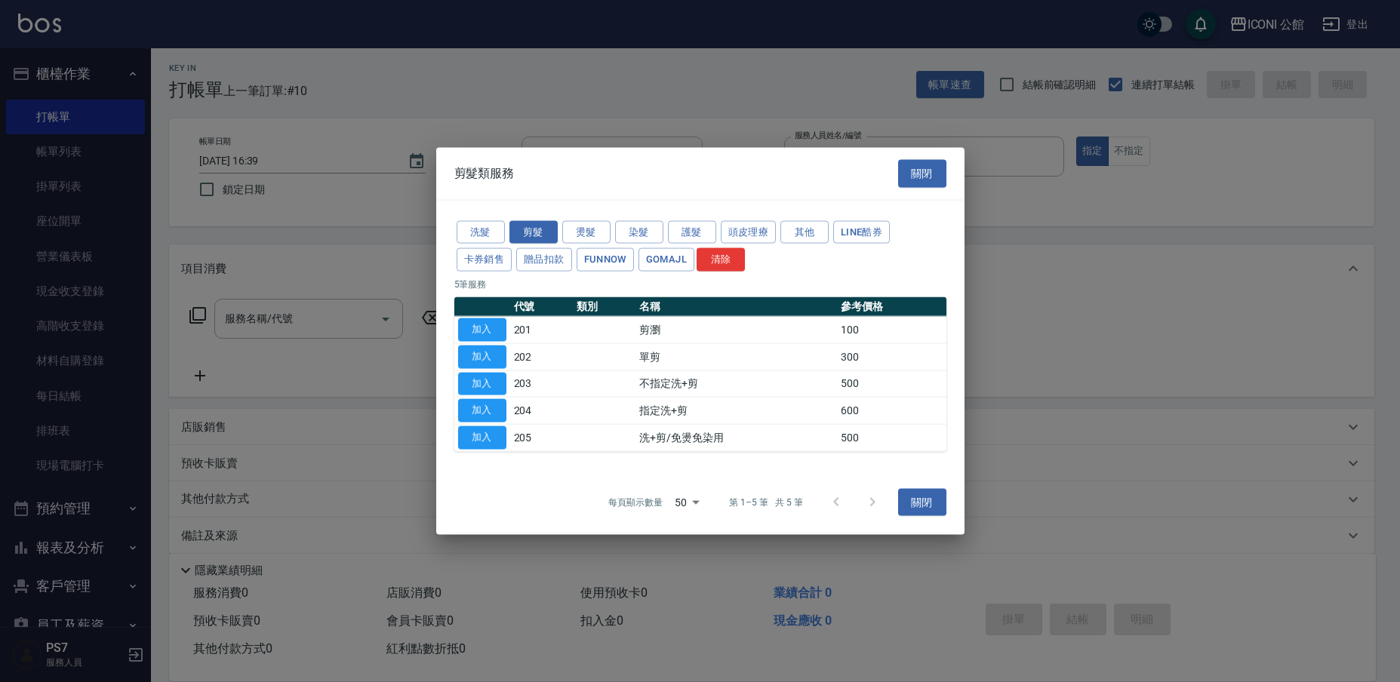
click at [422, 269] on div at bounding box center [700, 341] width 1400 height 682
click at [911, 182] on button "關閉" at bounding box center [922, 174] width 48 height 28
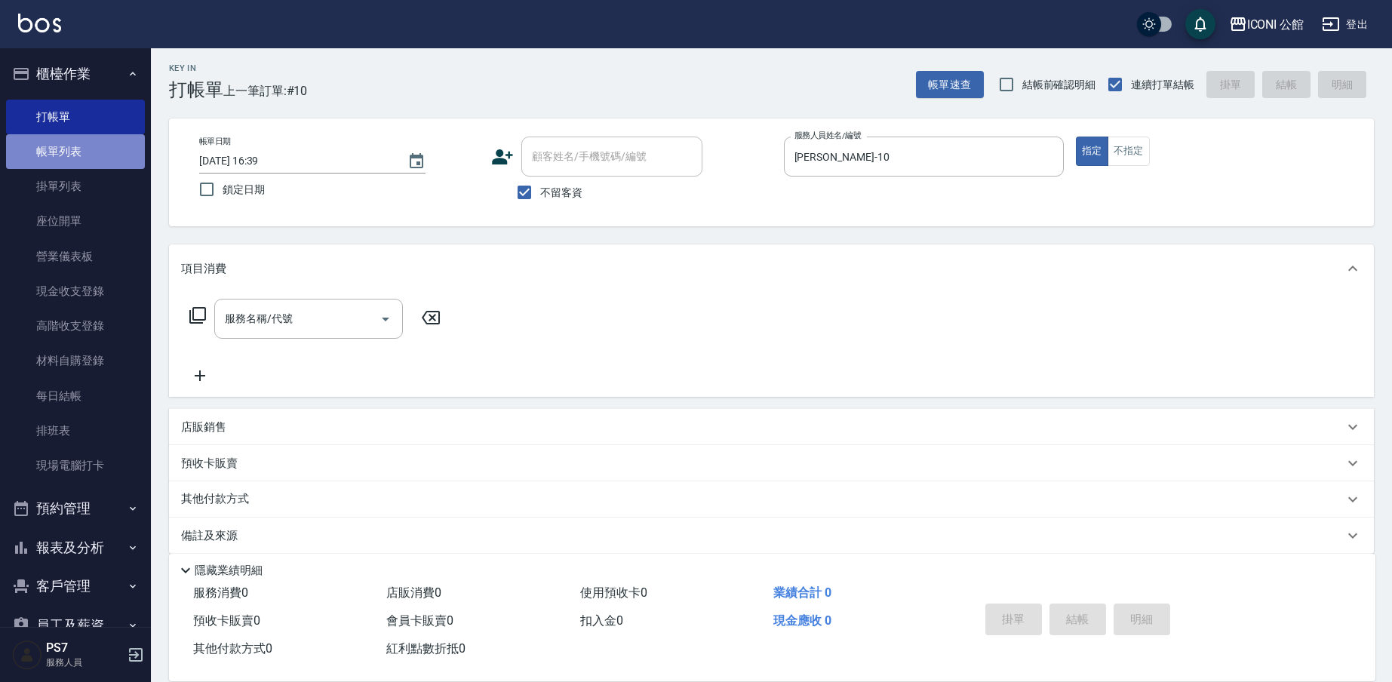
click at [114, 162] on link "帳單列表" at bounding box center [75, 151] width 139 height 35
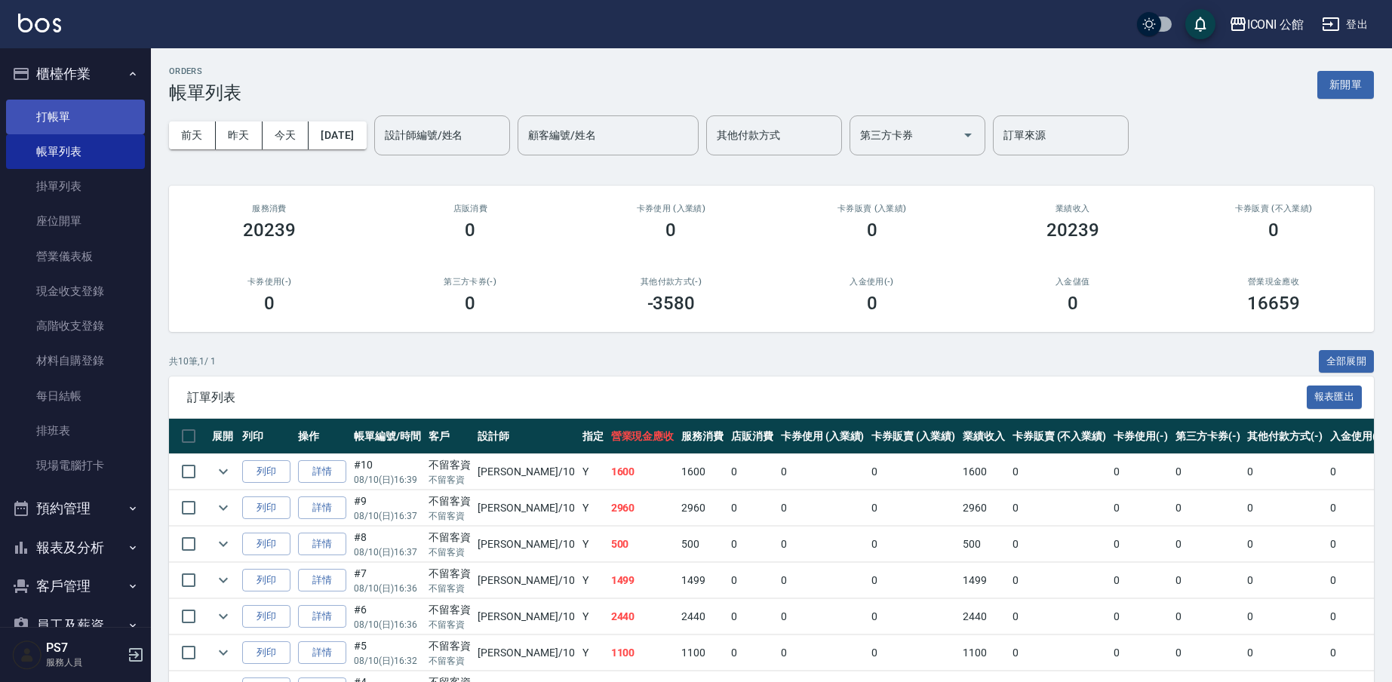
click at [96, 126] on link "打帳單" at bounding box center [75, 117] width 139 height 35
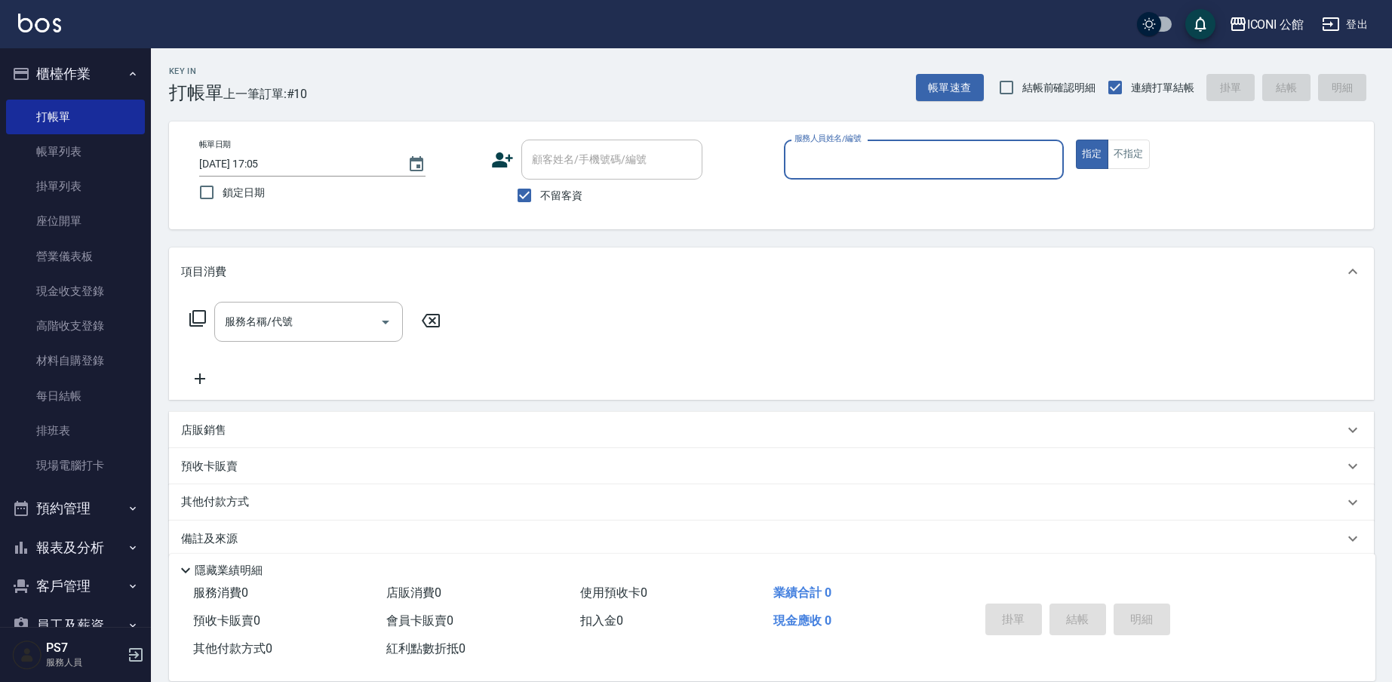
click at [197, 322] on icon at bounding box center [197, 318] width 17 height 17
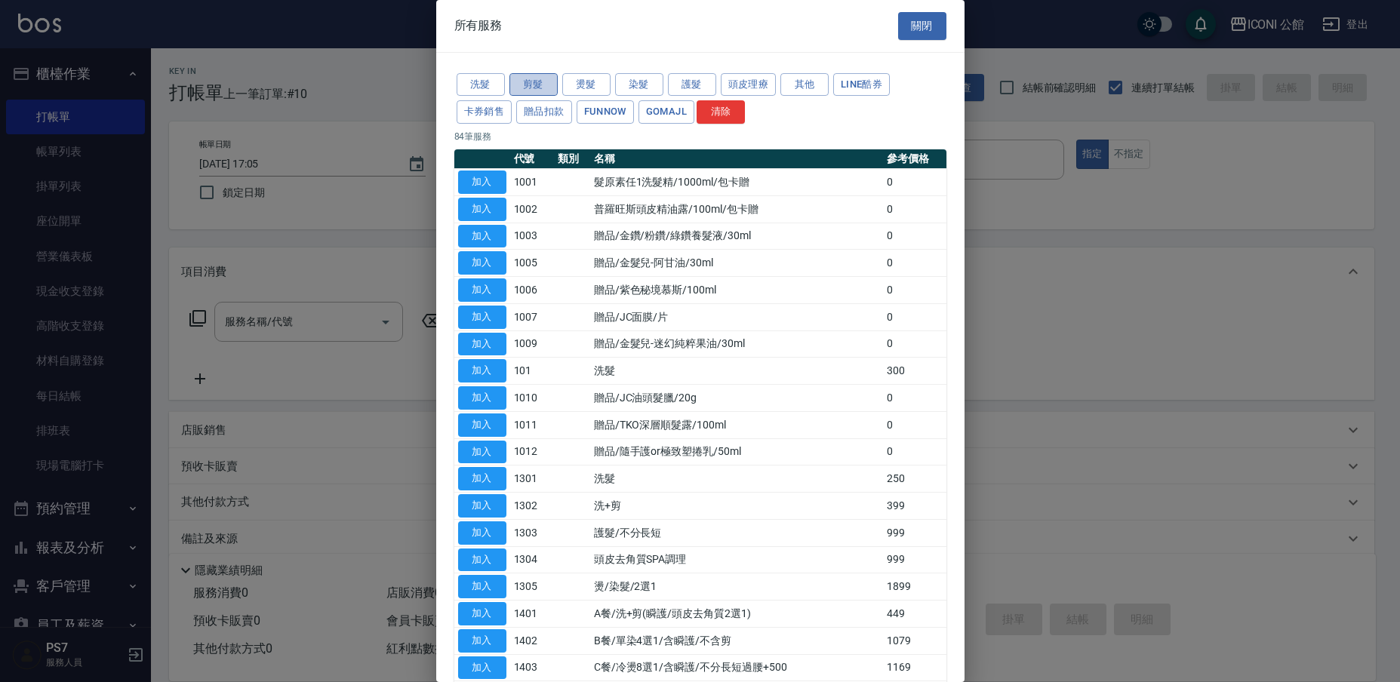
click at [550, 88] on button "剪髮" at bounding box center [533, 84] width 48 height 23
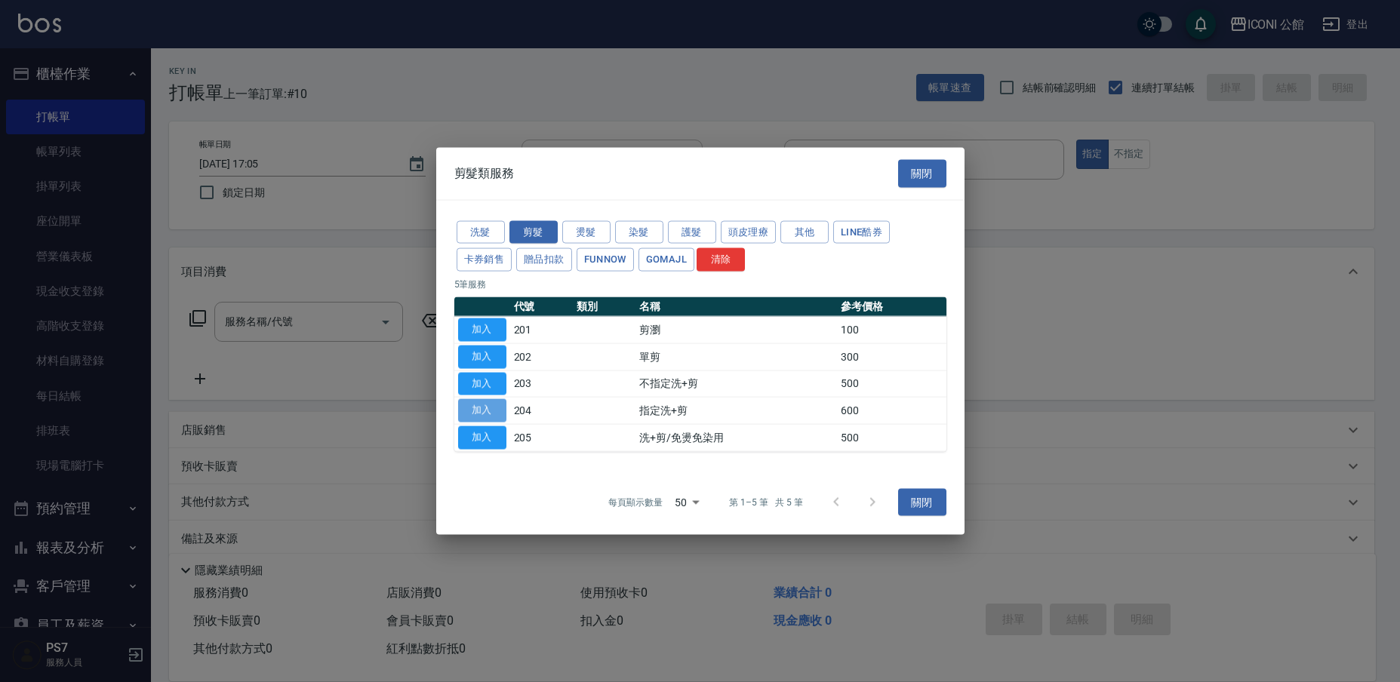
click at [490, 404] on button "加入" at bounding box center [482, 410] width 48 height 23
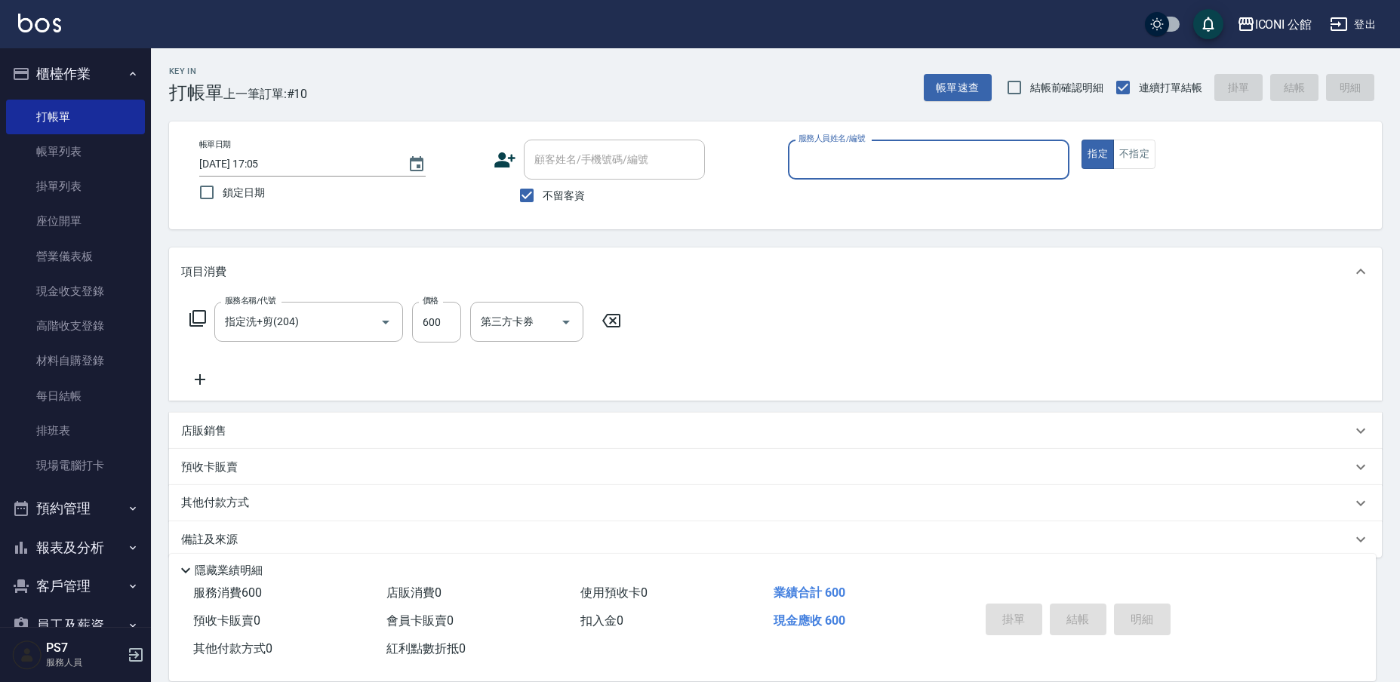
type input "指定洗+剪(204)"
click at [457, 336] on input "600" at bounding box center [436, 322] width 49 height 41
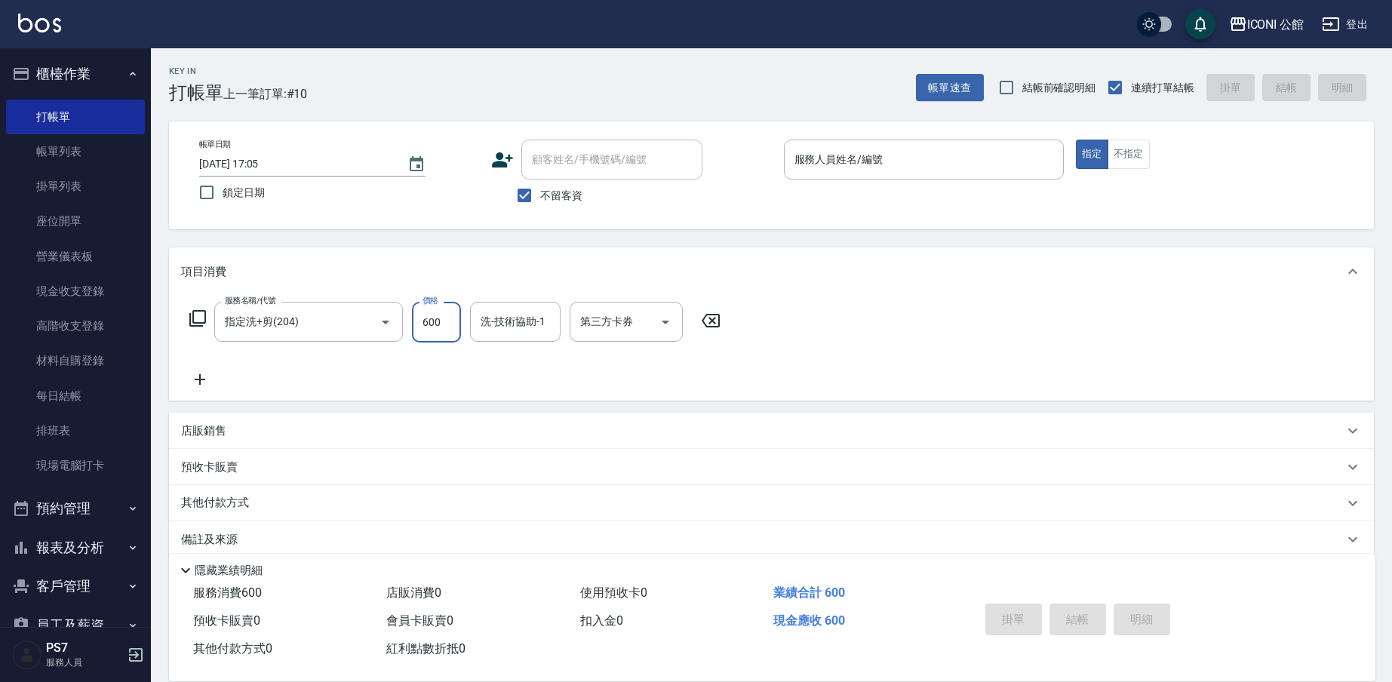
click at [457, 336] on input "600" at bounding box center [436, 322] width 49 height 41
type input "5"
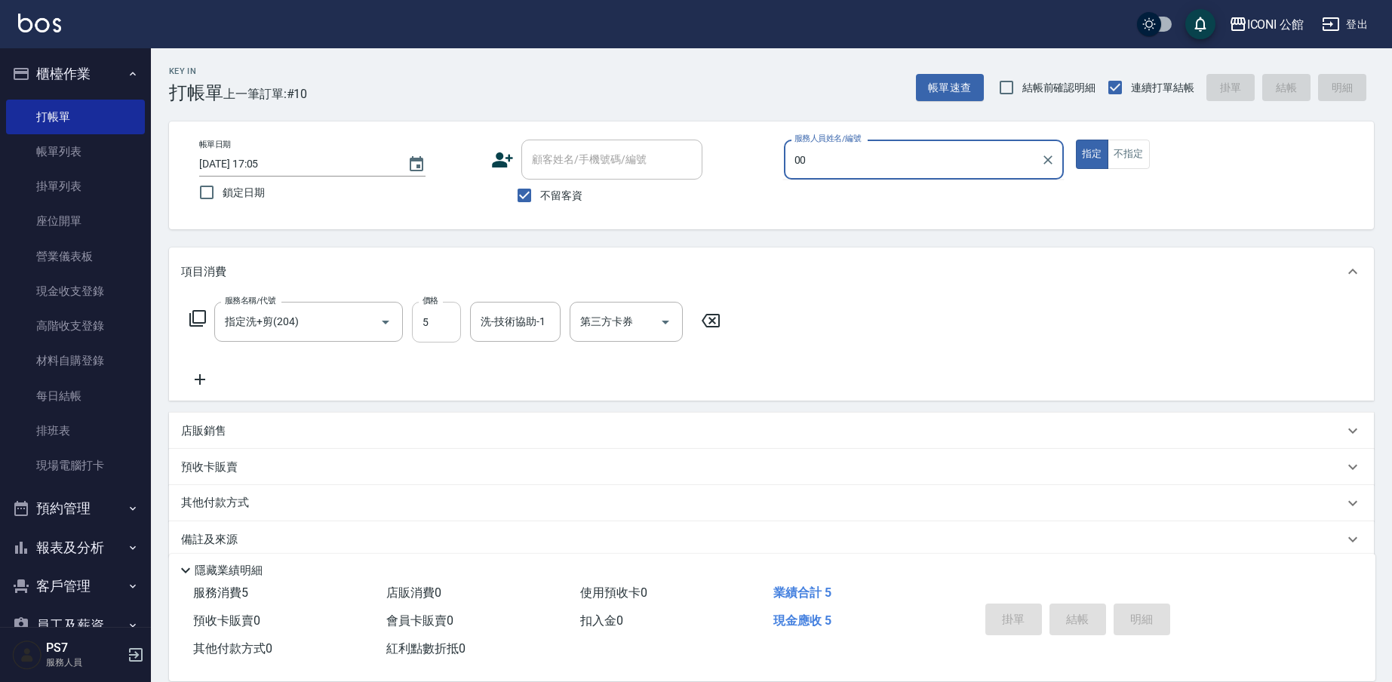
type input "000"
click at [1047, 161] on icon "Clear" at bounding box center [1048, 159] width 15 height 15
type input "[PERSON_NAME]-10"
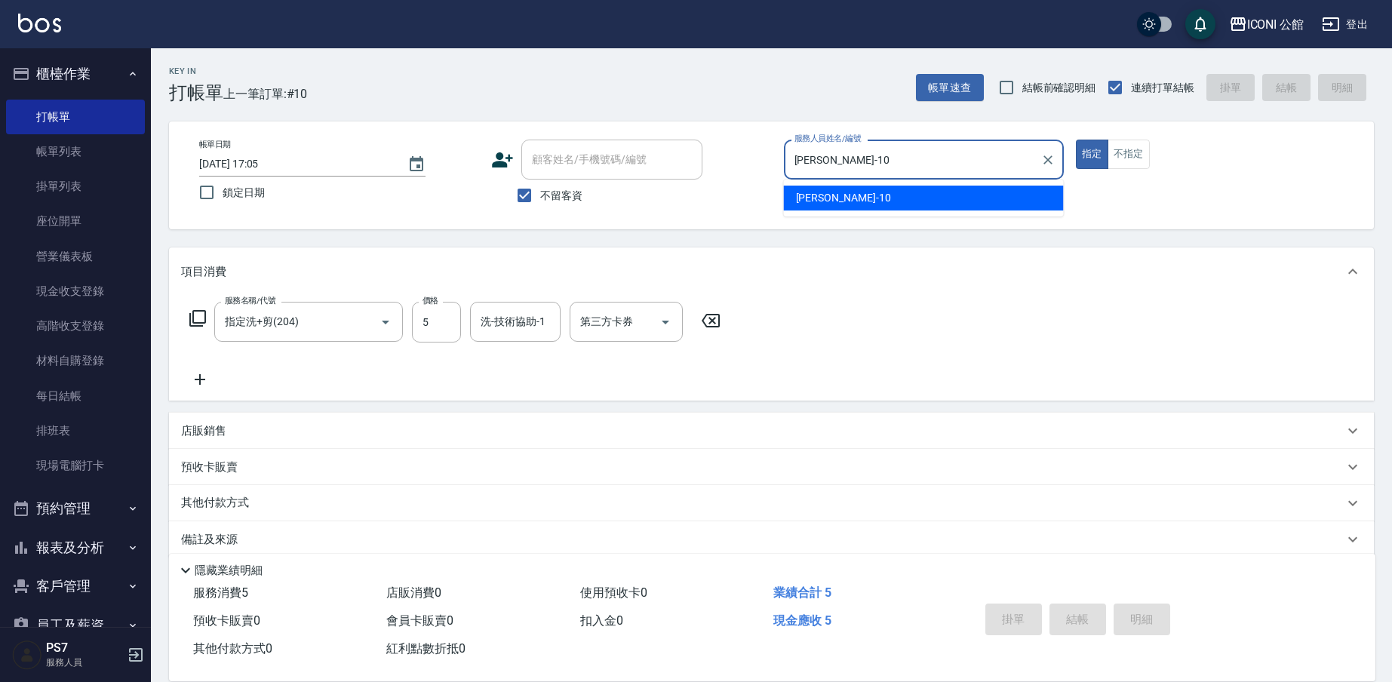
type button "true"
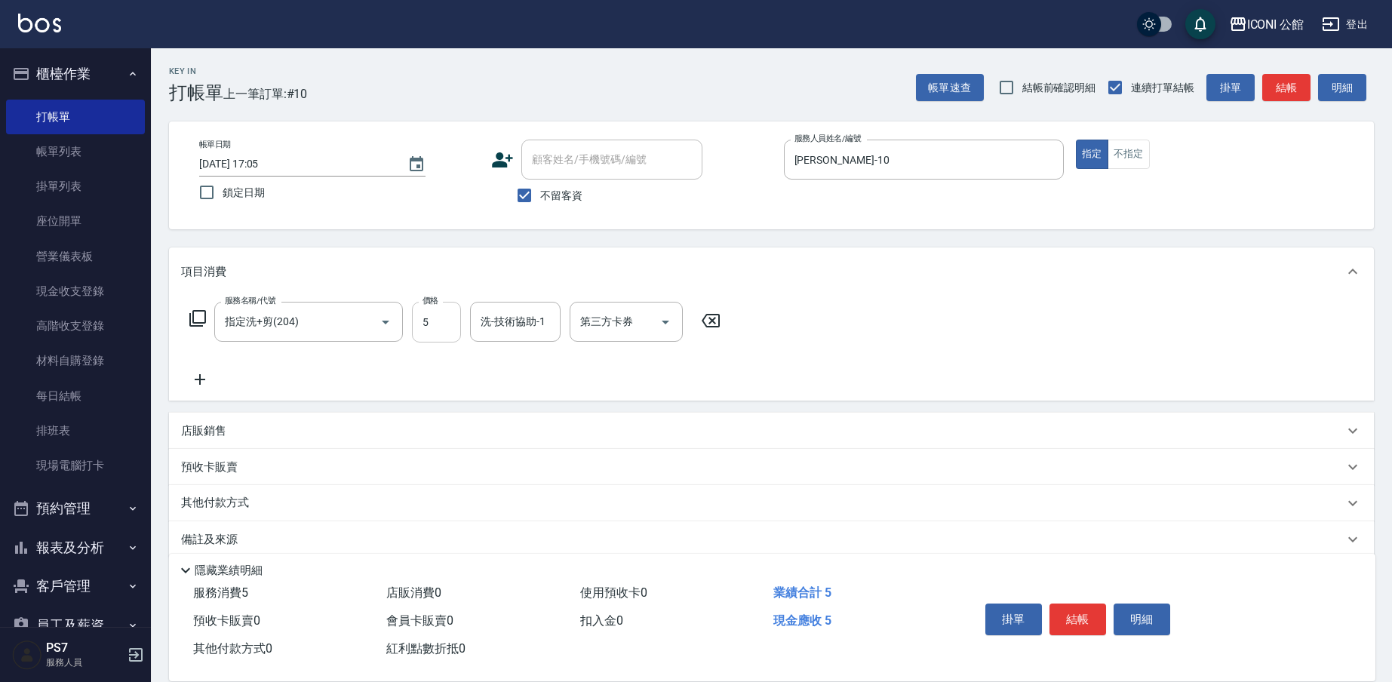
click at [446, 314] on input "5" at bounding box center [436, 322] width 49 height 41
click at [447, 312] on input "5" at bounding box center [436, 322] width 49 height 41
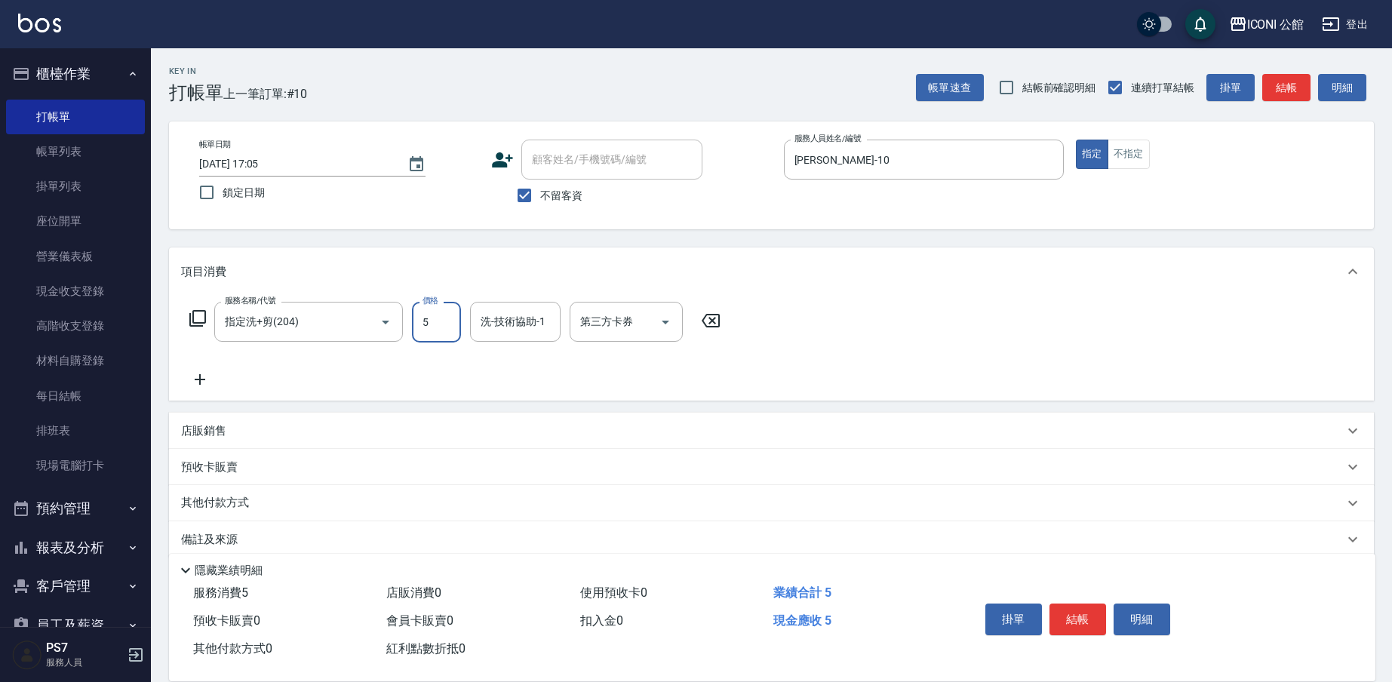
click at [447, 316] on input "5" at bounding box center [436, 322] width 49 height 41
type input "500"
type input "[PERSON_NAME]-21"
click at [205, 315] on icon at bounding box center [197, 318] width 17 height 17
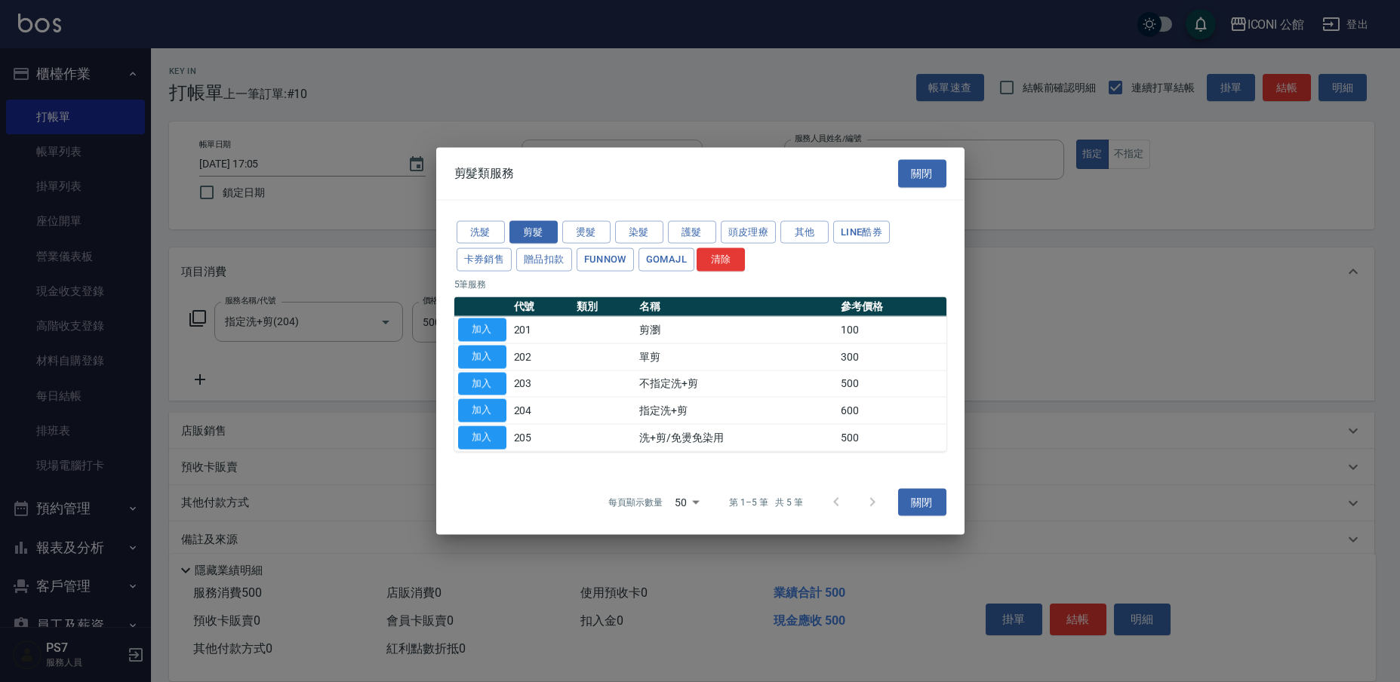
click at [383, 238] on div at bounding box center [700, 341] width 1400 height 682
click at [925, 175] on button "關閉" at bounding box center [922, 174] width 48 height 28
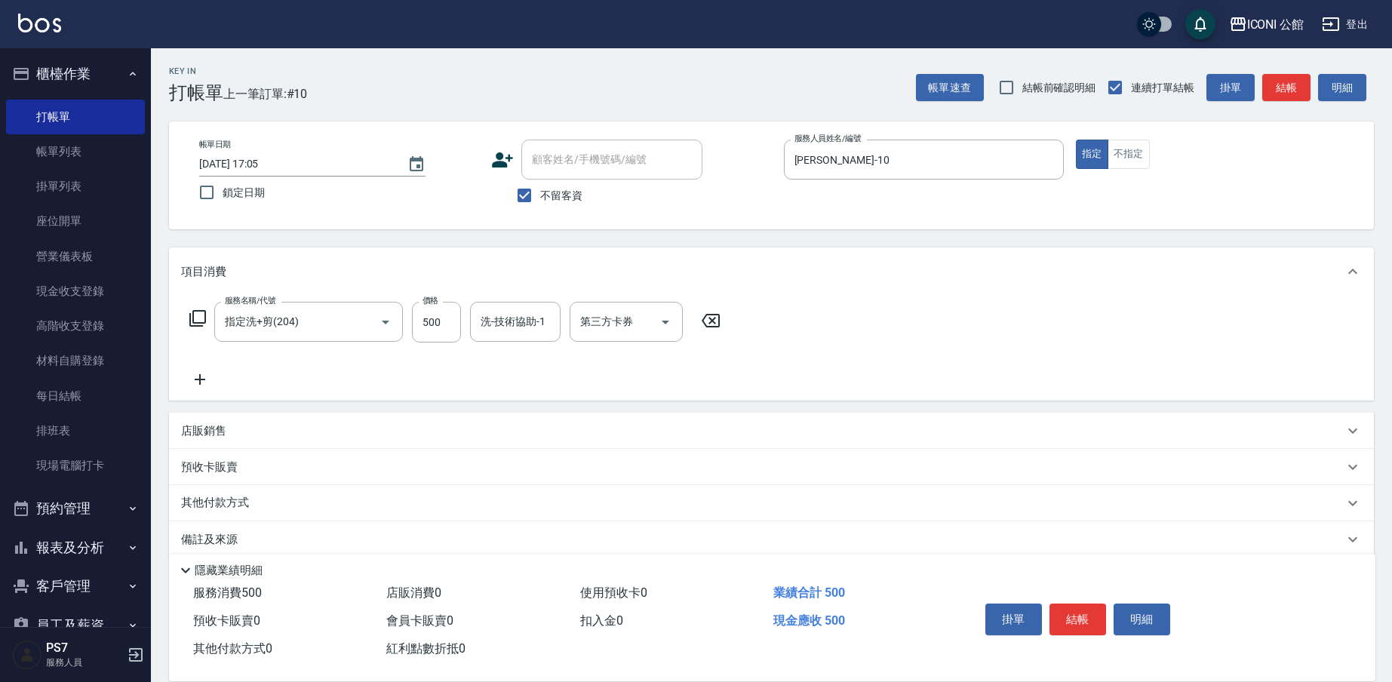
click at [254, 431] on div "店販銷售" at bounding box center [762, 431] width 1163 height 16
type input "[PERSON_NAME]-10"
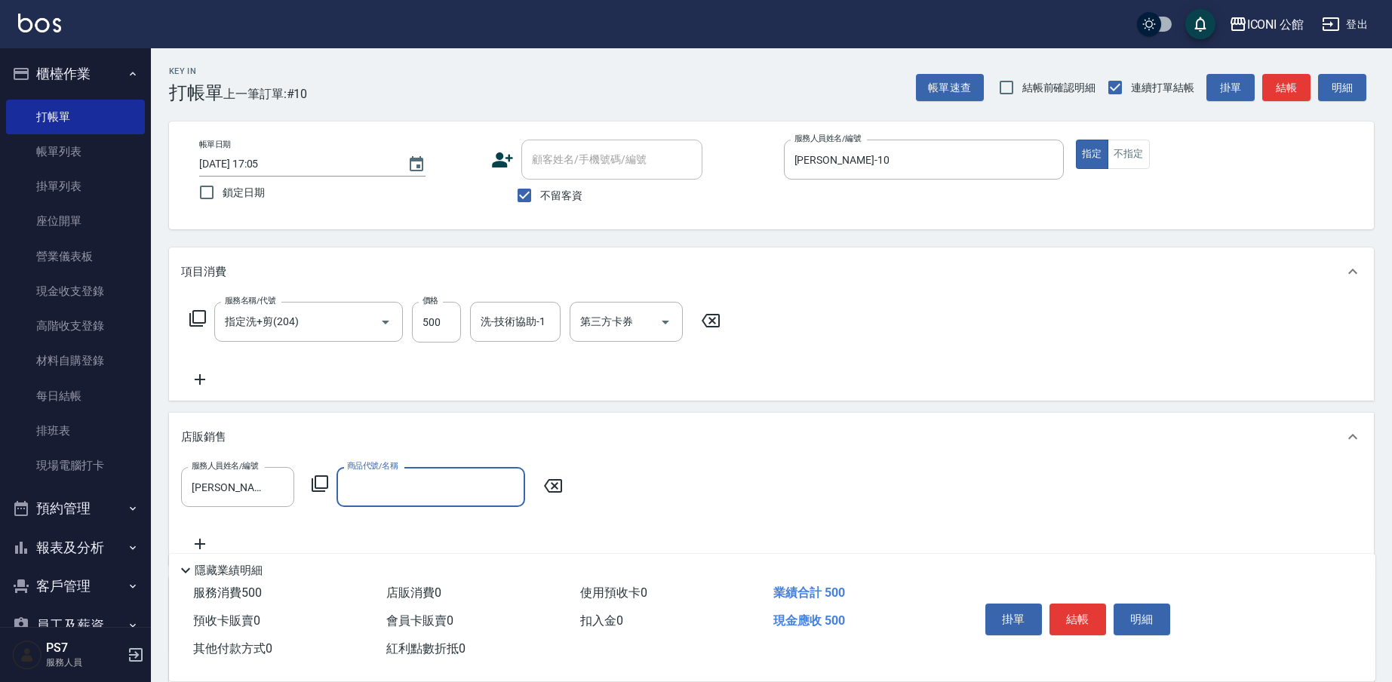
click at [321, 485] on icon at bounding box center [320, 484] width 18 height 18
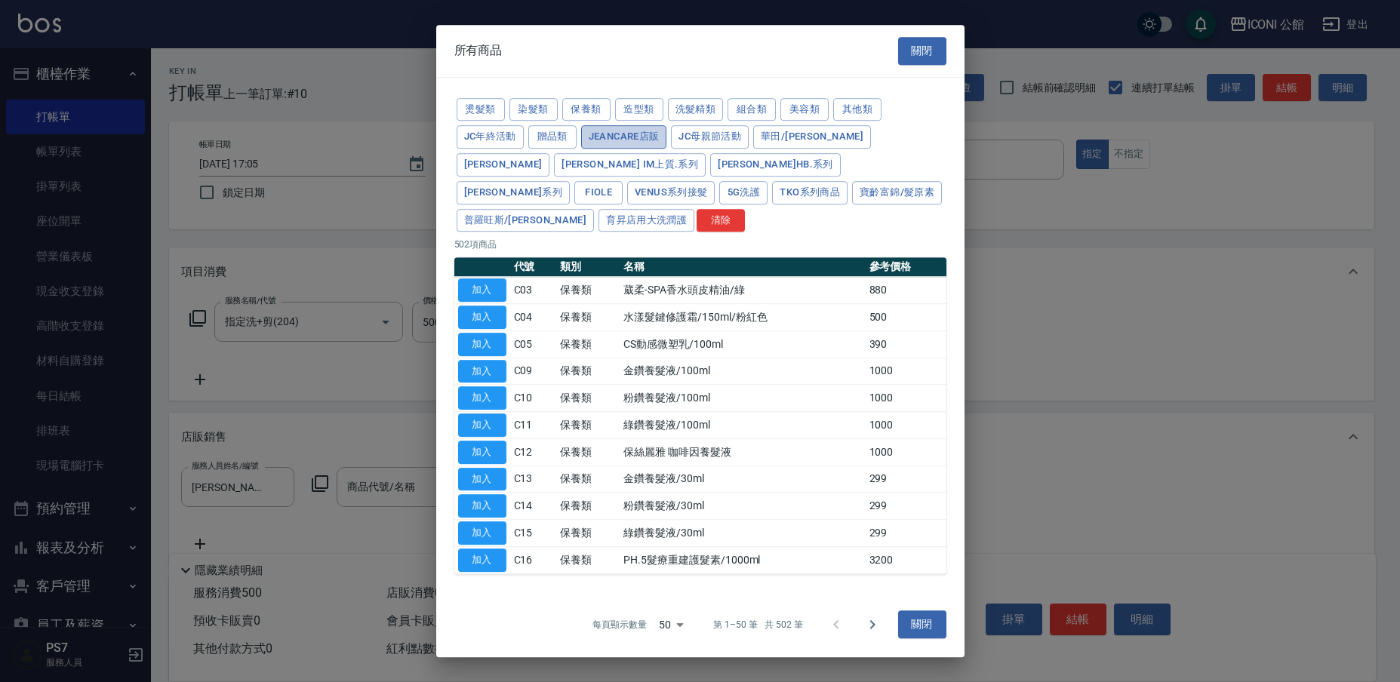
click at [604, 149] on button "JeanCare店販" at bounding box center [624, 136] width 86 height 23
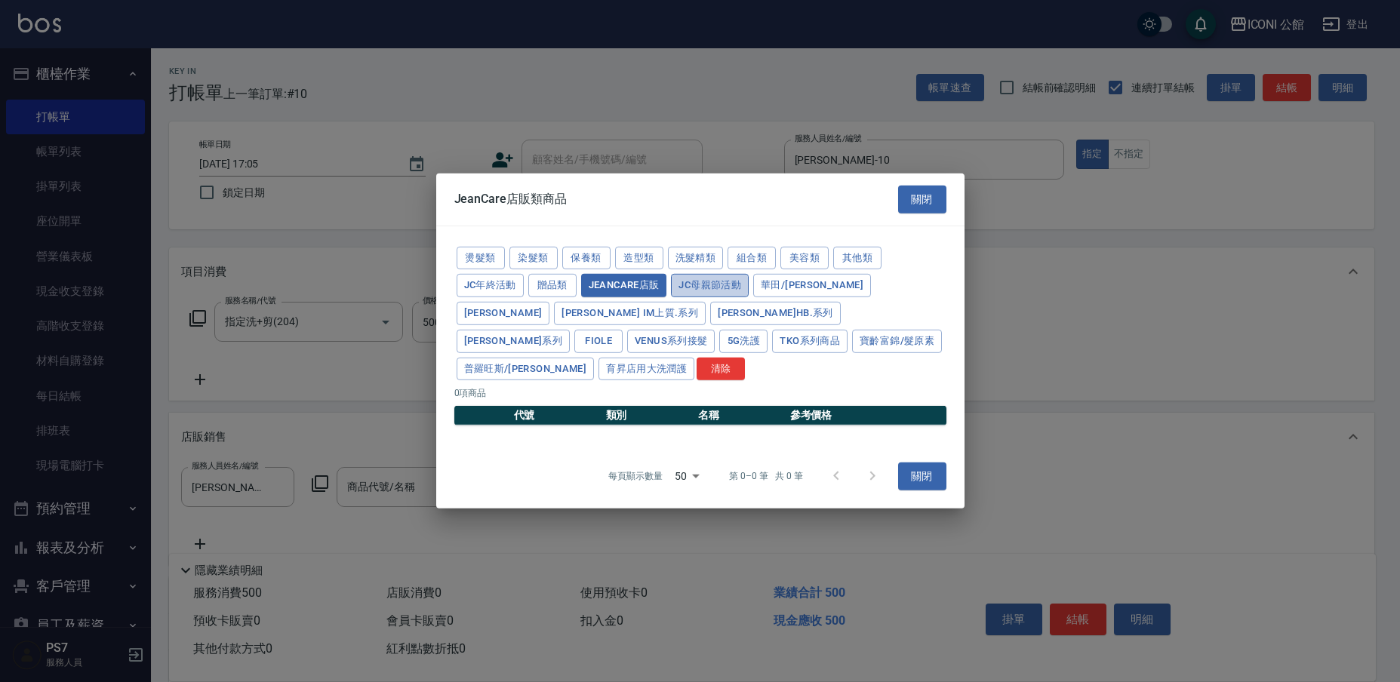
click at [711, 294] on button "JC母親節活動" at bounding box center [710, 285] width 78 height 23
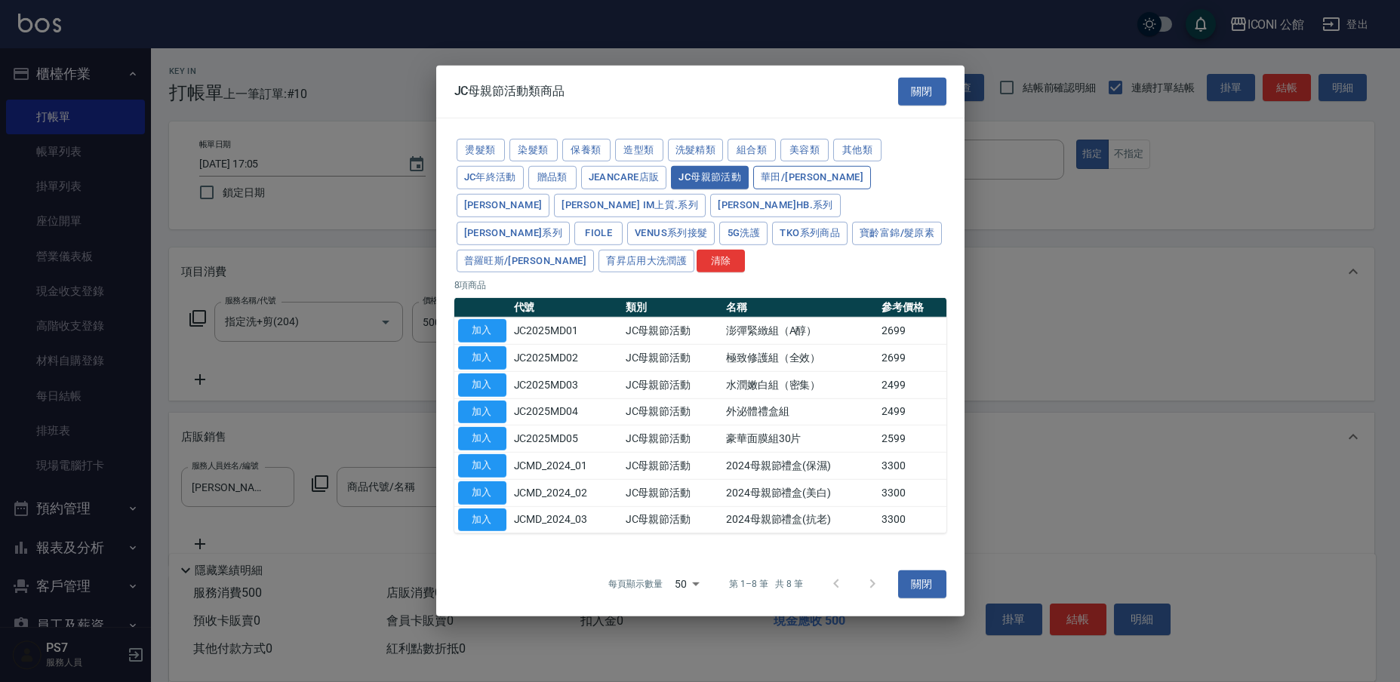
click at [794, 189] on button "華田/[PERSON_NAME]" at bounding box center [812, 177] width 118 height 23
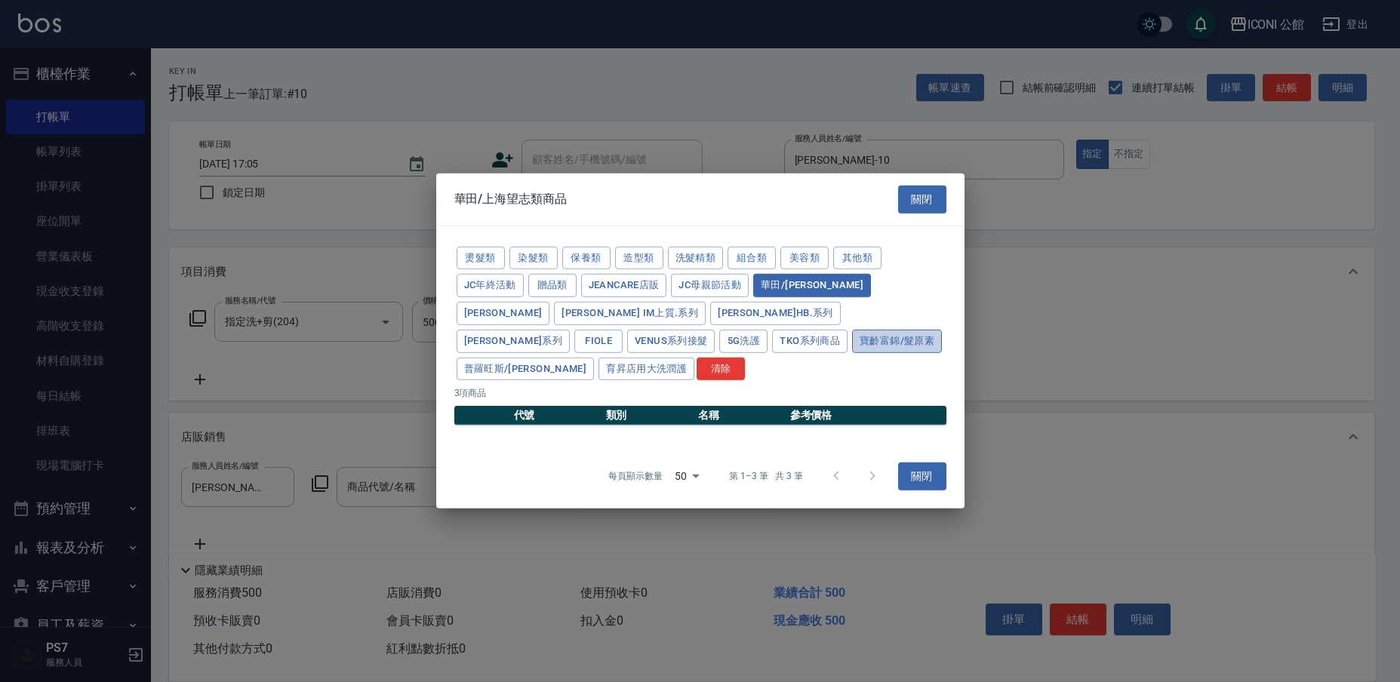
click at [852, 353] on button "寶齡富錦/髮原素" at bounding box center [897, 341] width 90 height 23
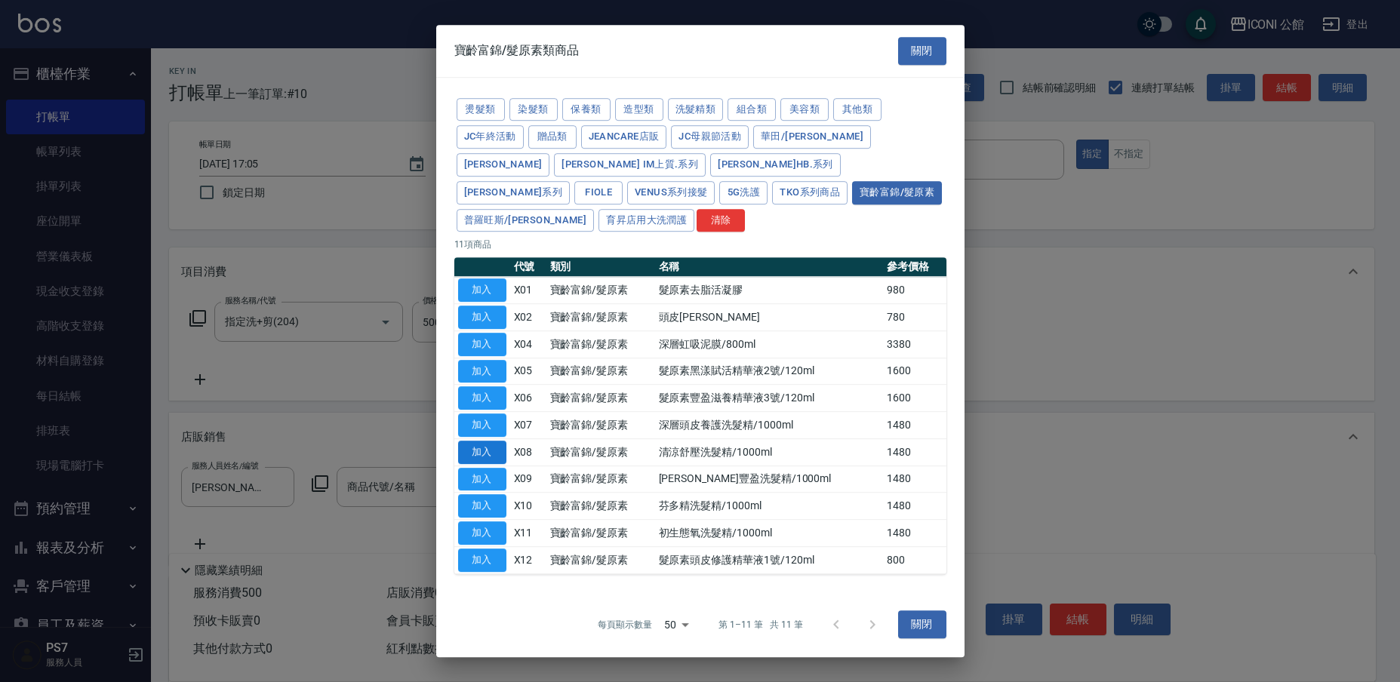
click at [503, 441] on button "加入" at bounding box center [482, 452] width 48 height 23
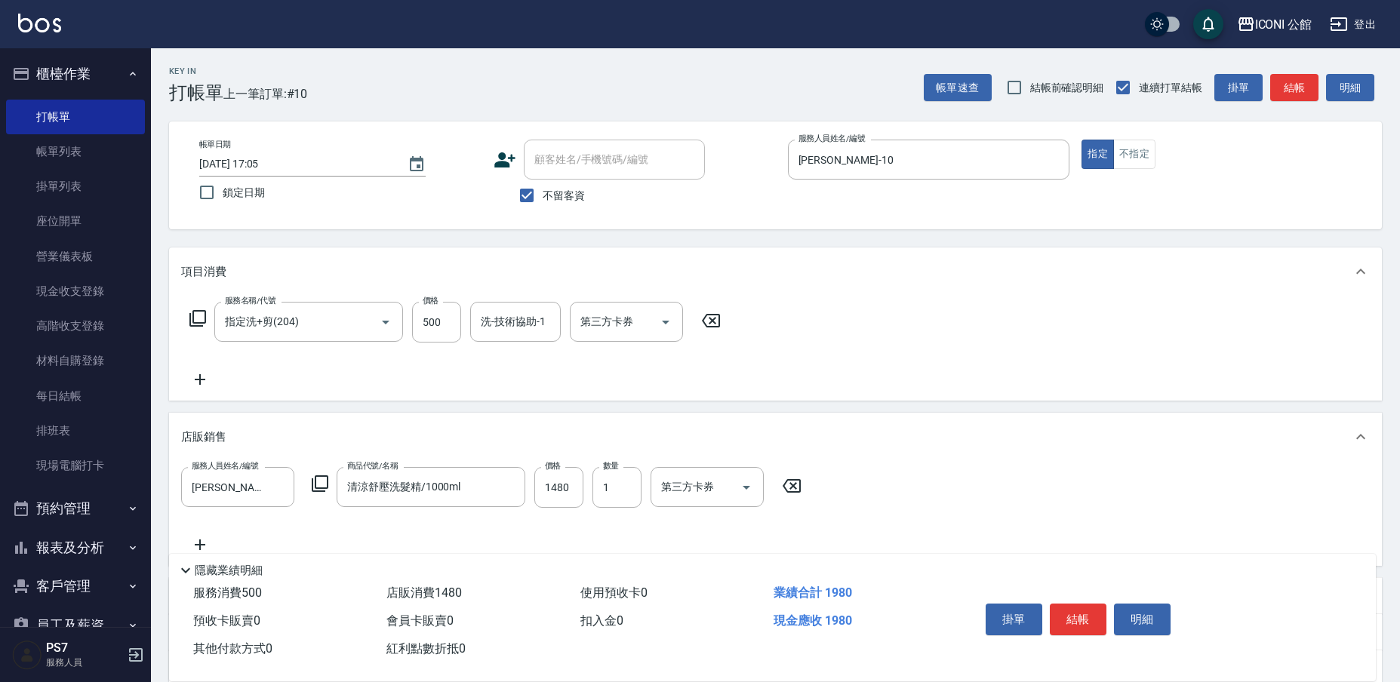
type input "清涼舒壓洗髮精/1000ml"
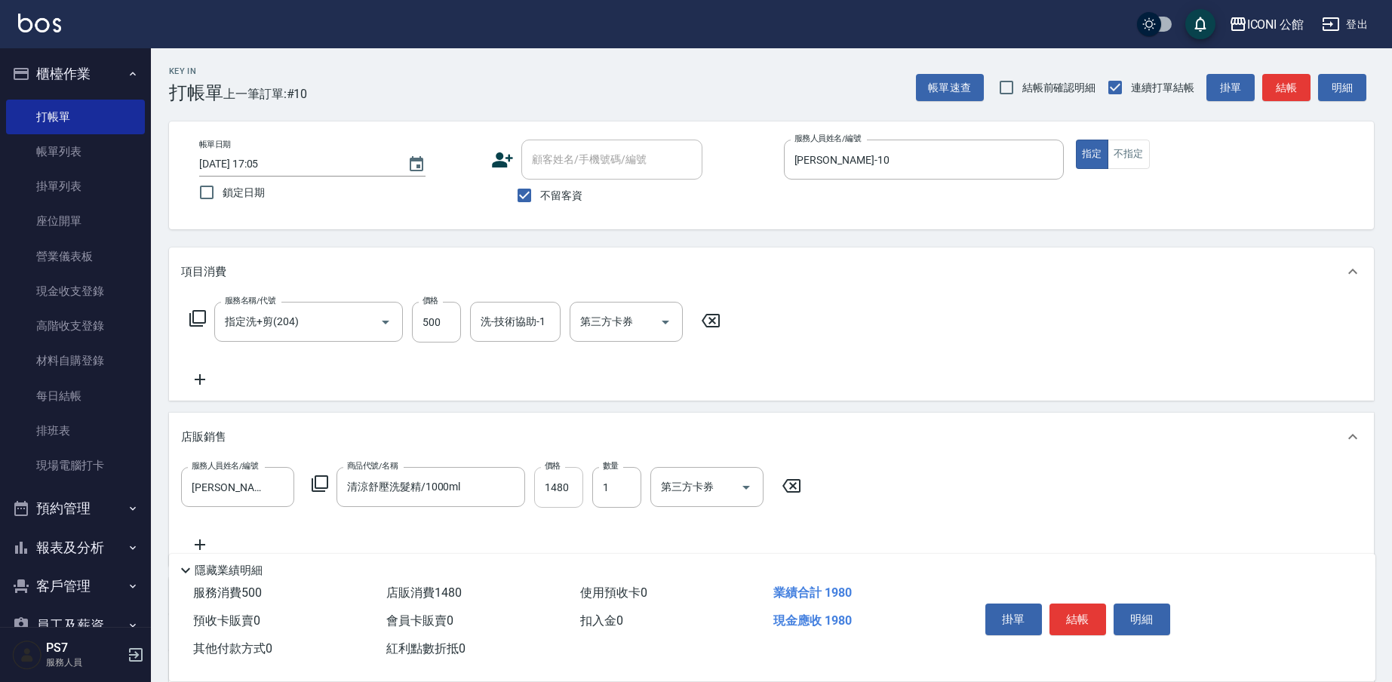
click at [547, 489] on input "1480" at bounding box center [558, 487] width 49 height 41
type input "1250"
click at [1080, 612] on button "結帳" at bounding box center [1078, 620] width 57 height 32
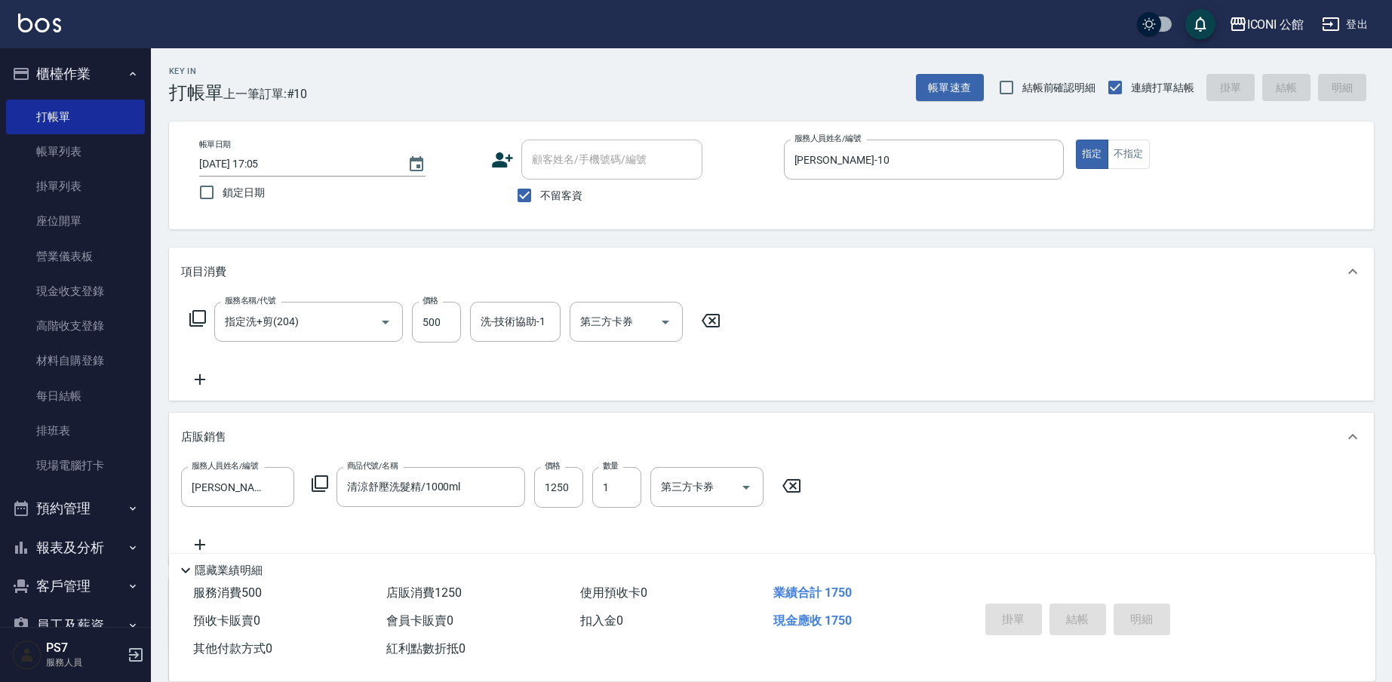
type input "[DATE] 17:06"
